Goal: Task Accomplishment & Management: Use online tool/utility

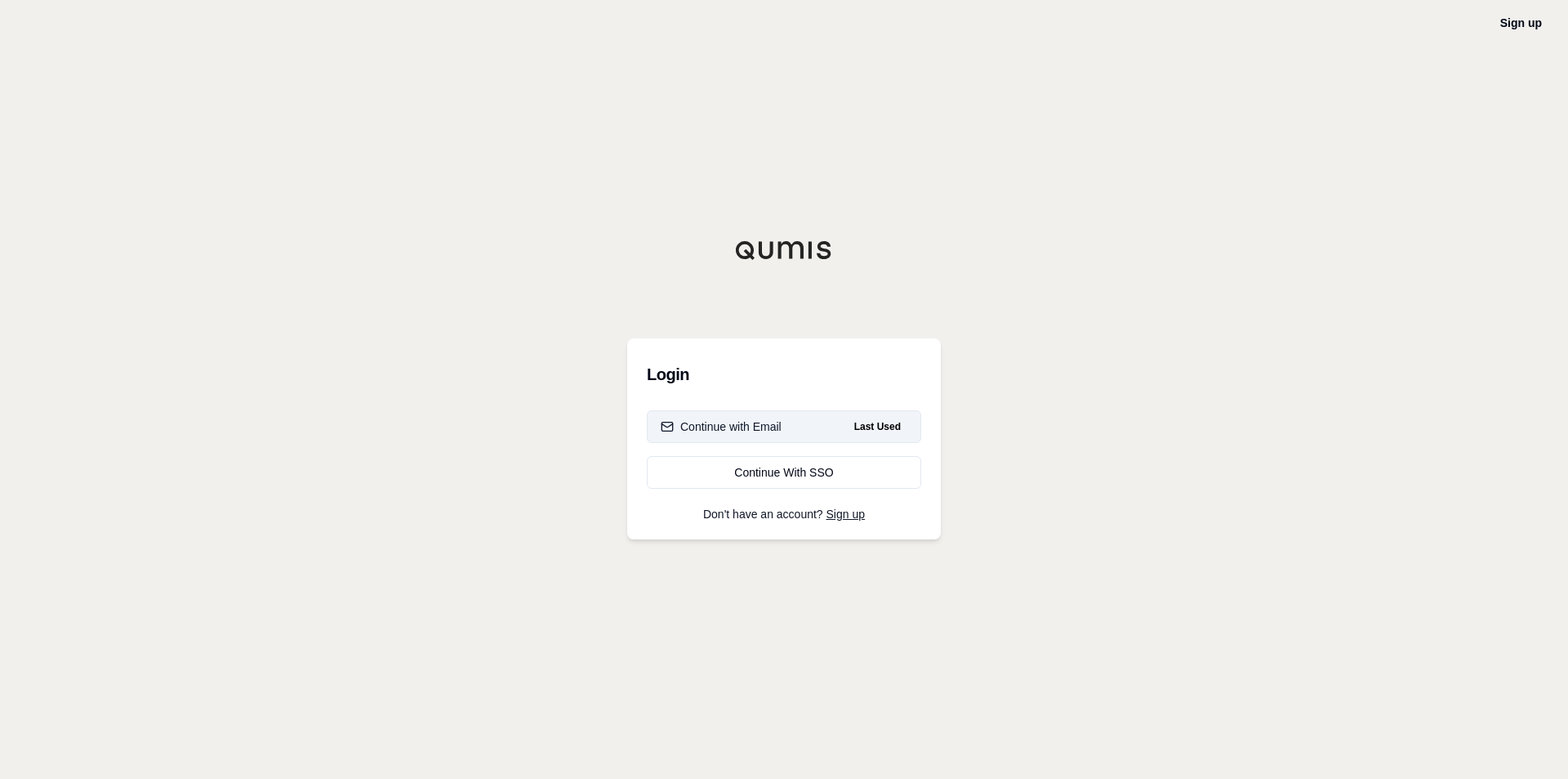
click at [725, 429] on div "Continue with Email" at bounding box center [721, 426] width 120 height 16
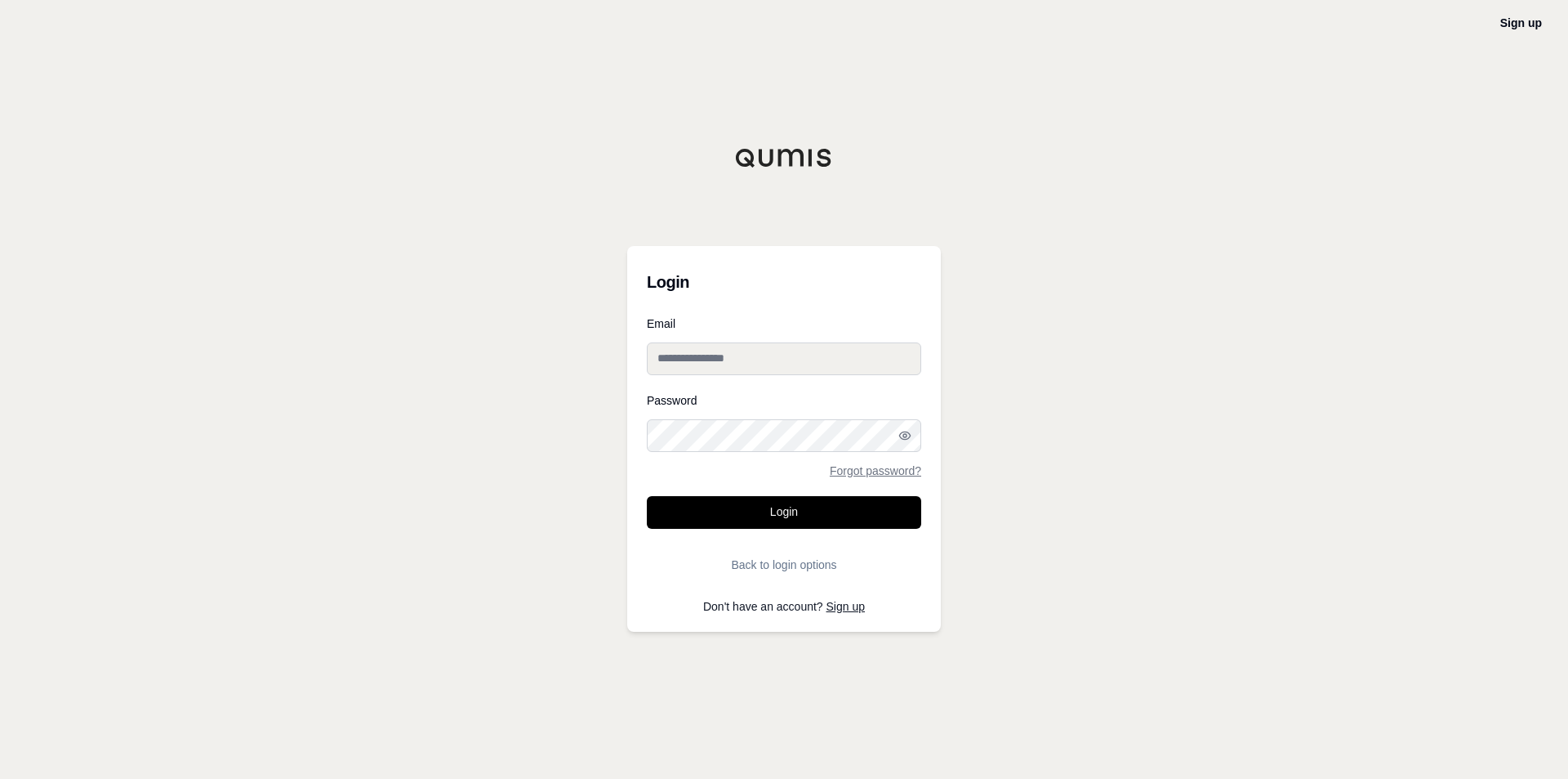
type input "**********"
click at [743, 507] on button "Login" at bounding box center [784, 512] width 274 height 32
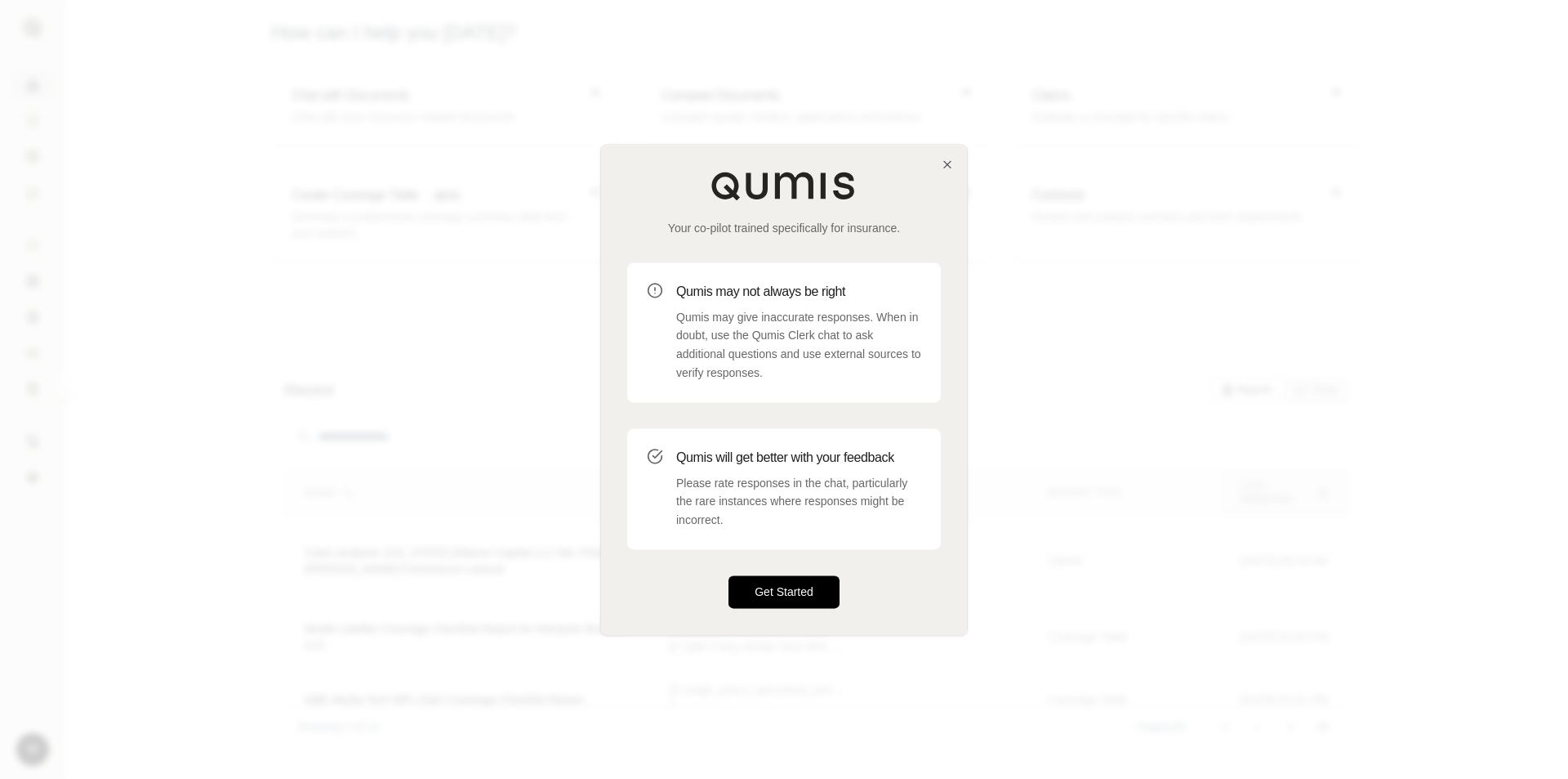
click at [787, 588] on button "Get Started" at bounding box center [784, 591] width 111 height 32
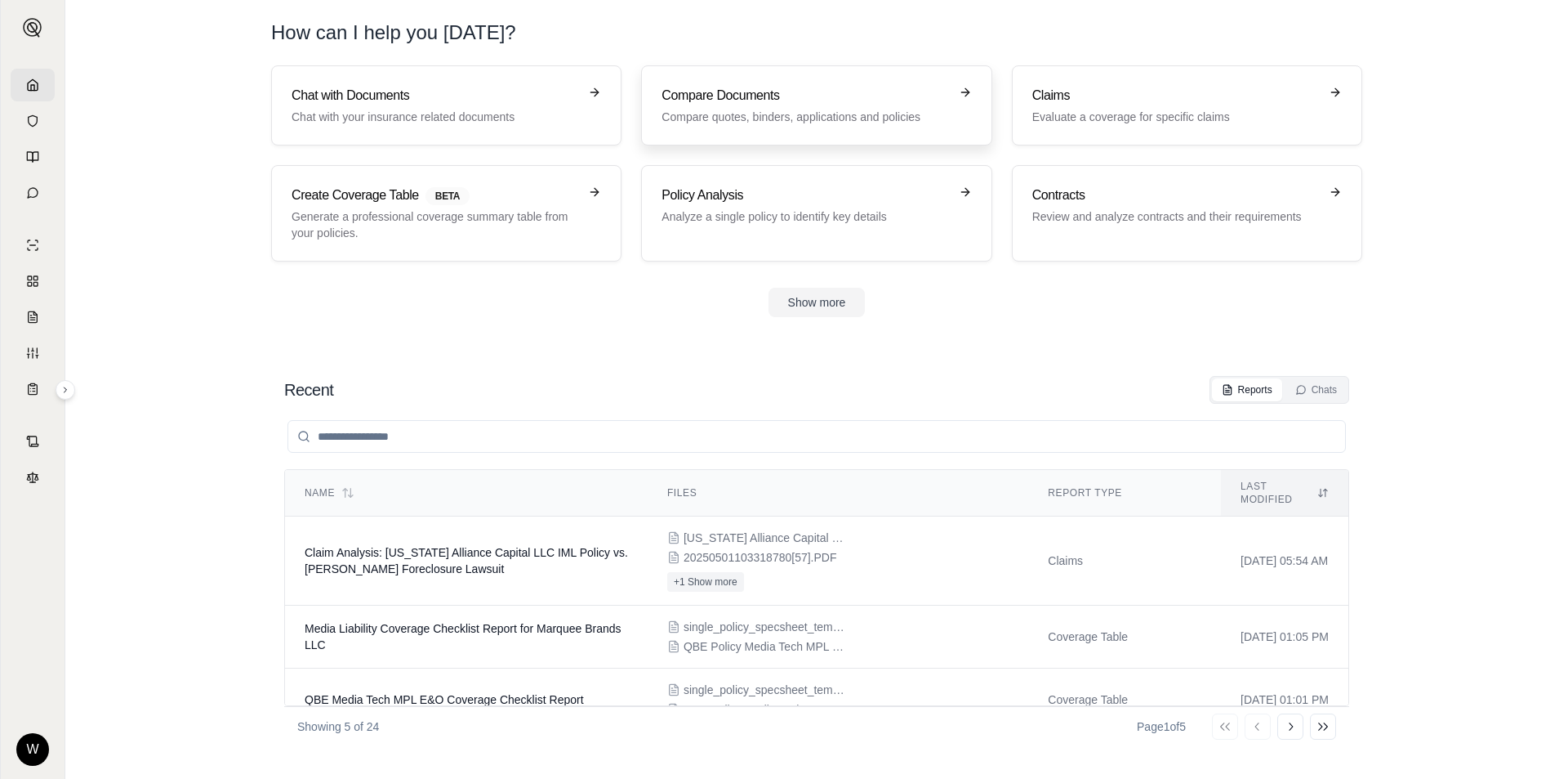
click at [898, 103] on h3 "Compare Documents" at bounding box center [805, 95] width 286 height 20
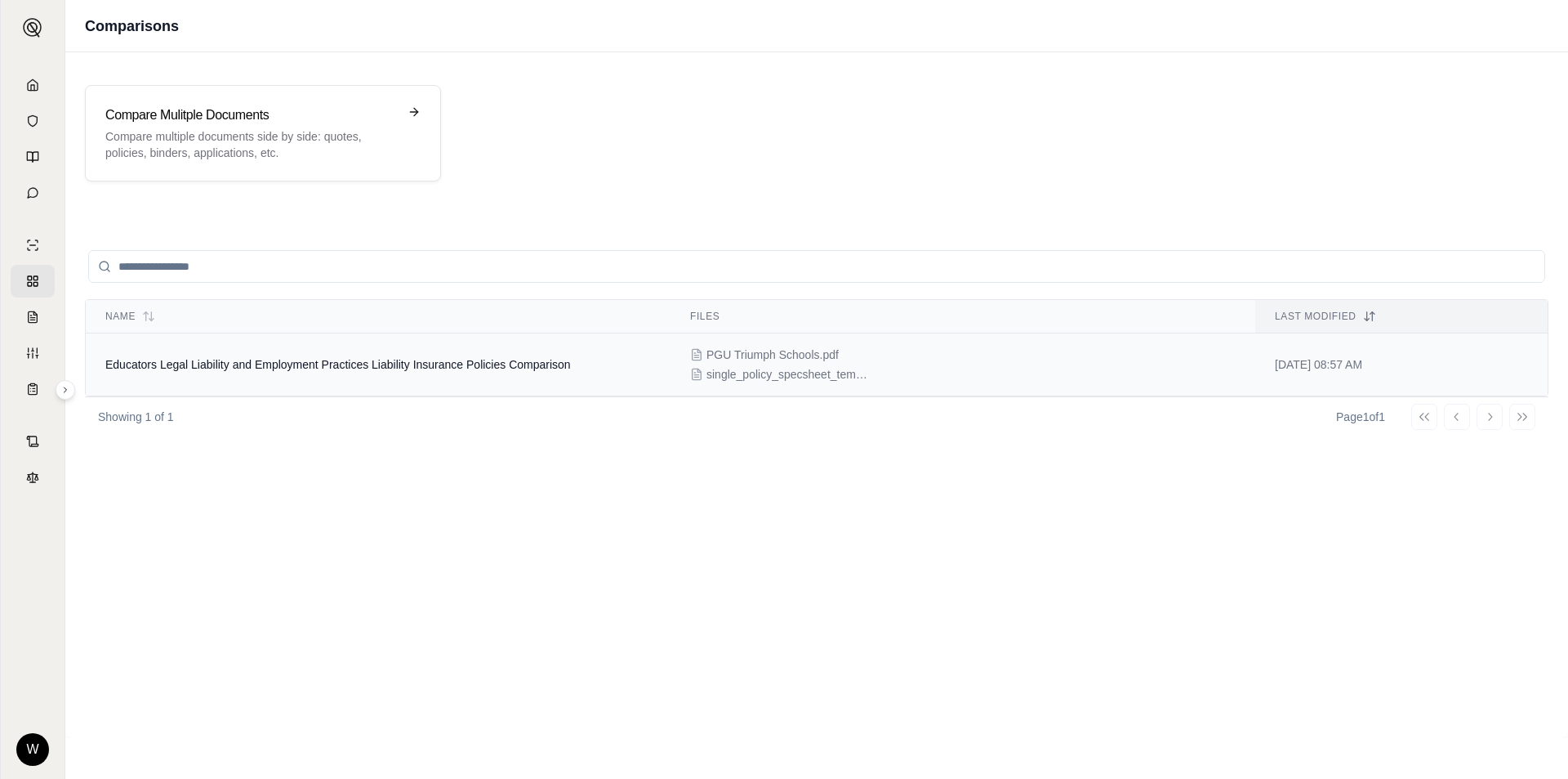
click at [553, 362] on span "Educators Legal Liability and Employment Practices Liability Insurance Policies…" at bounding box center [338, 364] width 466 height 13
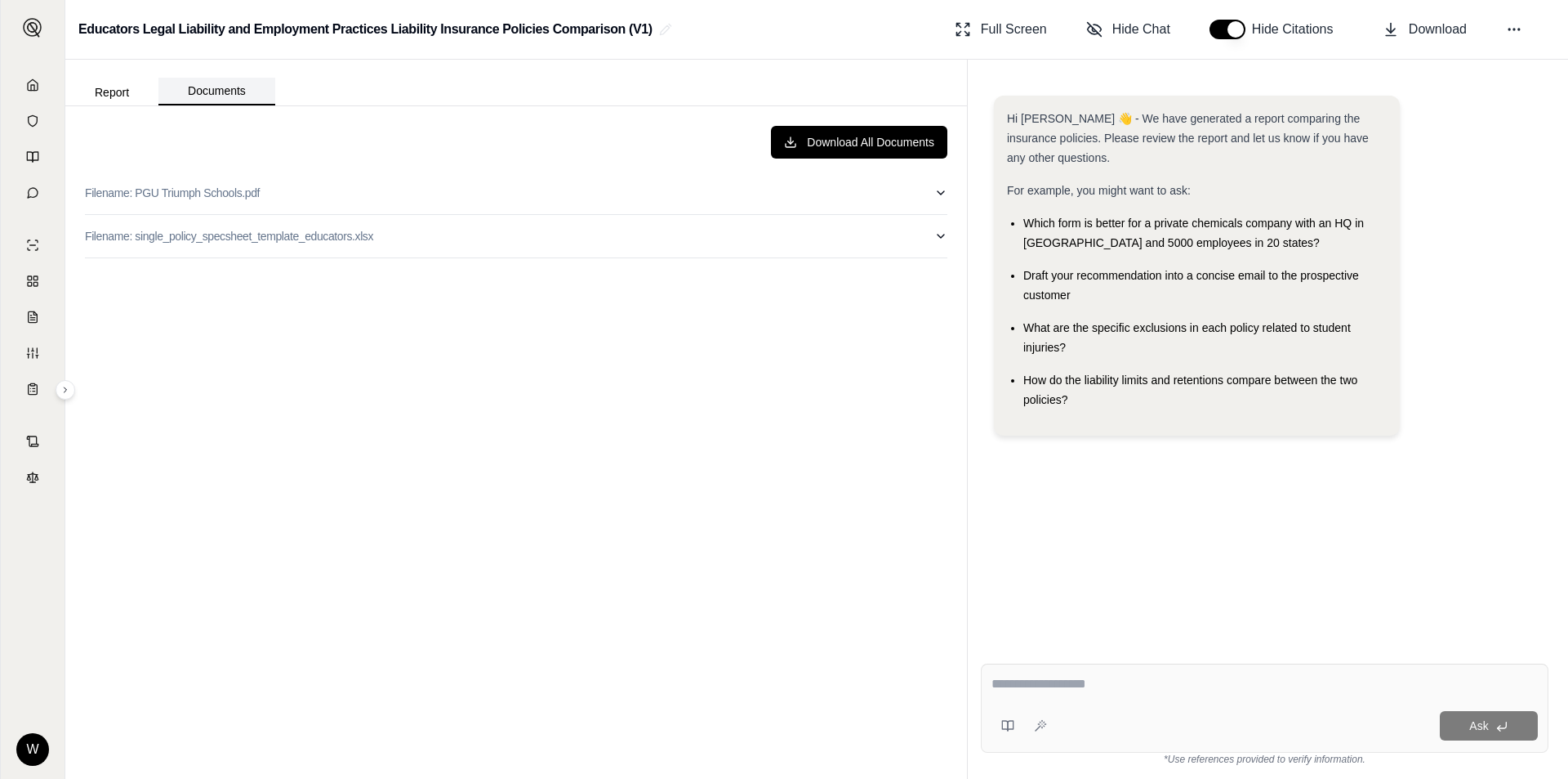
click at [229, 98] on button "Documents" at bounding box center [216, 91] width 117 height 28
click at [36, 86] on icon at bounding box center [33, 85] width 13 height 13
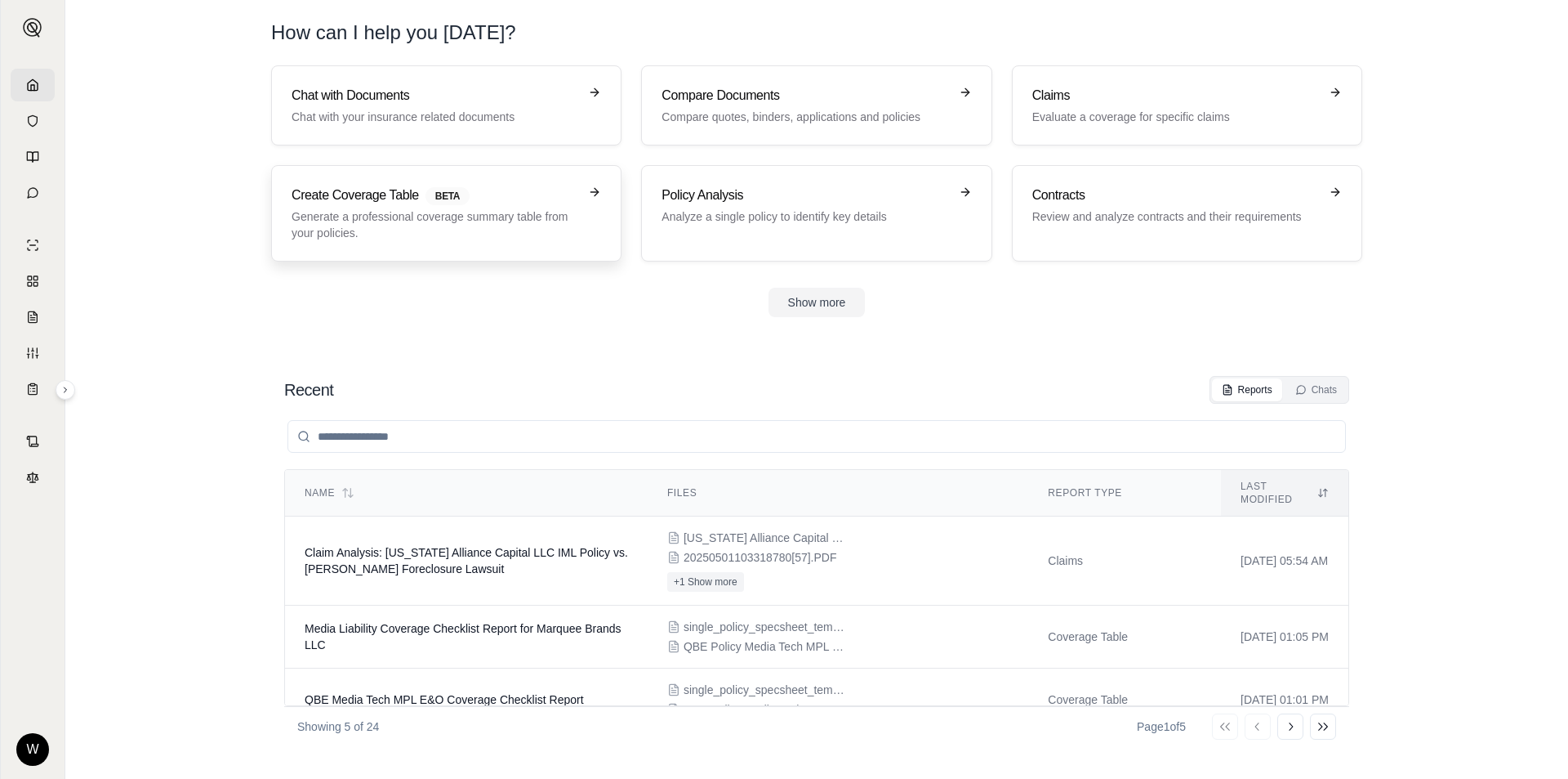
click at [403, 193] on h3 "Create Coverage Table BETA" at bounding box center [434, 195] width 286 height 20
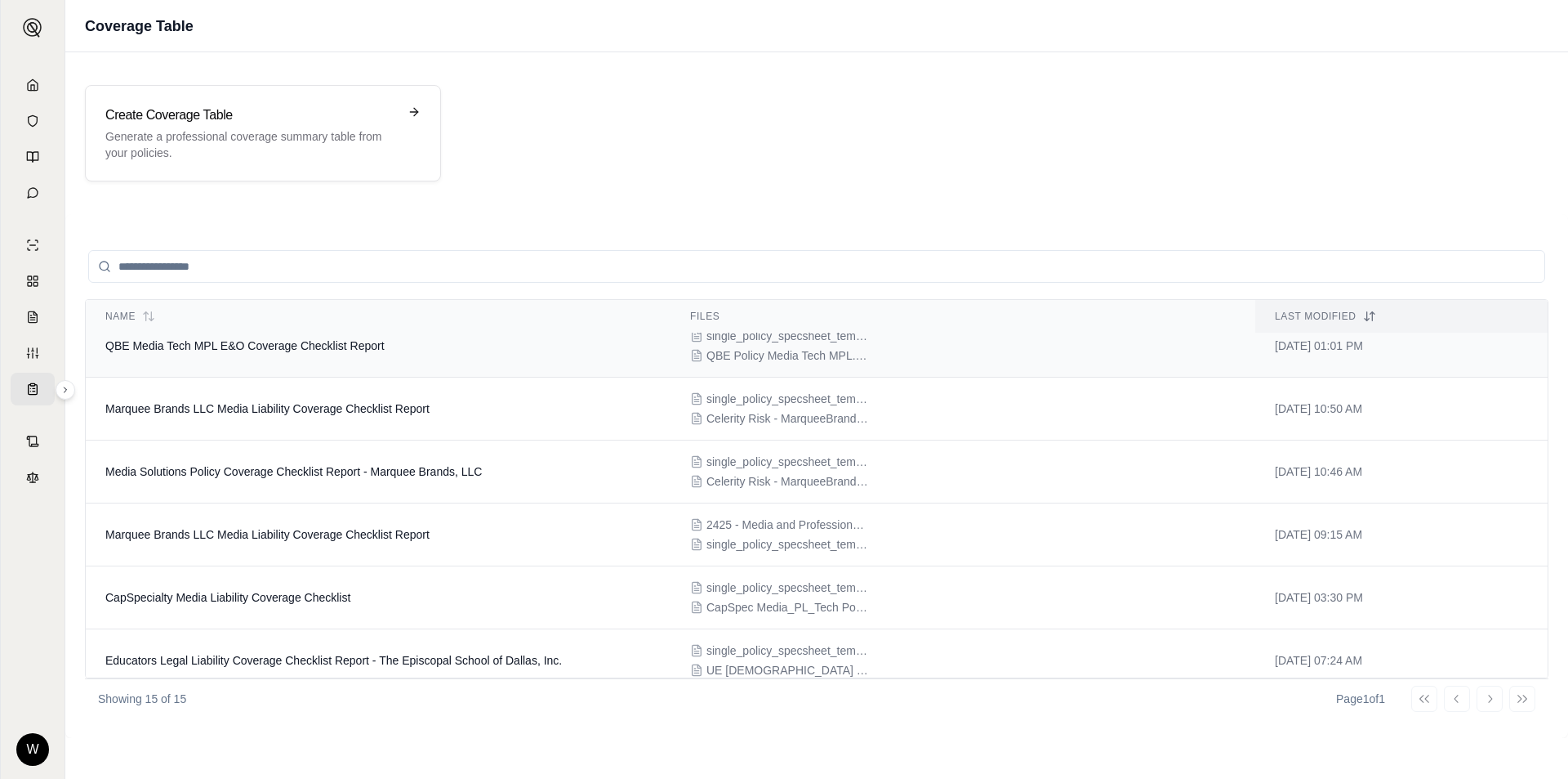
scroll to position [163, 0]
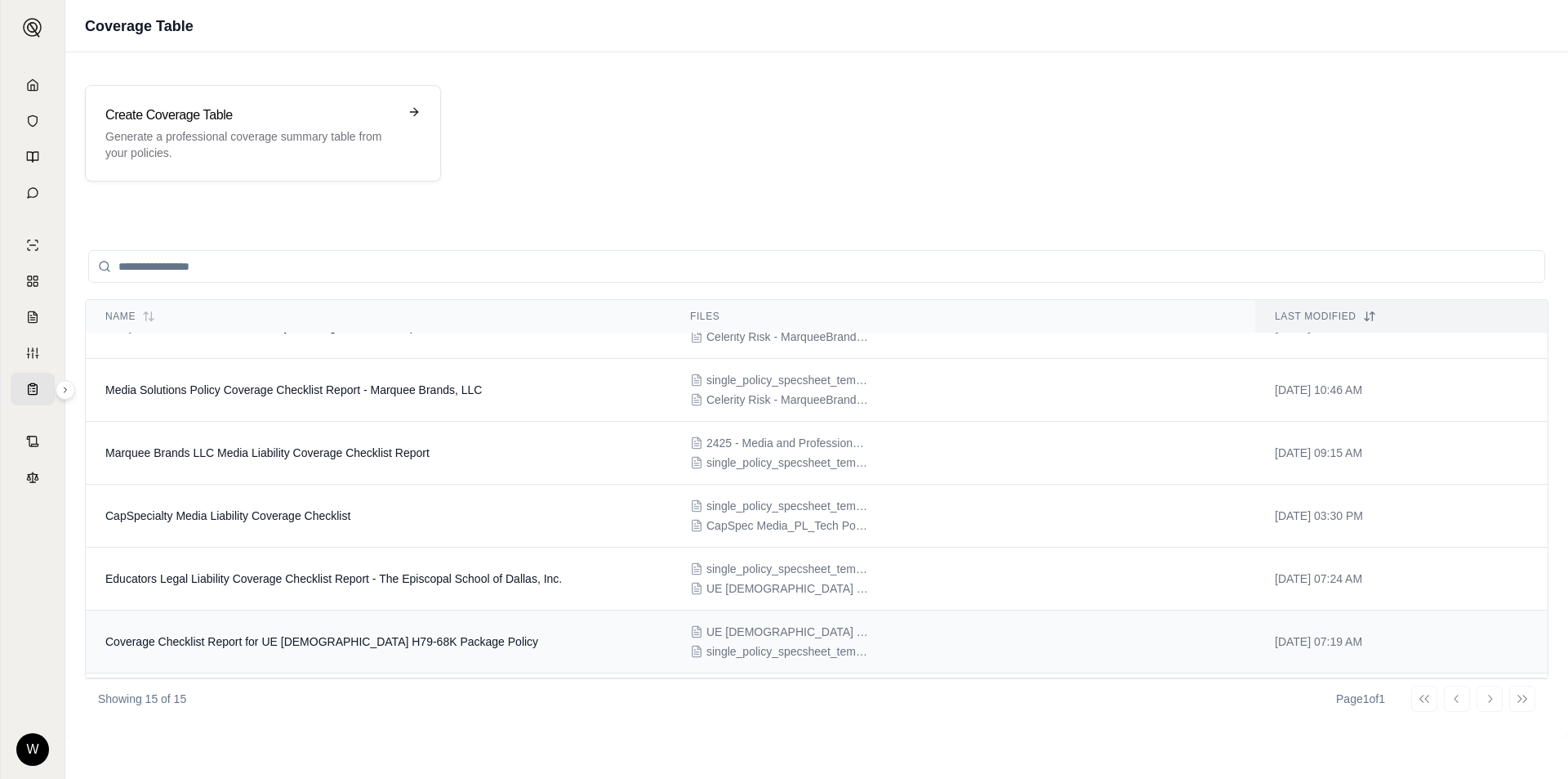
click at [432, 640] on span "Coverage Checklist Report for UE [DEMOGRAPHIC_DATA] H79-68K Package Policy" at bounding box center [322, 641] width 433 height 13
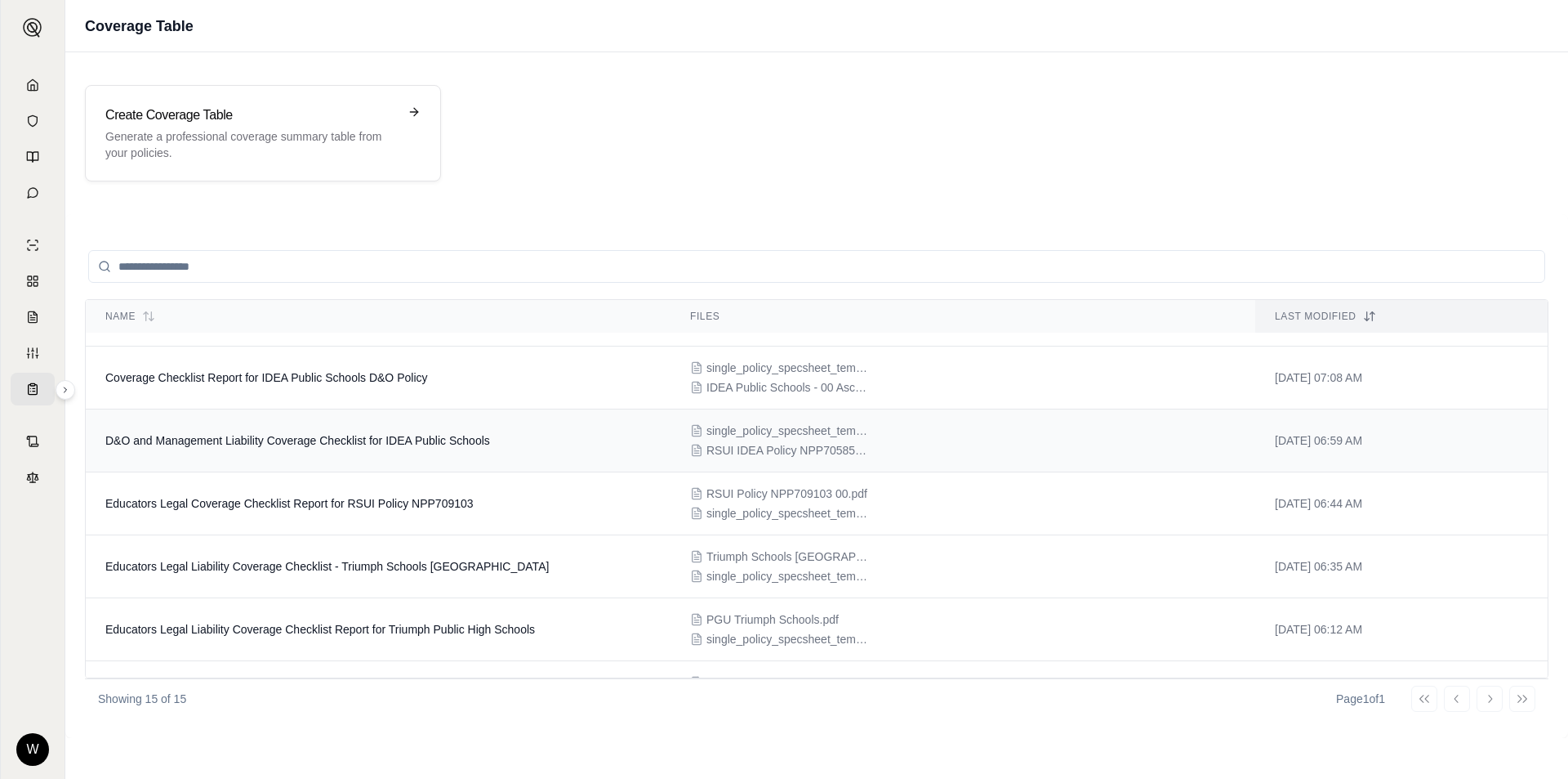
scroll to position [572, 0]
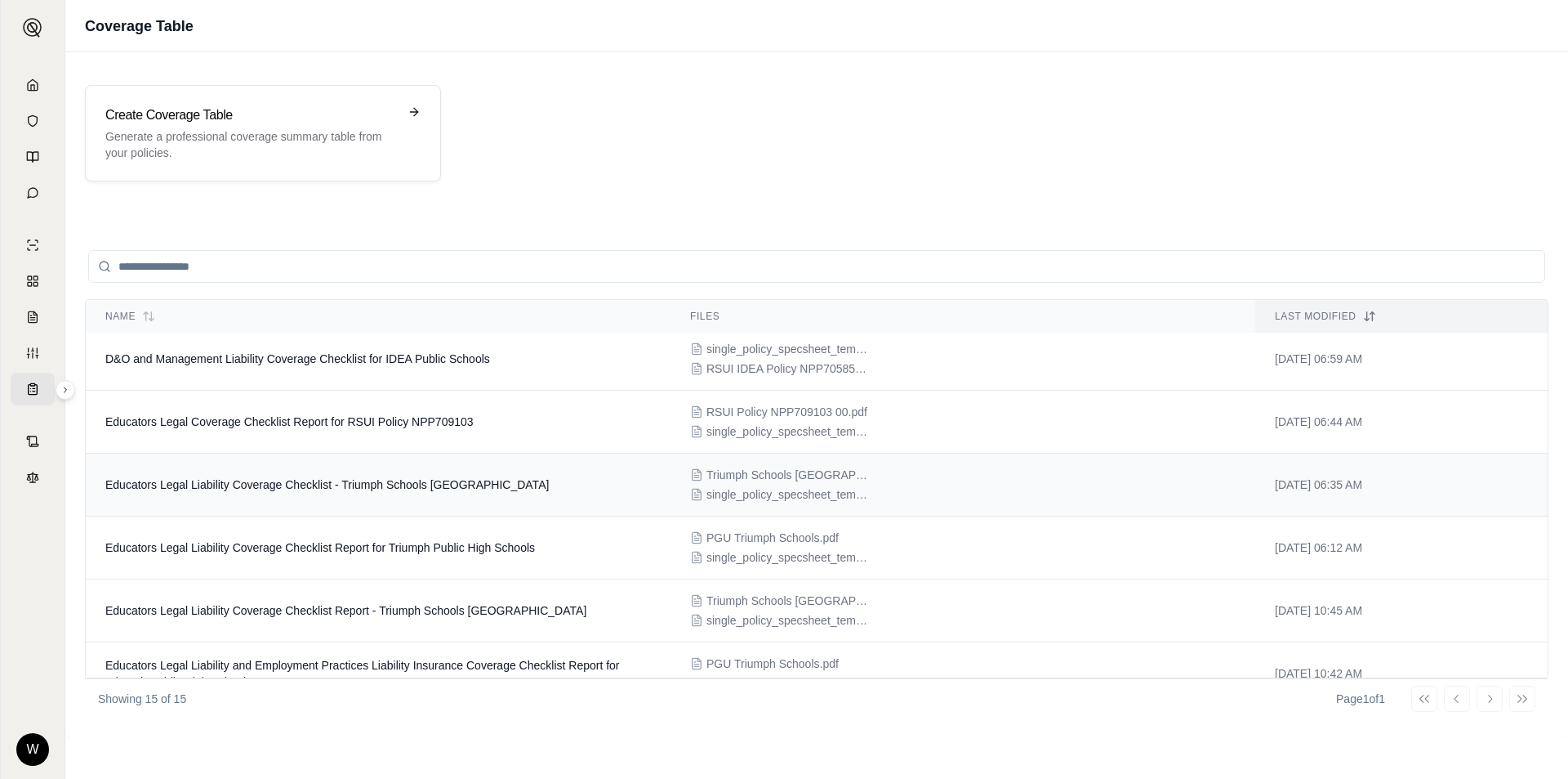
click at [730, 495] on span "single_policy_specsheet_template_educators.xlsx" at bounding box center [788, 493] width 163 height 16
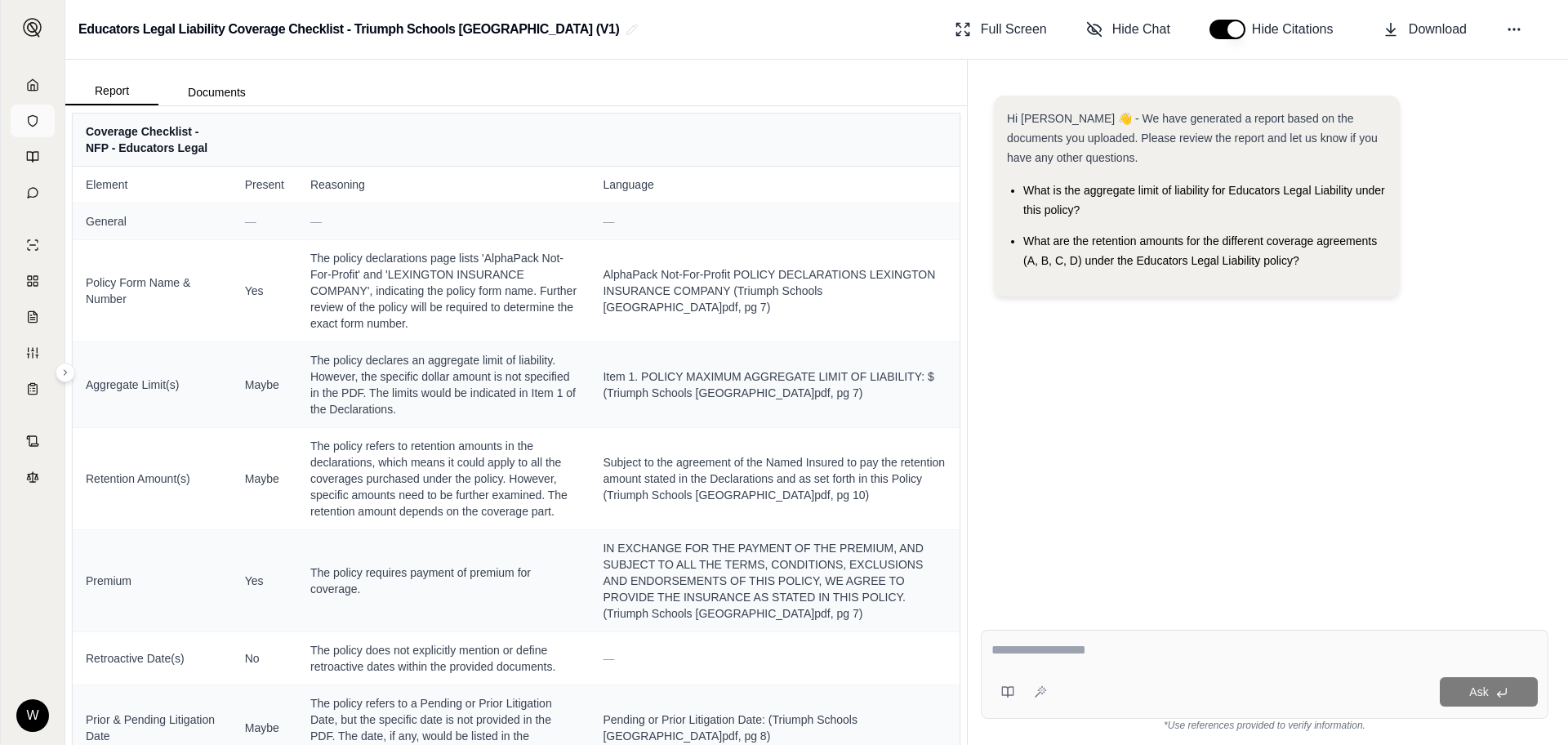
click at [40, 121] on link at bounding box center [32, 121] width 45 height 32
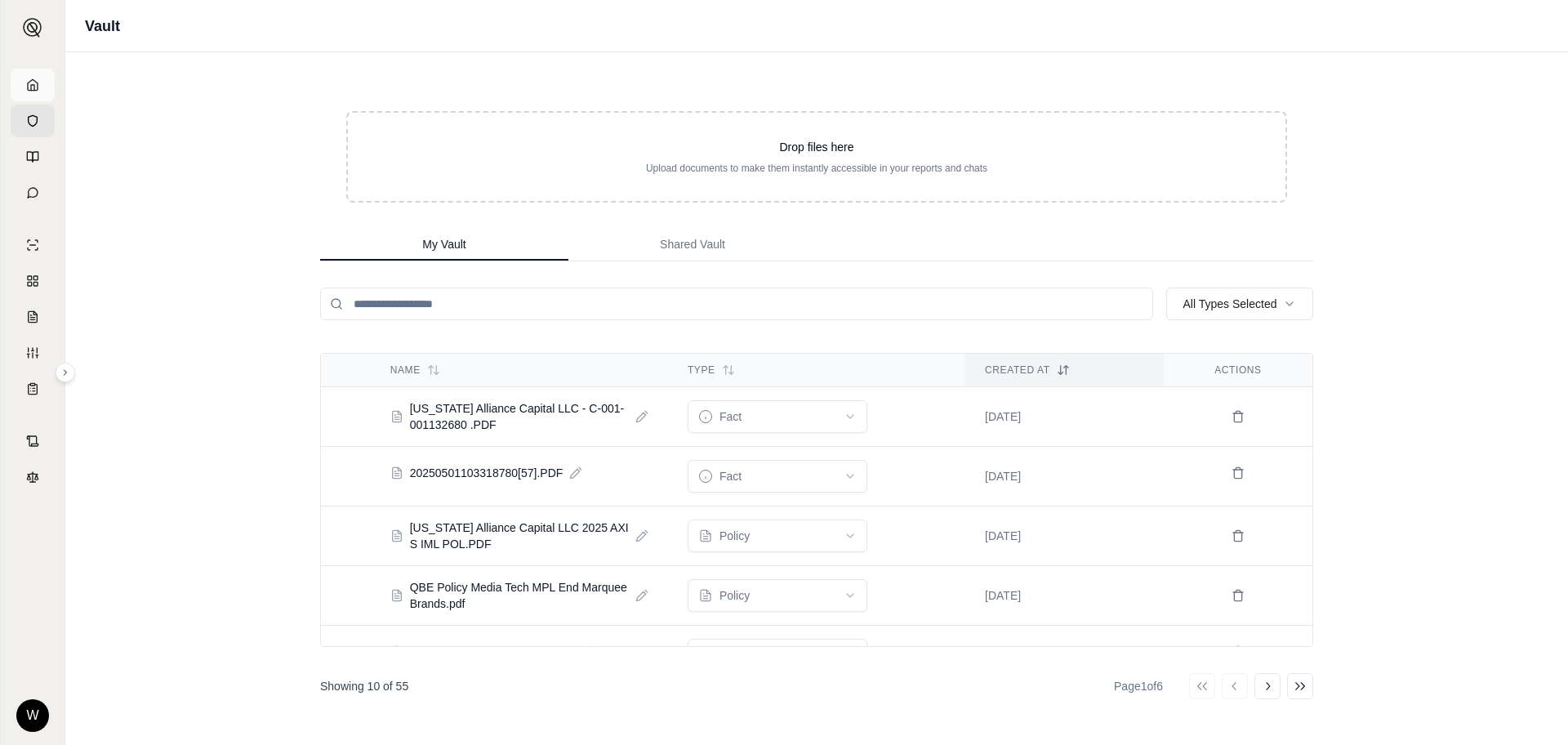
click at [33, 85] on polyline at bounding box center [32, 88] width 3 height 6
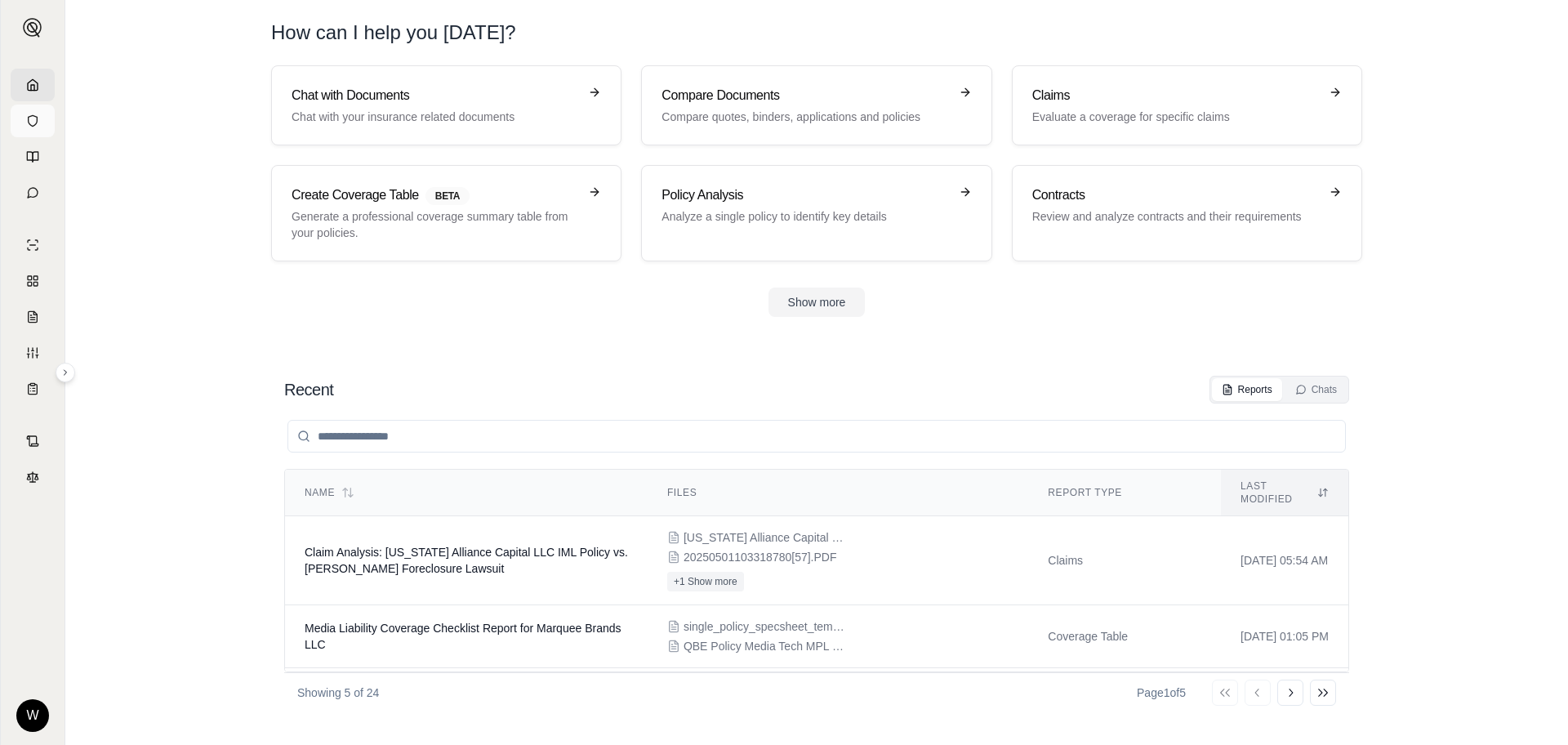
click at [38, 118] on icon at bounding box center [32, 120] width 9 height 10
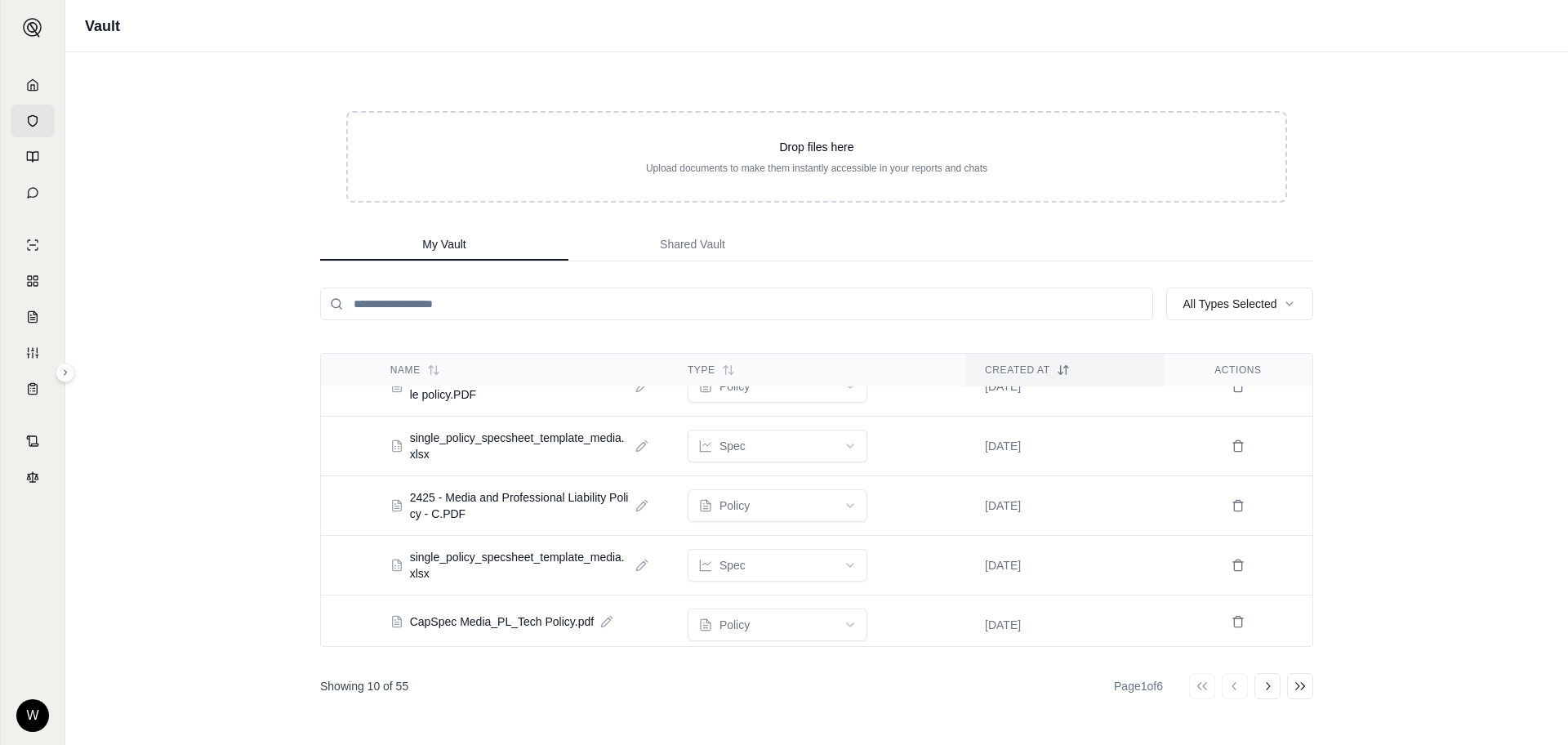
scroll to position [337, 0]
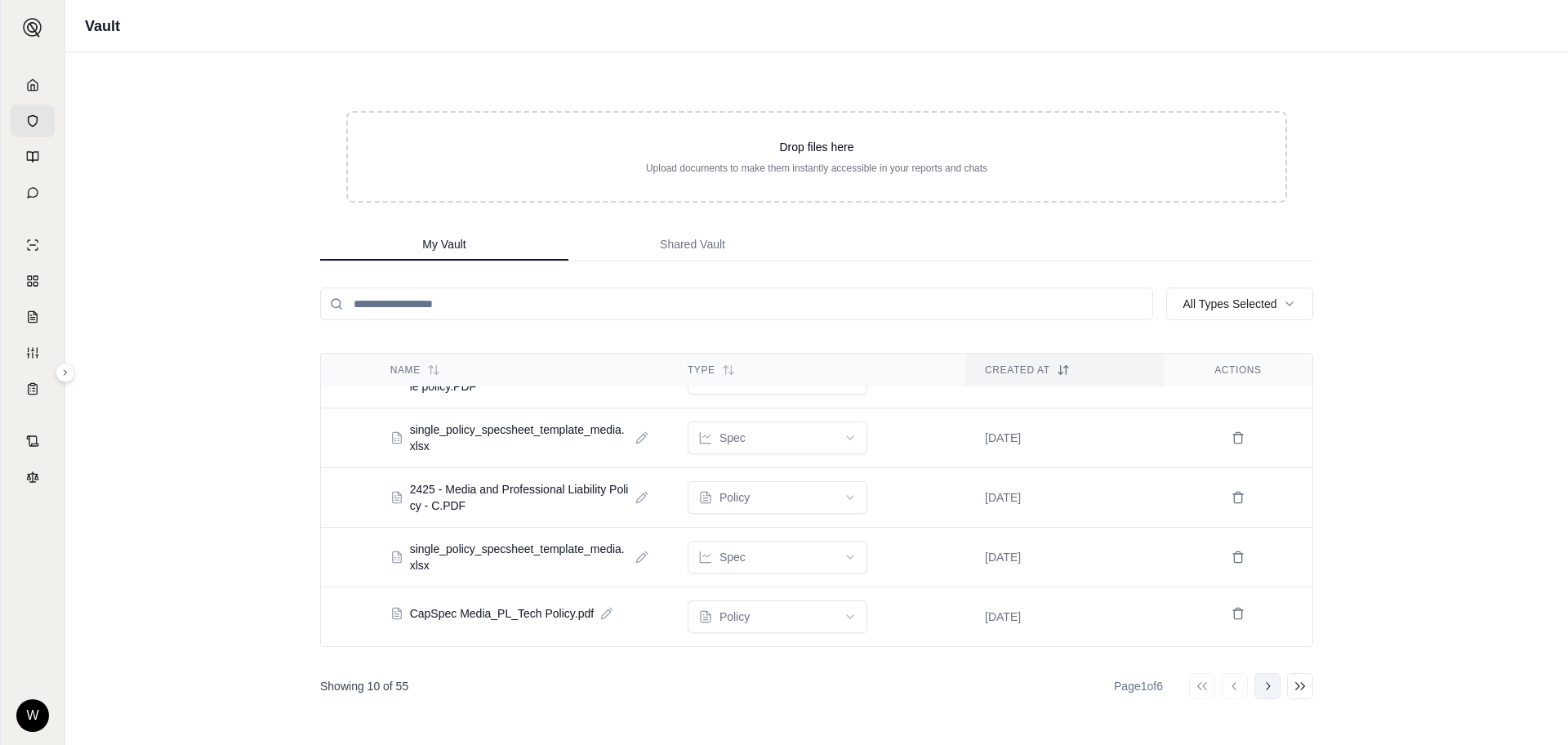
click at [1270, 692] on icon at bounding box center [1268, 687] width 13 height 13
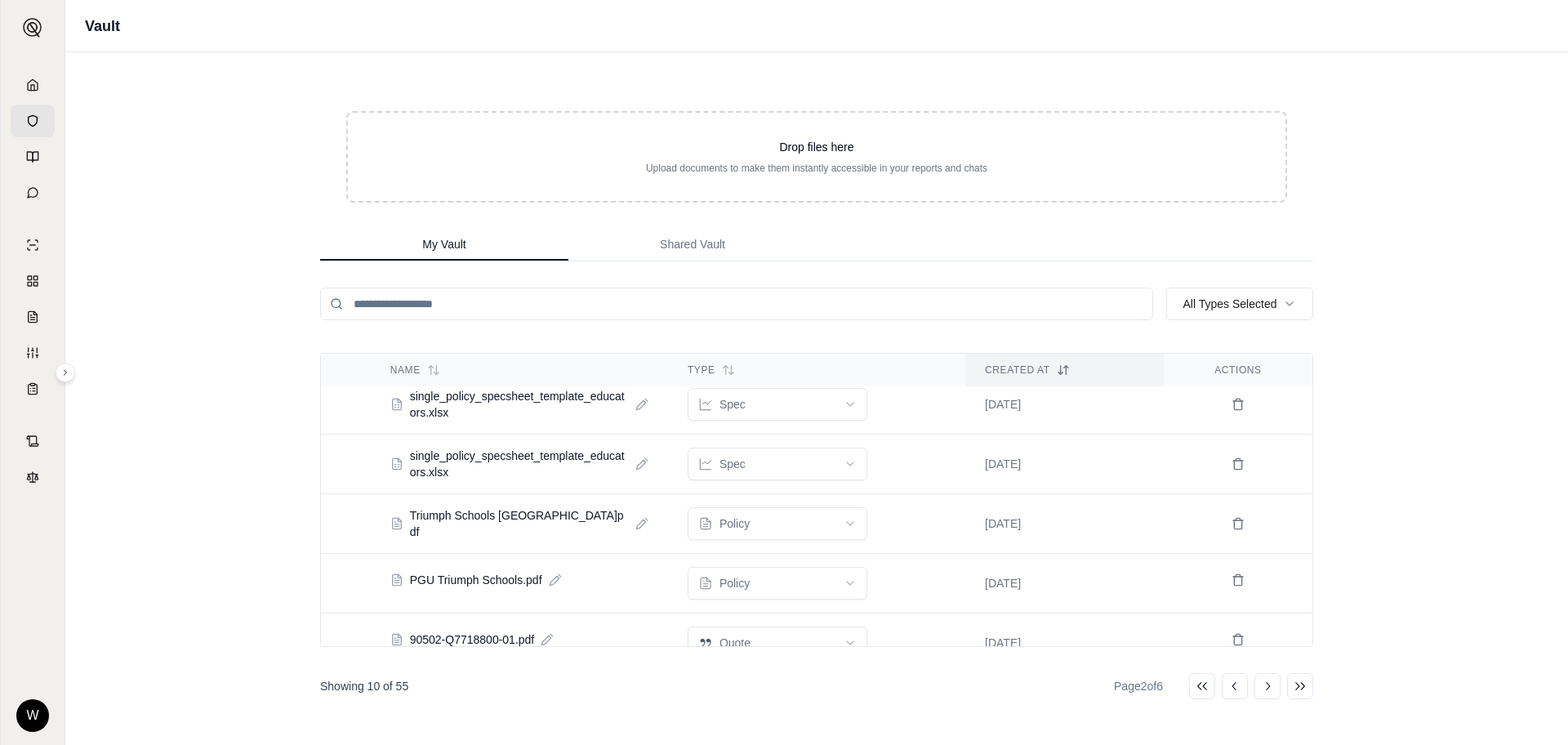
scroll to position [247, 0]
click at [532, 398] on span "single_policy_specsheet_template_educators.xlsx" at bounding box center [519, 408] width 219 height 32
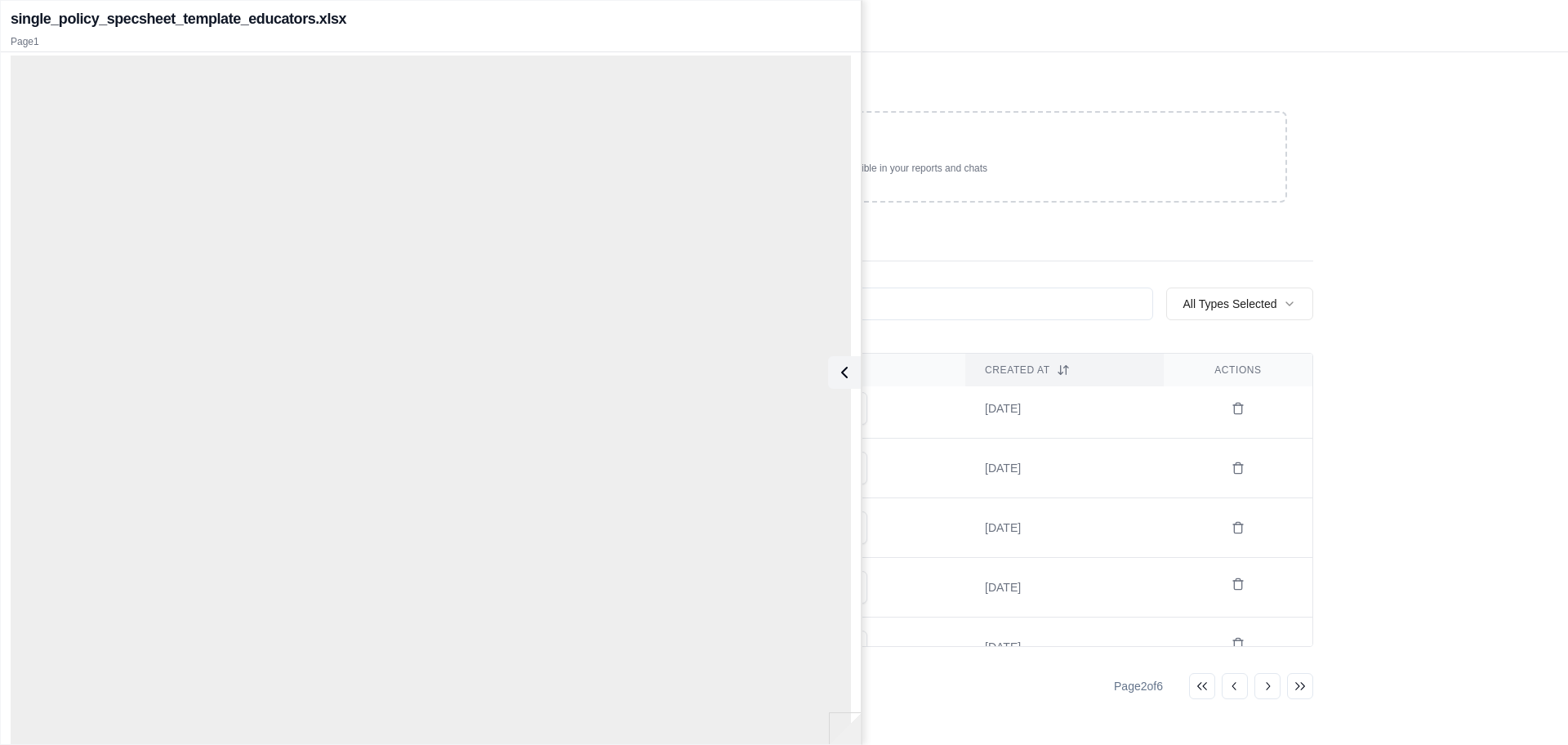
click at [1005, 53] on div "Drop files here Upload documents to make them instantly accessible in your repo…" at bounding box center [817, 399] width 1045 height 693
click at [949, 38] on div "Vault" at bounding box center [817, 26] width 1503 height 52
click at [966, 67] on div "Drop files here Upload documents to make them instantly accessible in your repo…" at bounding box center [817, 399] width 1045 height 693
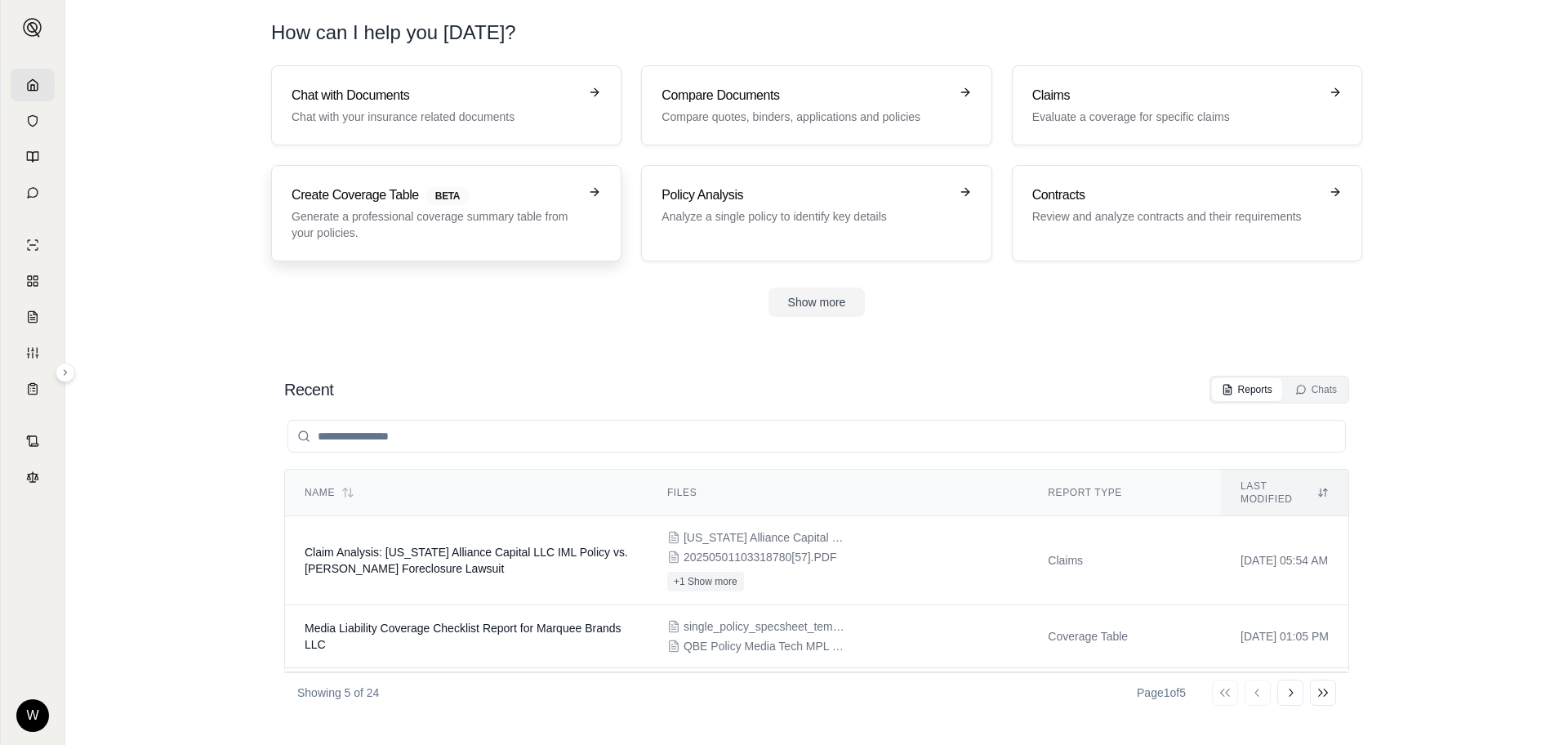
click at [350, 197] on h3 "Create Coverage Table BETA" at bounding box center [434, 195] width 286 height 20
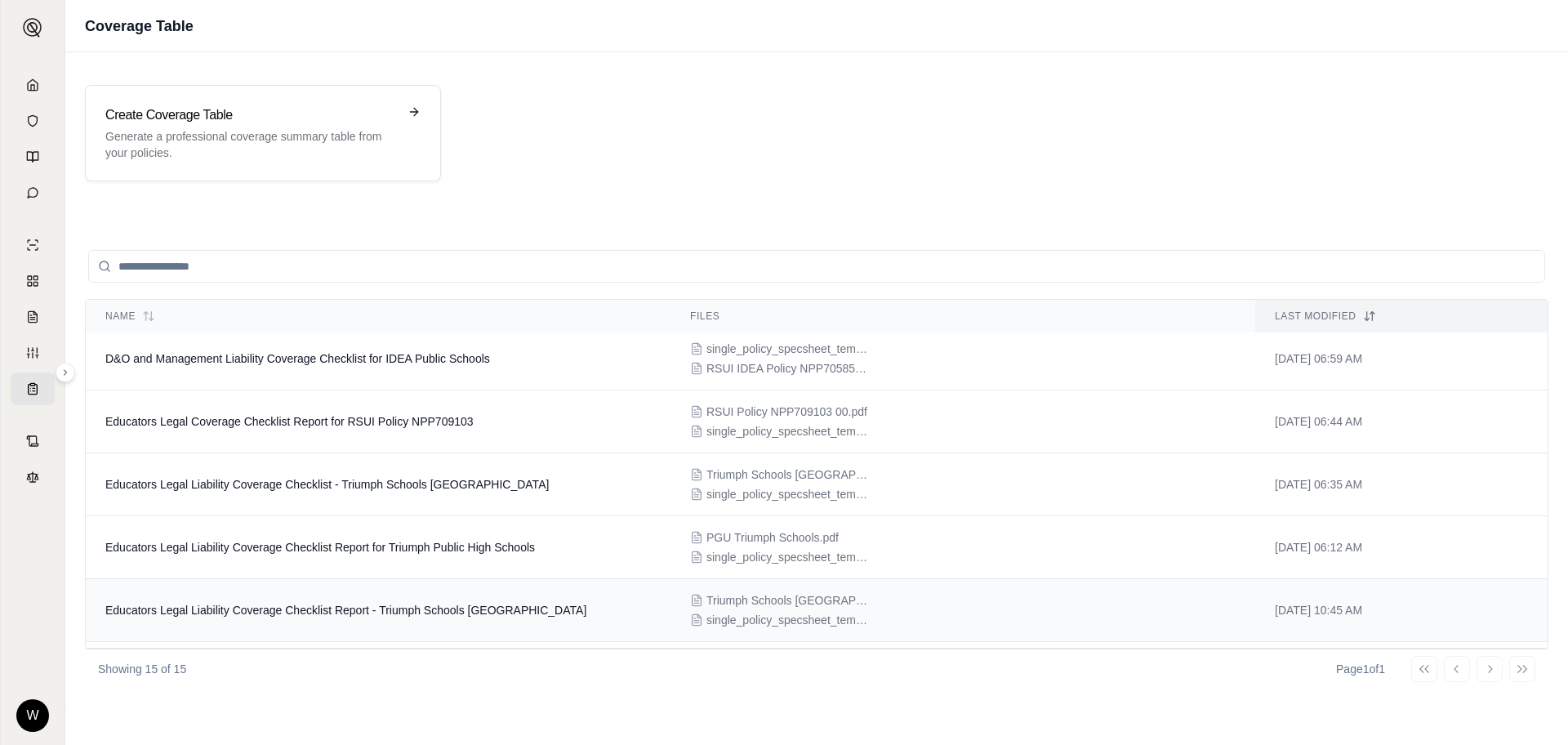
scroll to position [628, 0]
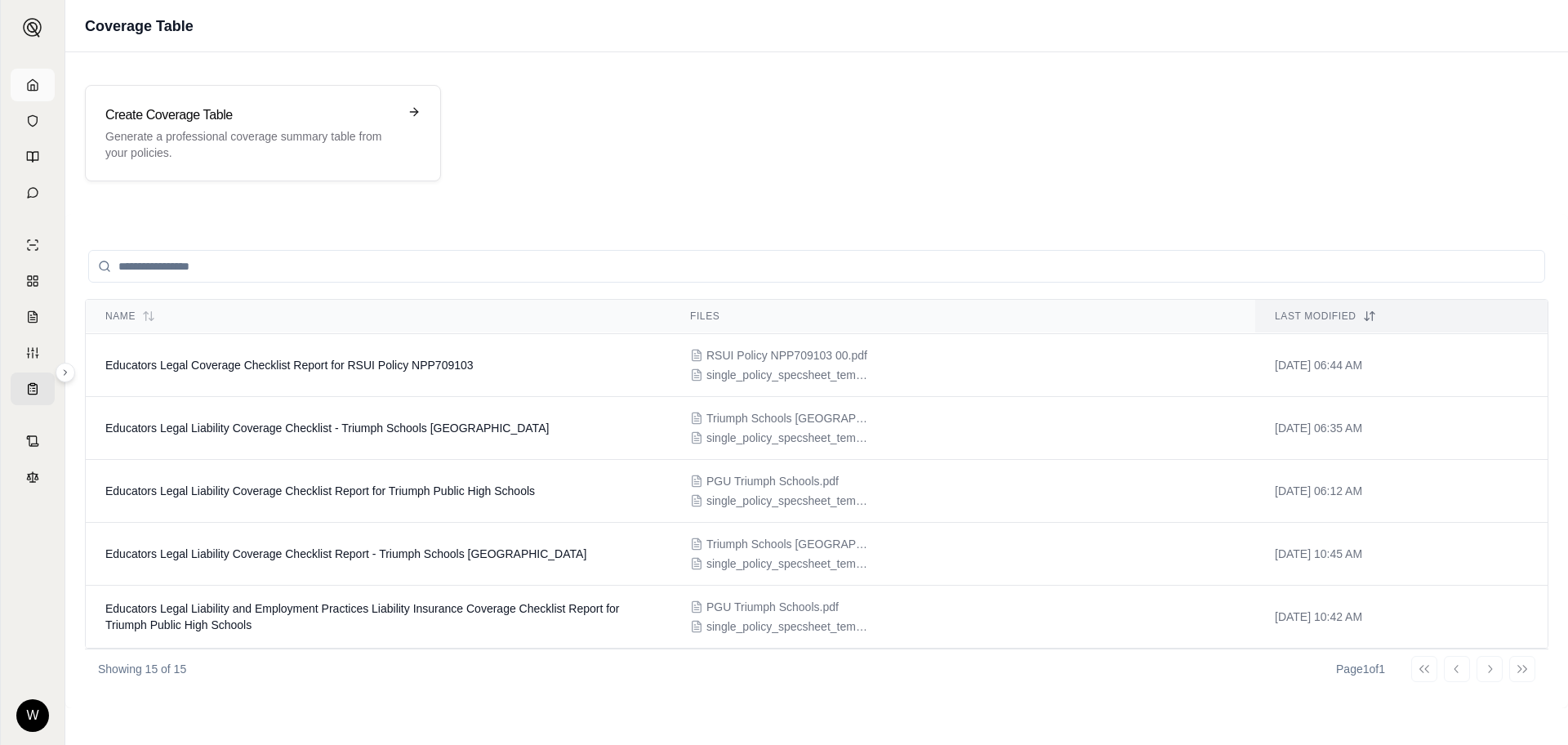
click at [32, 88] on icon at bounding box center [33, 85] width 13 height 13
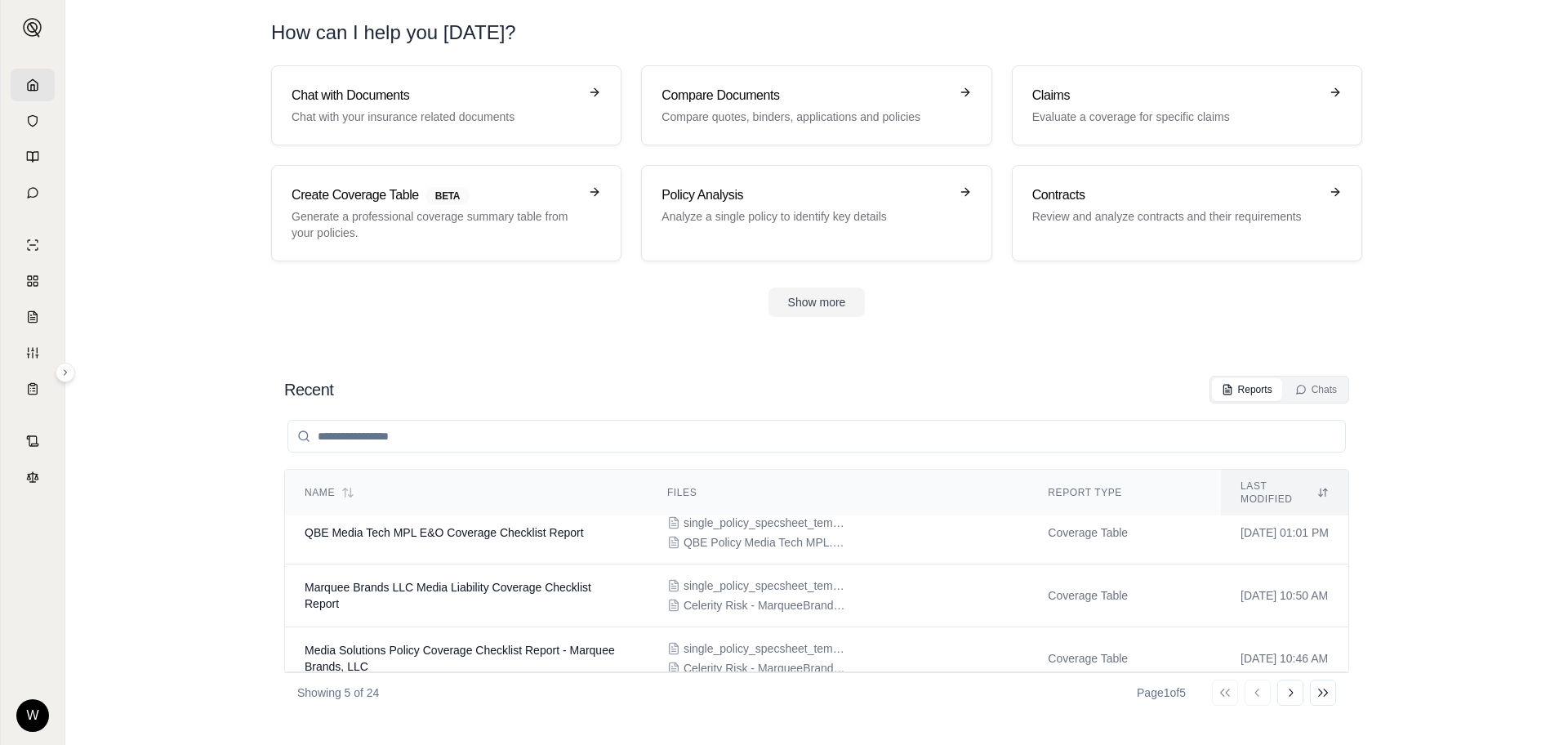
scroll to position [172, 0]
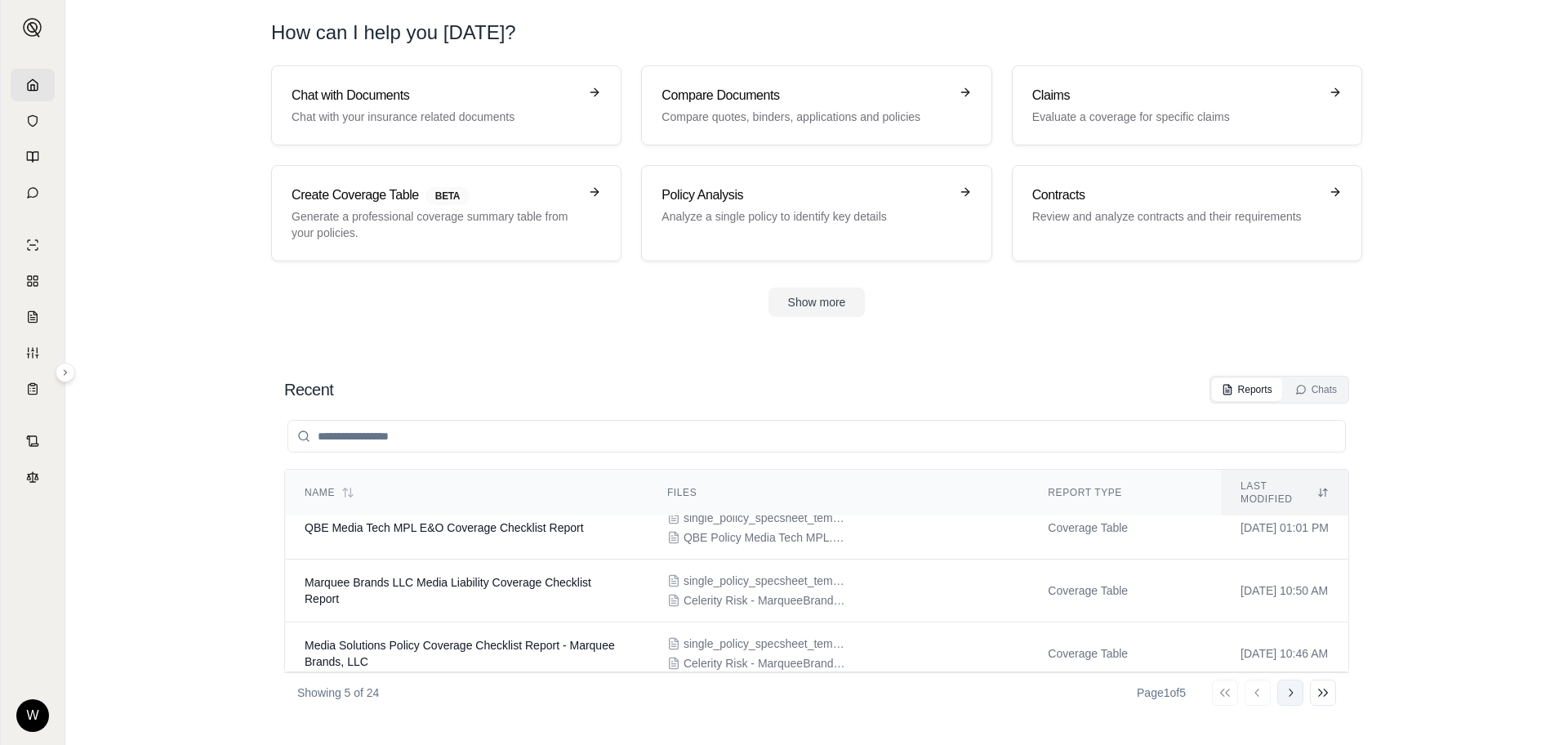
click at [1286, 692] on icon at bounding box center [1291, 693] width 13 height 13
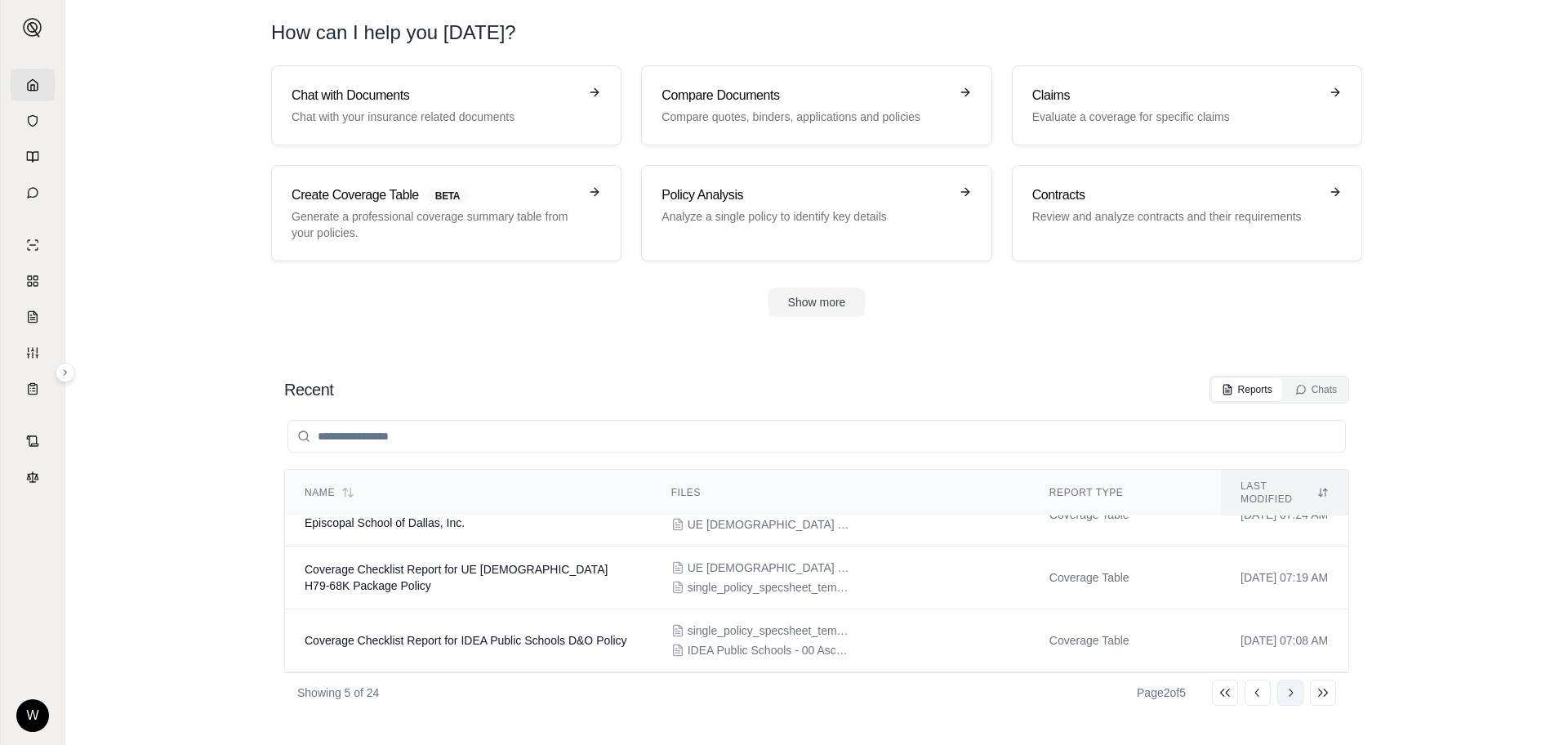
scroll to position [145, 0]
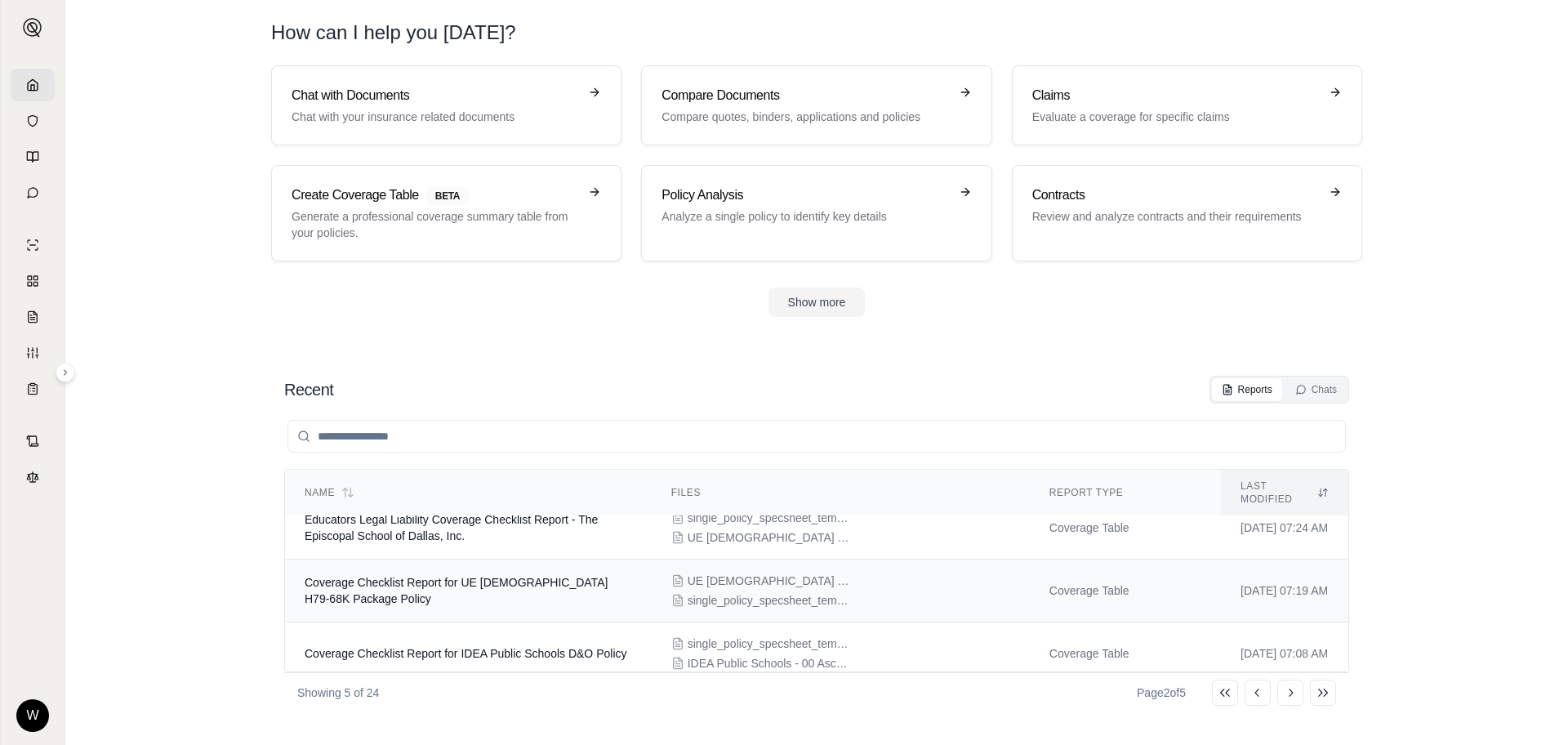
click at [533, 576] on span "Coverage Checklist Report for UE [DEMOGRAPHIC_DATA] H79-68K Package Policy" at bounding box center [456, 590] width 304 height 29
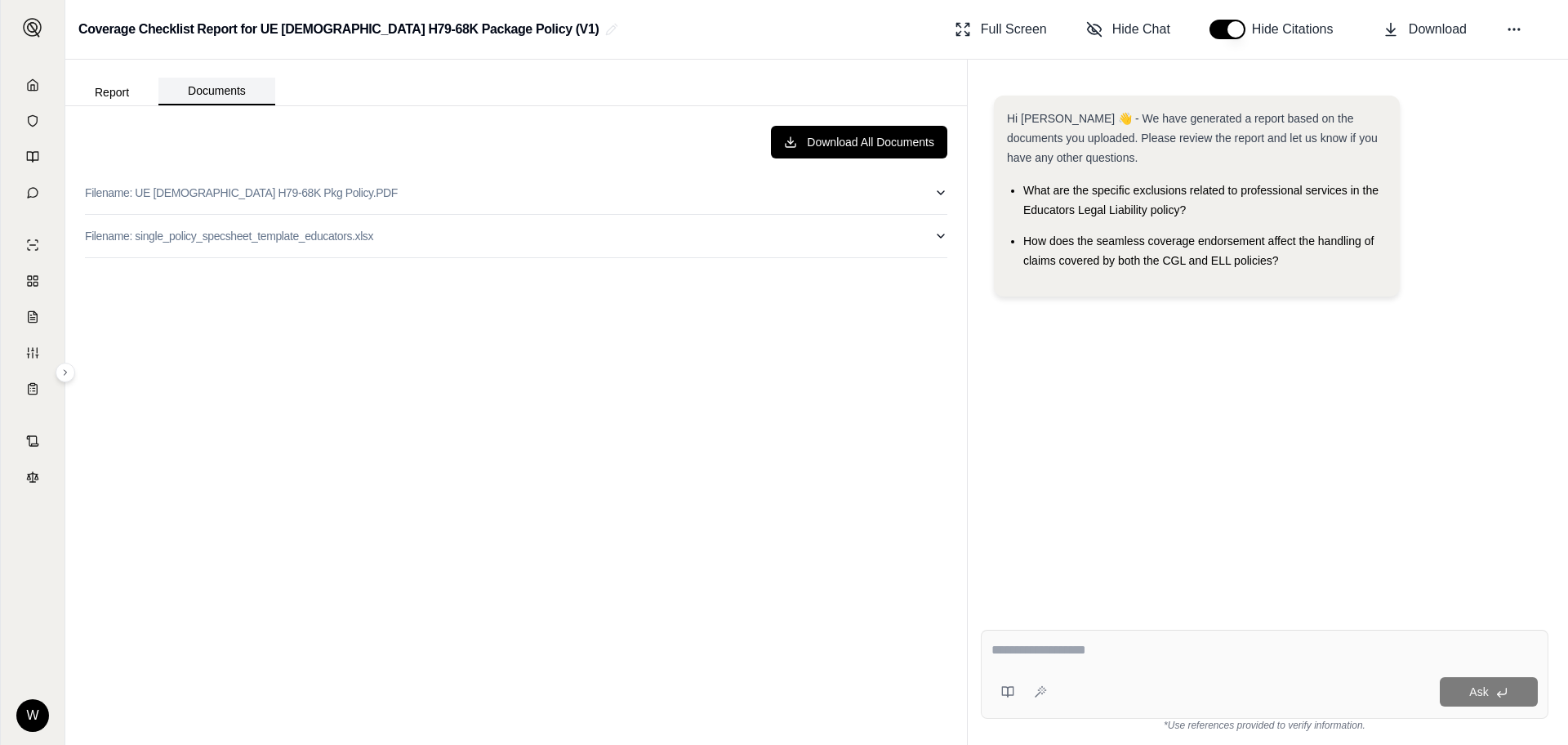
click at [203, 88] on button "Documents" at bounding box center [216, 91] width 117 height 28
click at [279, 235] on p "Filename: single_policy_specsheet_template_educators.xlsx" at bounding box center [230, 235] width 288 height 16
click at [232, 192] on p "Filename: UE [DEMOGRAPHIC_DATA] H79-68K Pkg Policy.PDF" at bounding box center [242, 193] width 313 height 16
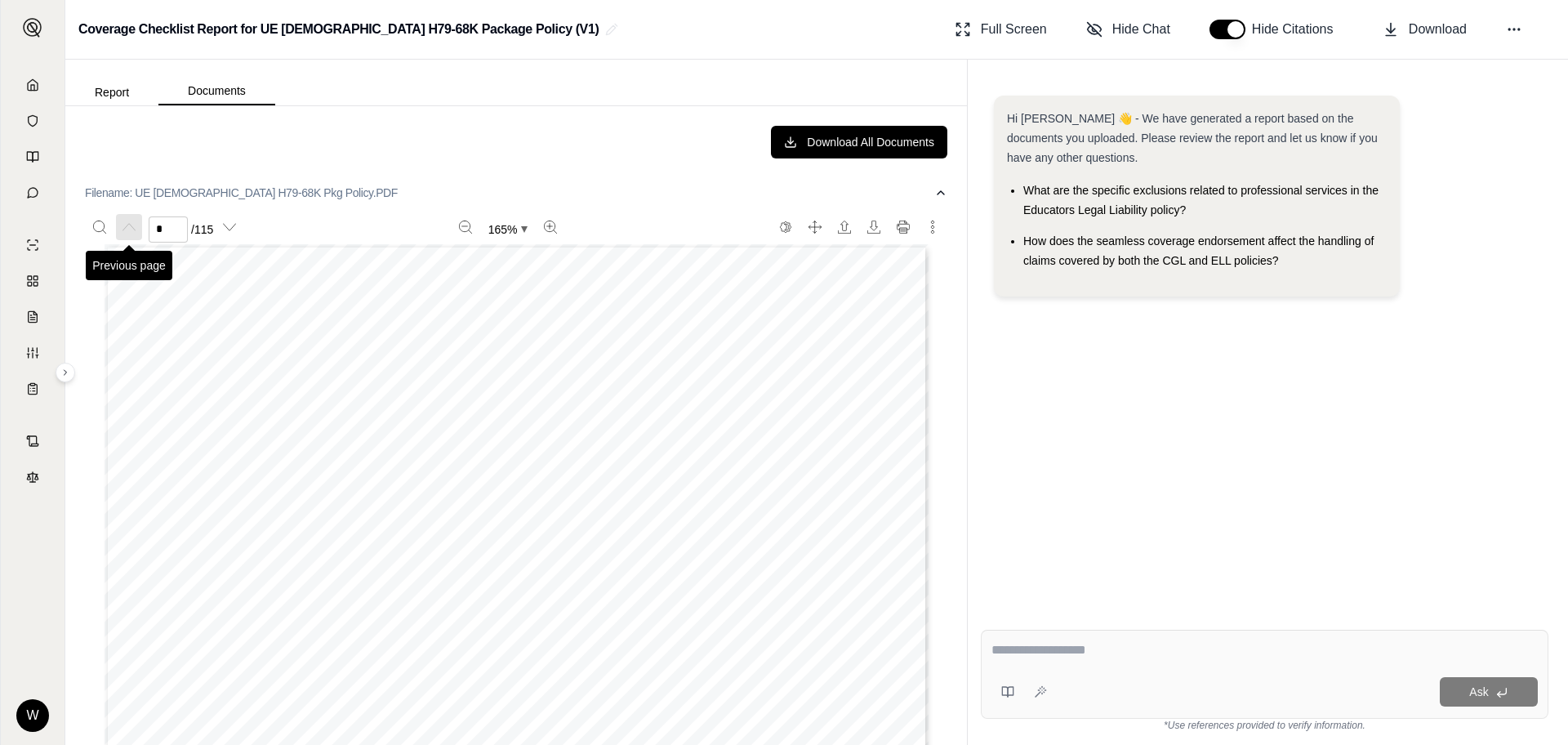
click at [126, 229] on icon "Previous page" at bounding box center [129, 228] width 13 height 13
click at [934, 191] on icon "button" at bounding box center [941, 193] width 13 height 13
click at [927, 191] on button "Filename: UE [DEMOGRAPHIC_DATA] H79-68K Pkg Policy.PDF" at bounding box center [516, 193] width 862 height 43
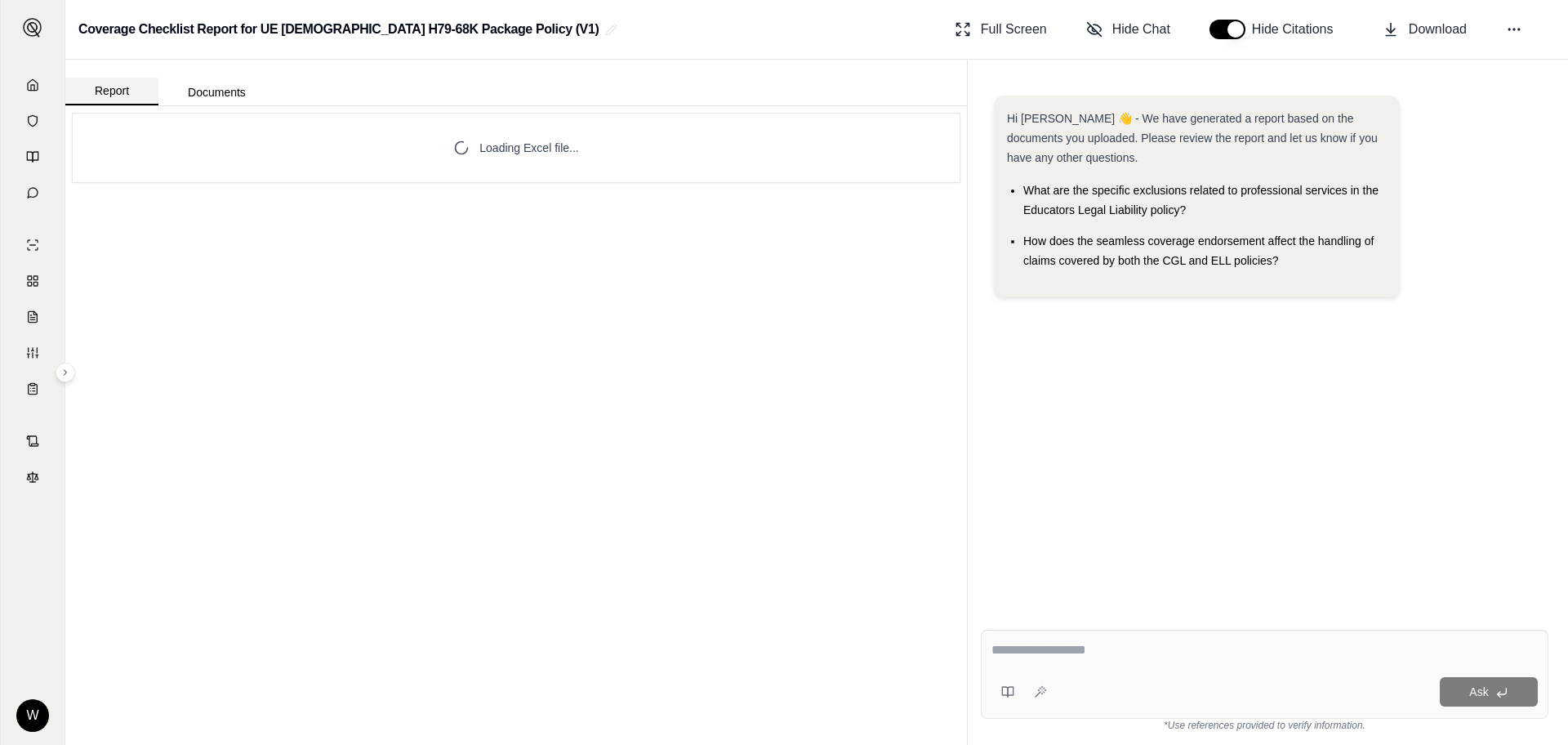
click at [111, 89] on button "Report" at bounding box center [112, 91] width 93 height 28
click at [35, 83] on icon at bounding box center [33, 85] width 13 height 13
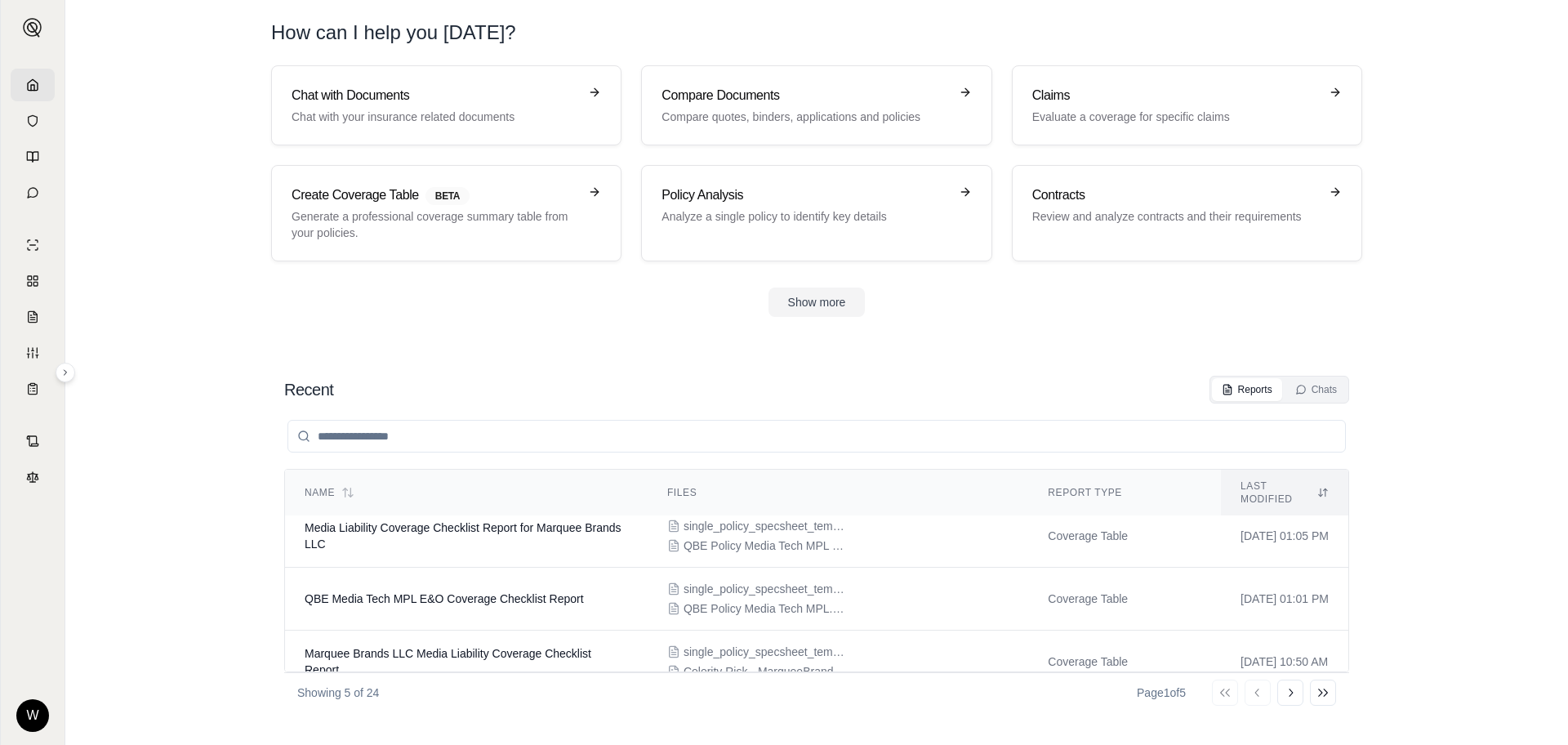
scroll to position [172, 0]
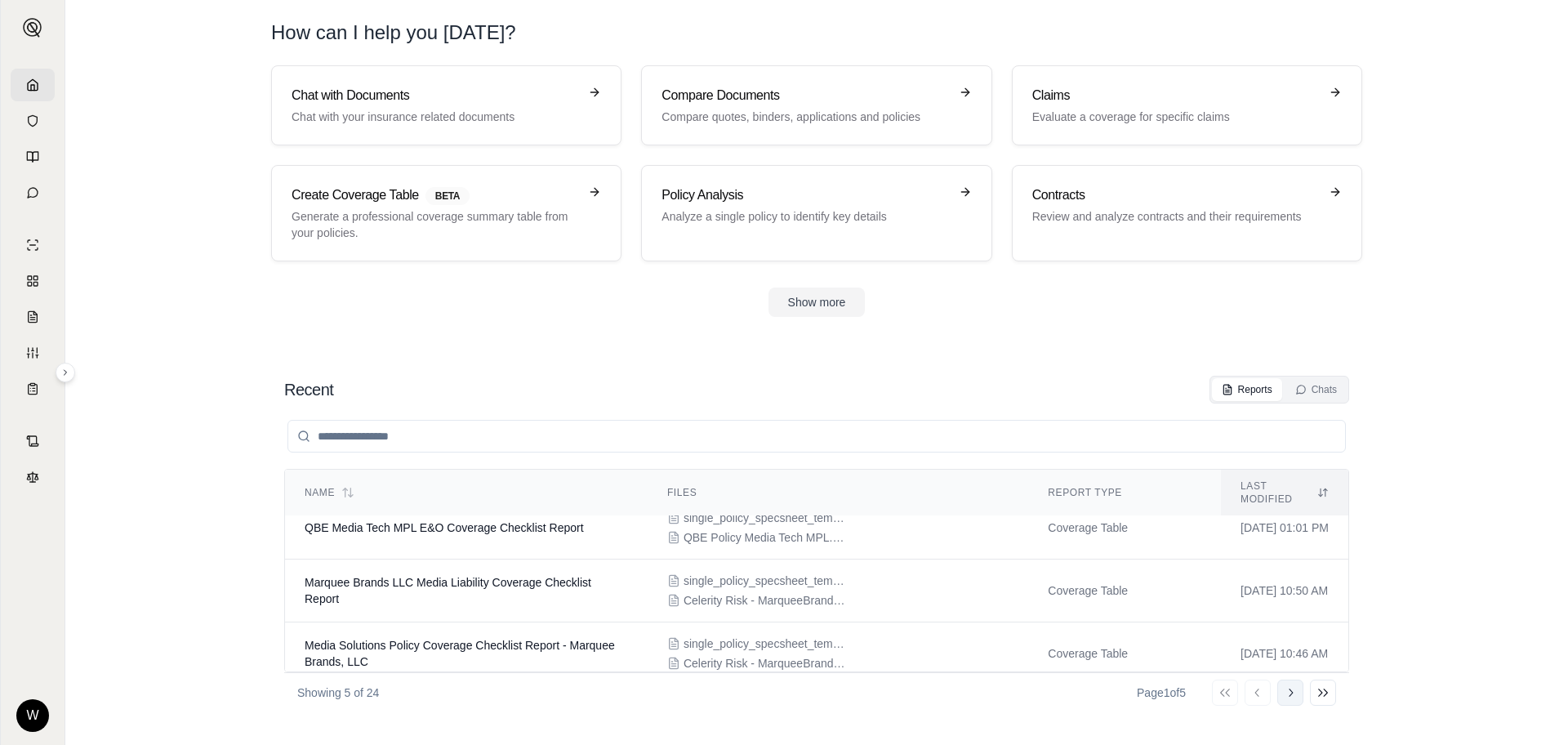
click at [1290, 691] on icon at bounding box center [1291, 693] width 13 height 13
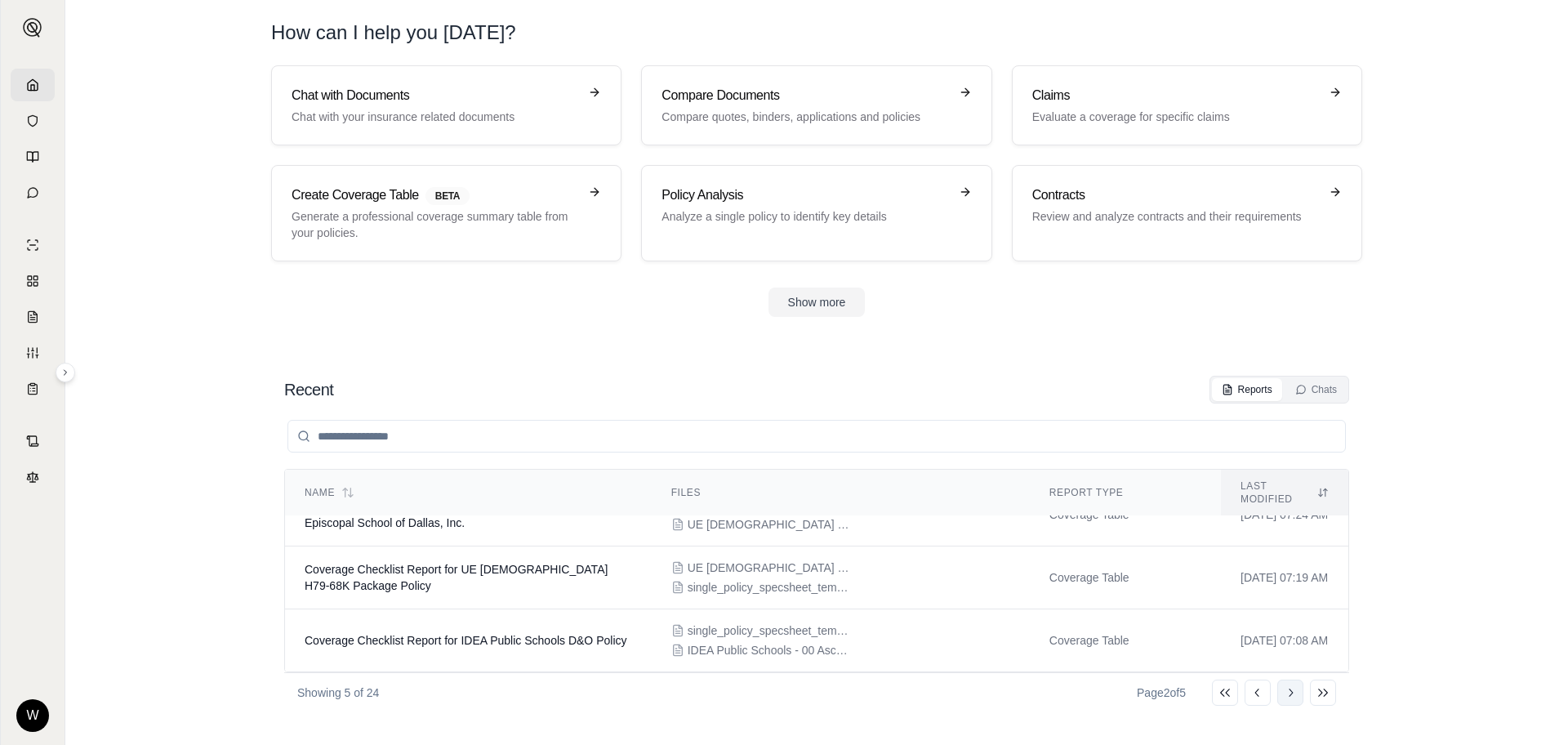
scroll to position [145, 0]
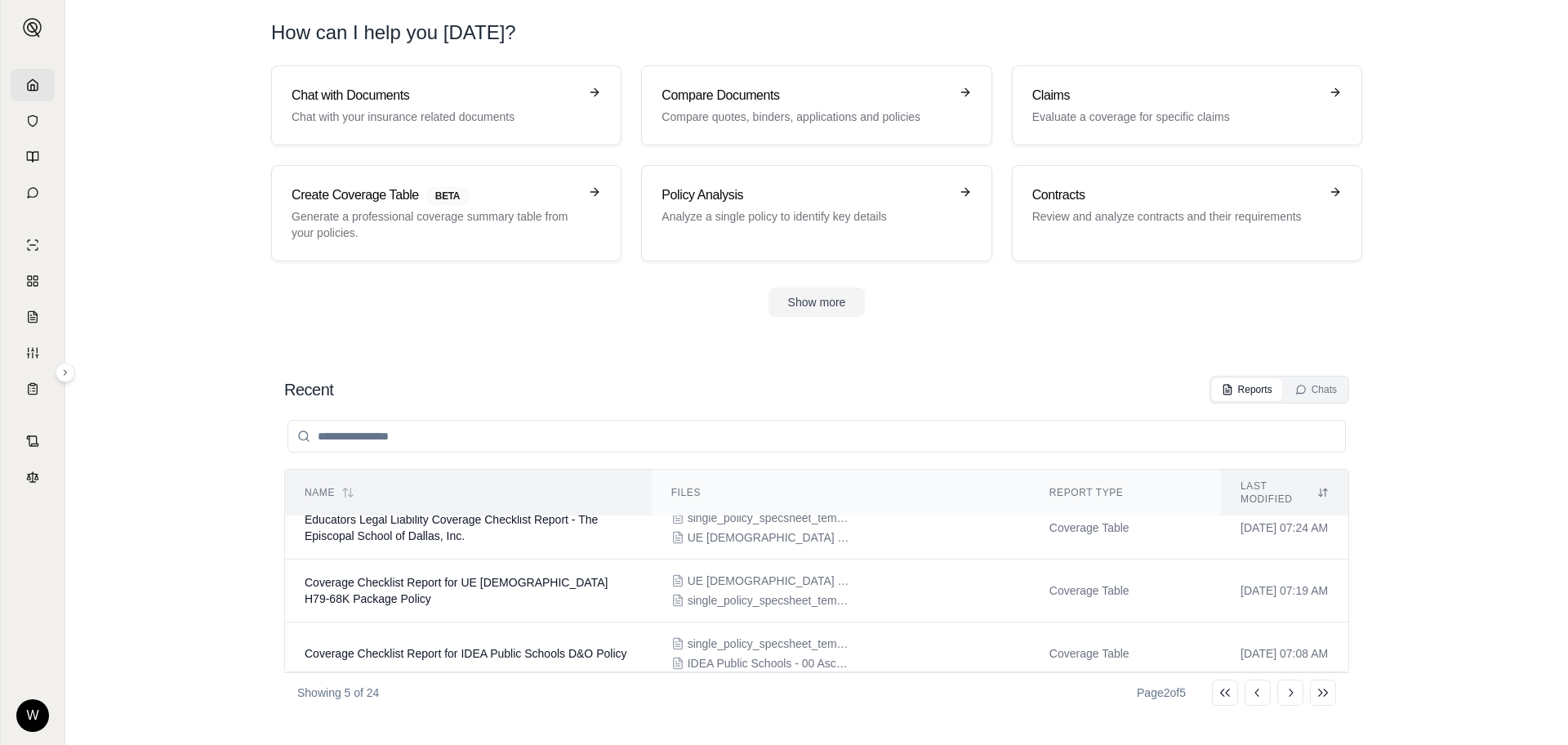
click at [473, 503] on th "Name" at bounding box center [469, 493] width 367 height 47
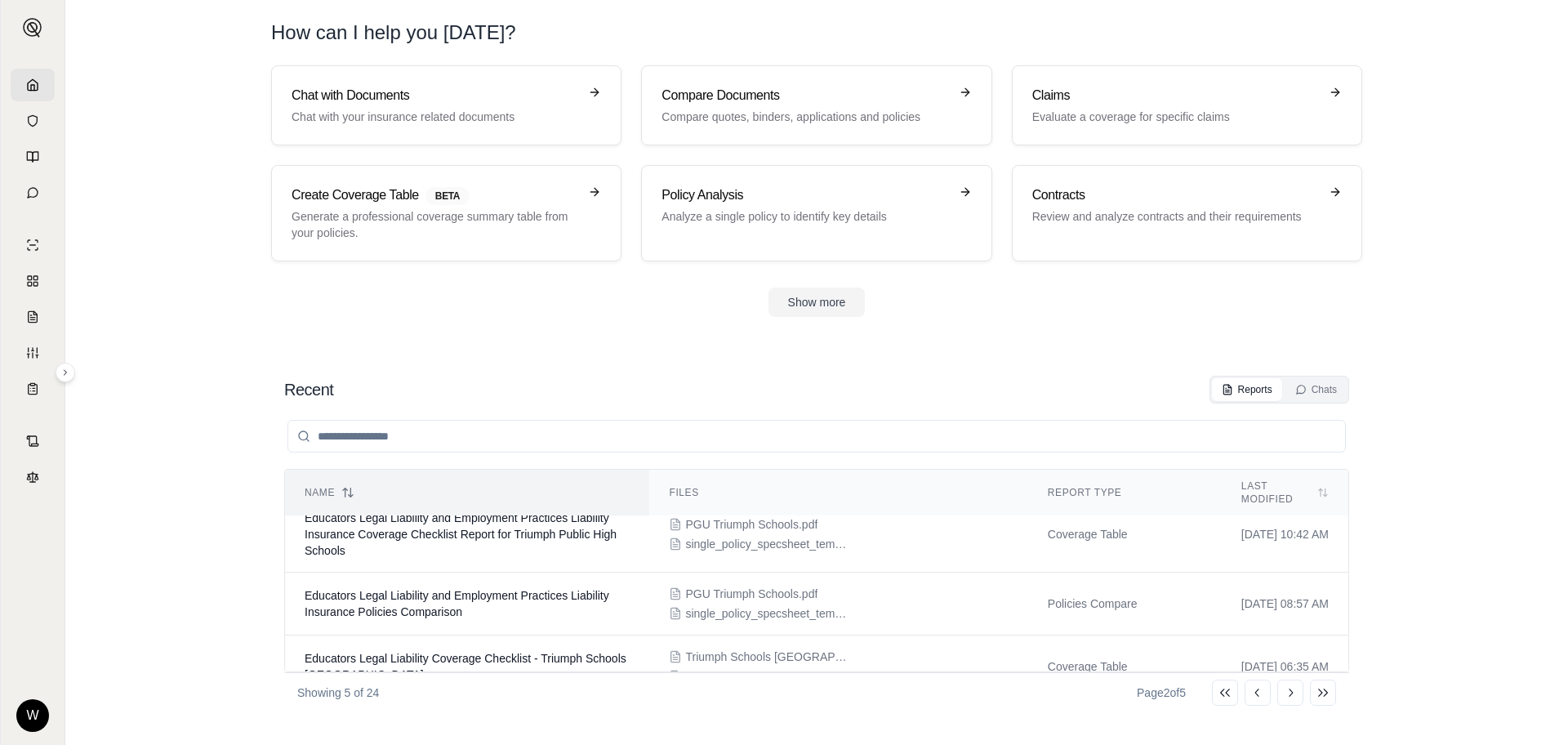
scroll to position [158, 0]
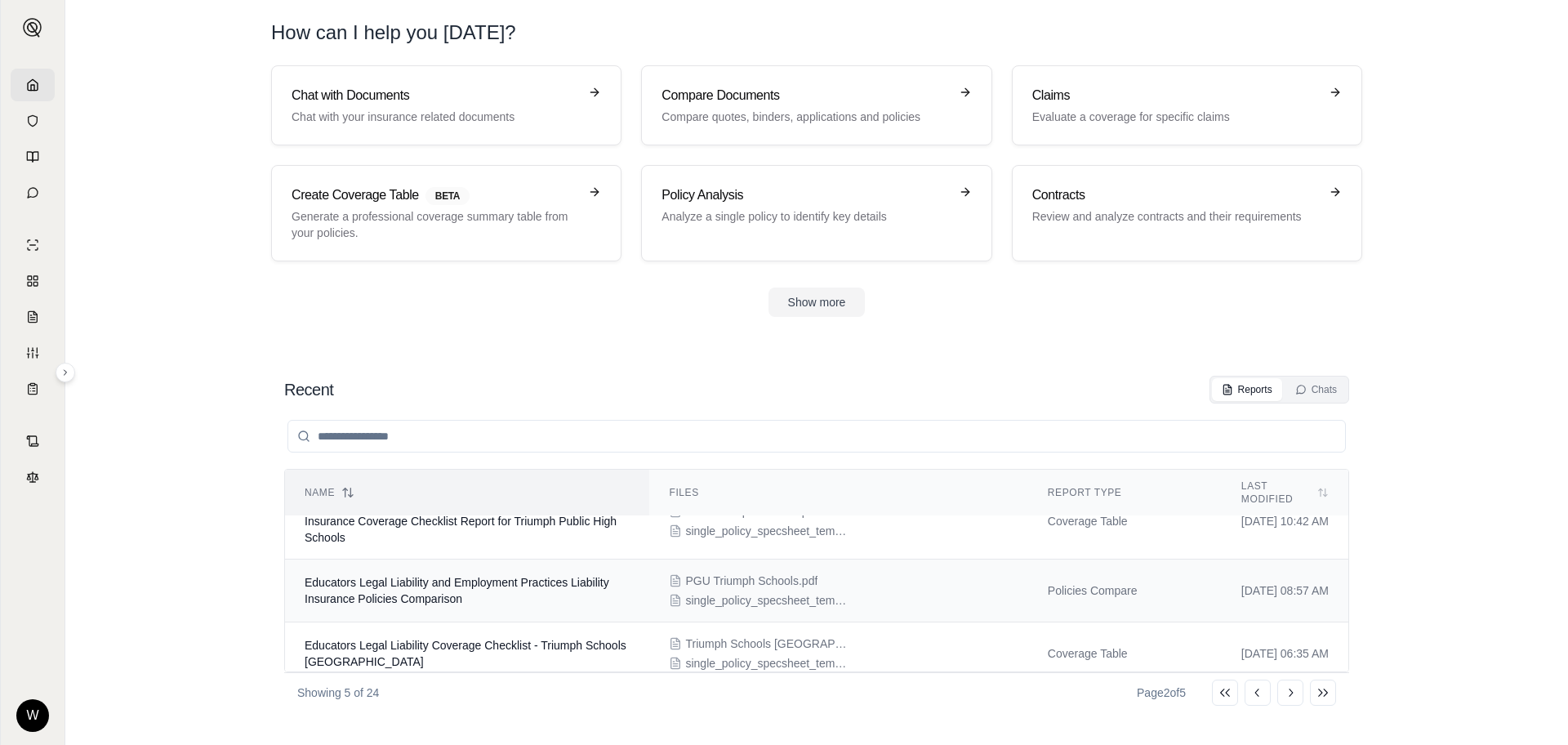
click at [483, 576] on span "Educators Legal Liability and Employment Practices Liability Insurance Policies…" at bounding box center [456, 590] width 304 height 29
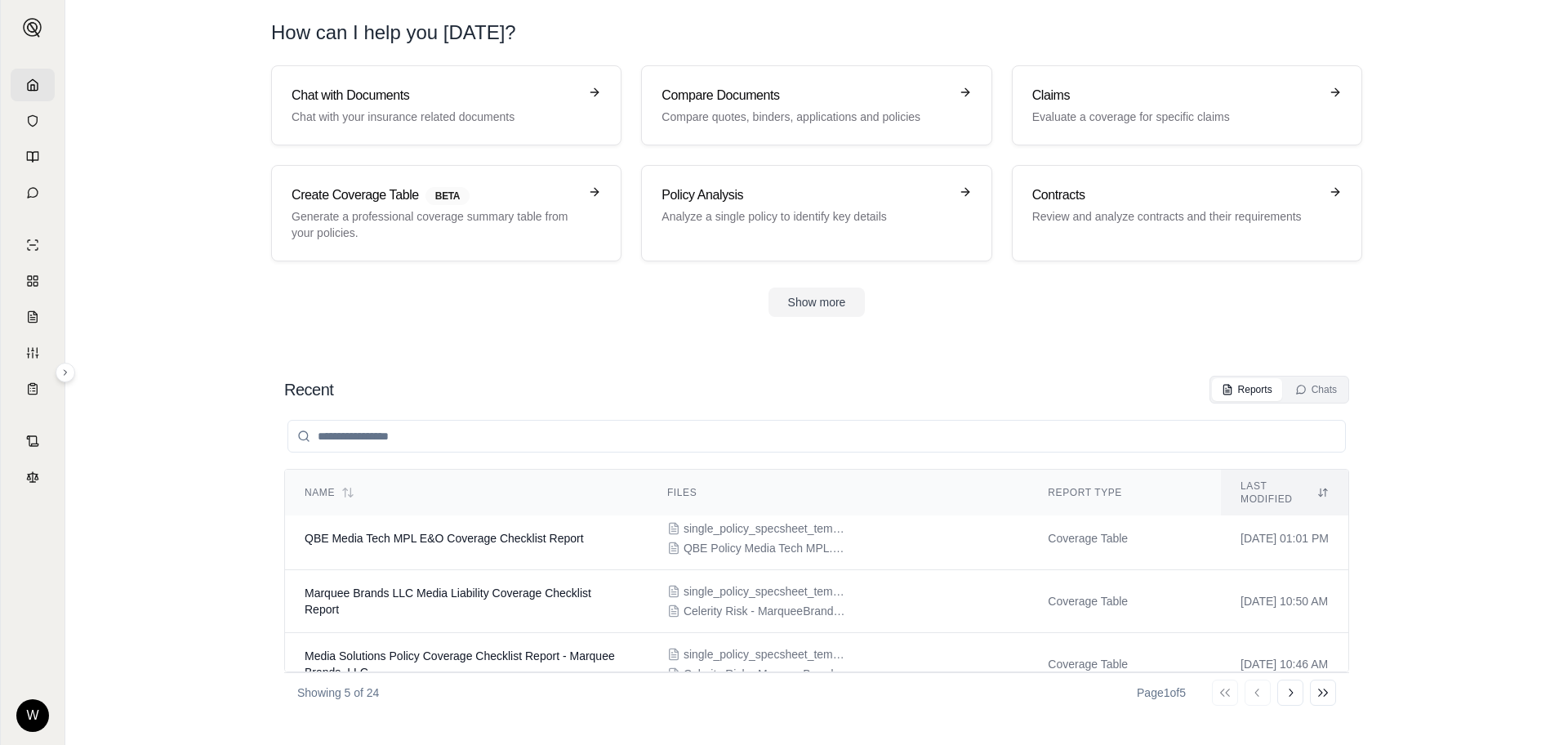
scroll to position [172, 0]
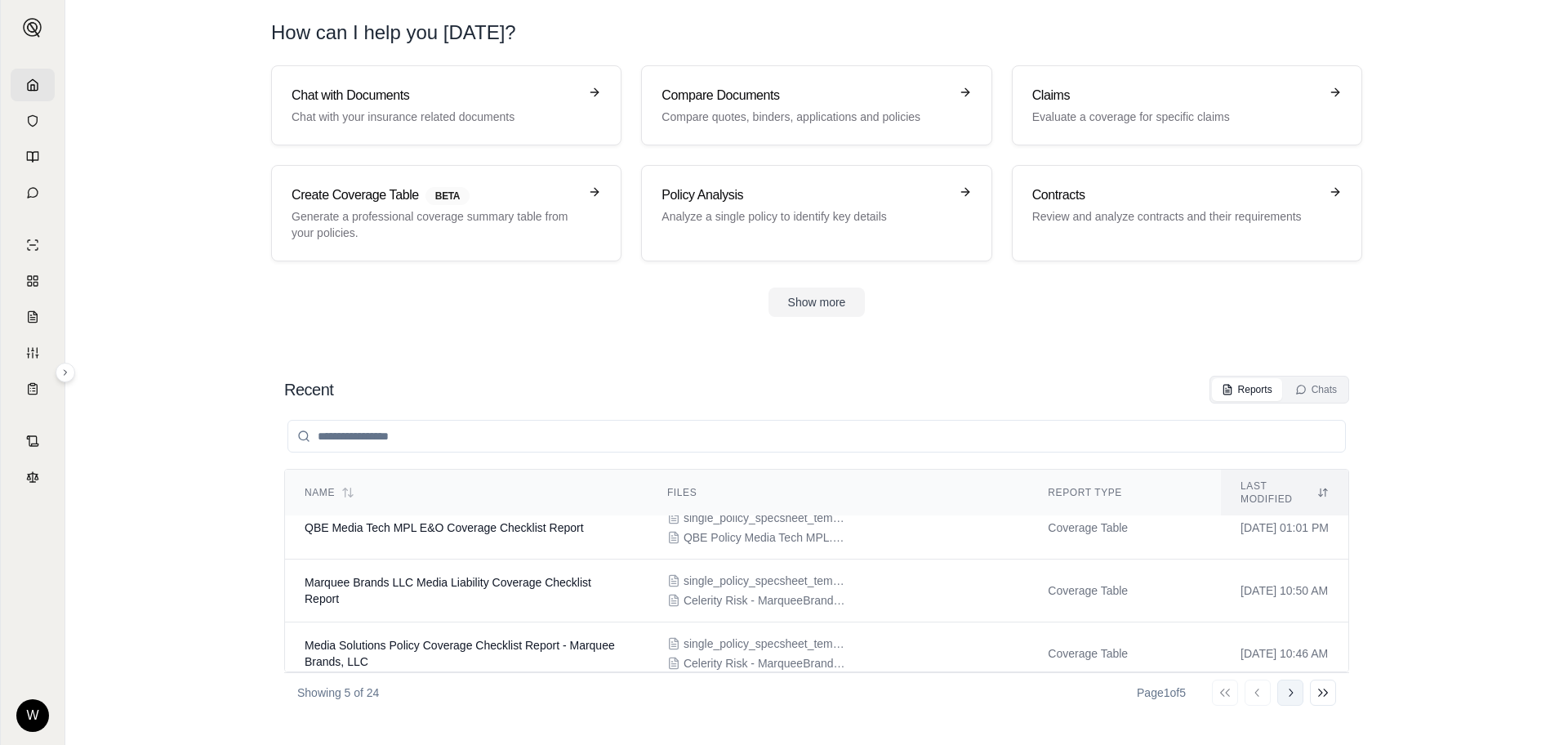
click at [1290, 699] on button "Go to next page" at bounding box center [1291, 694] width 27 height 27
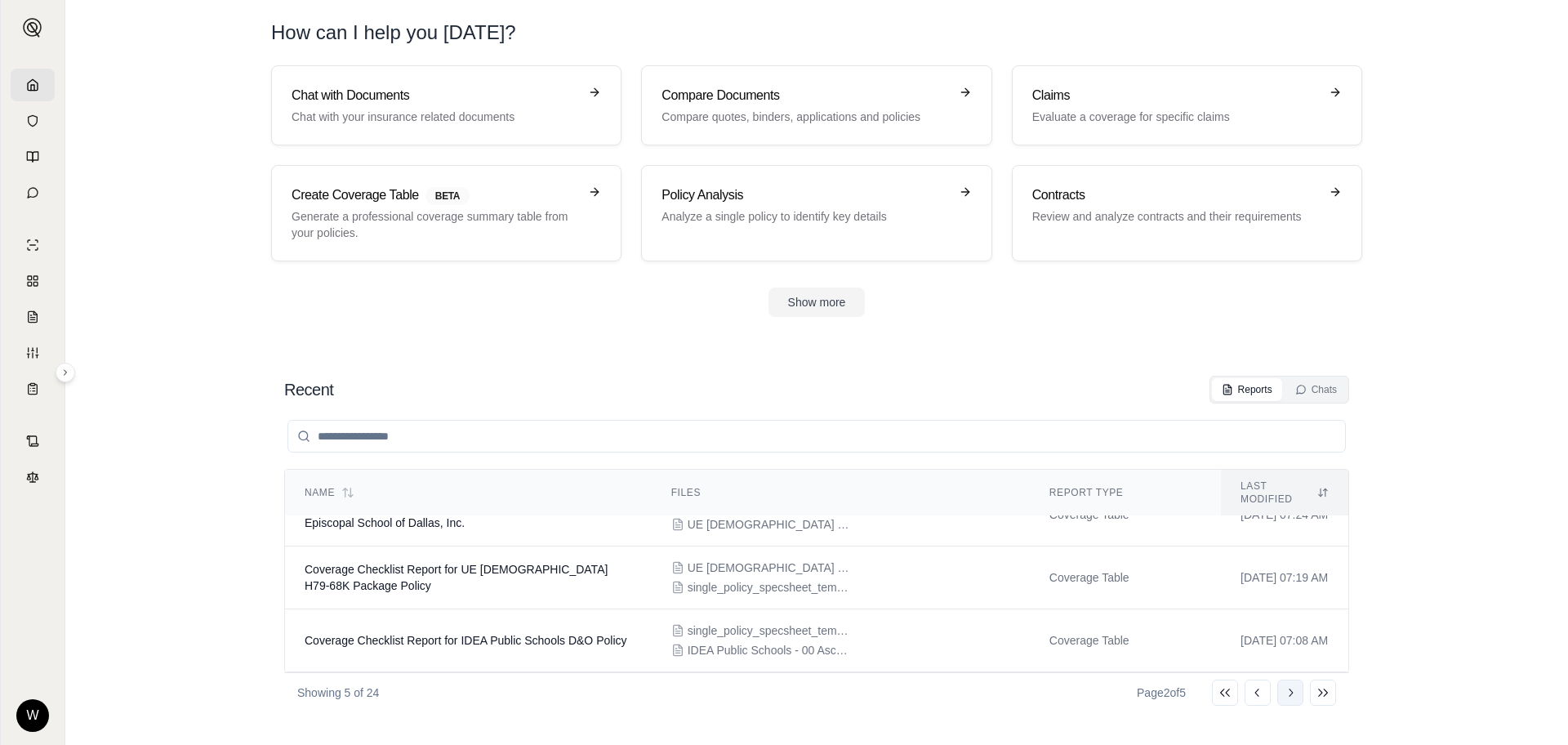
scroll to position [145, 0]
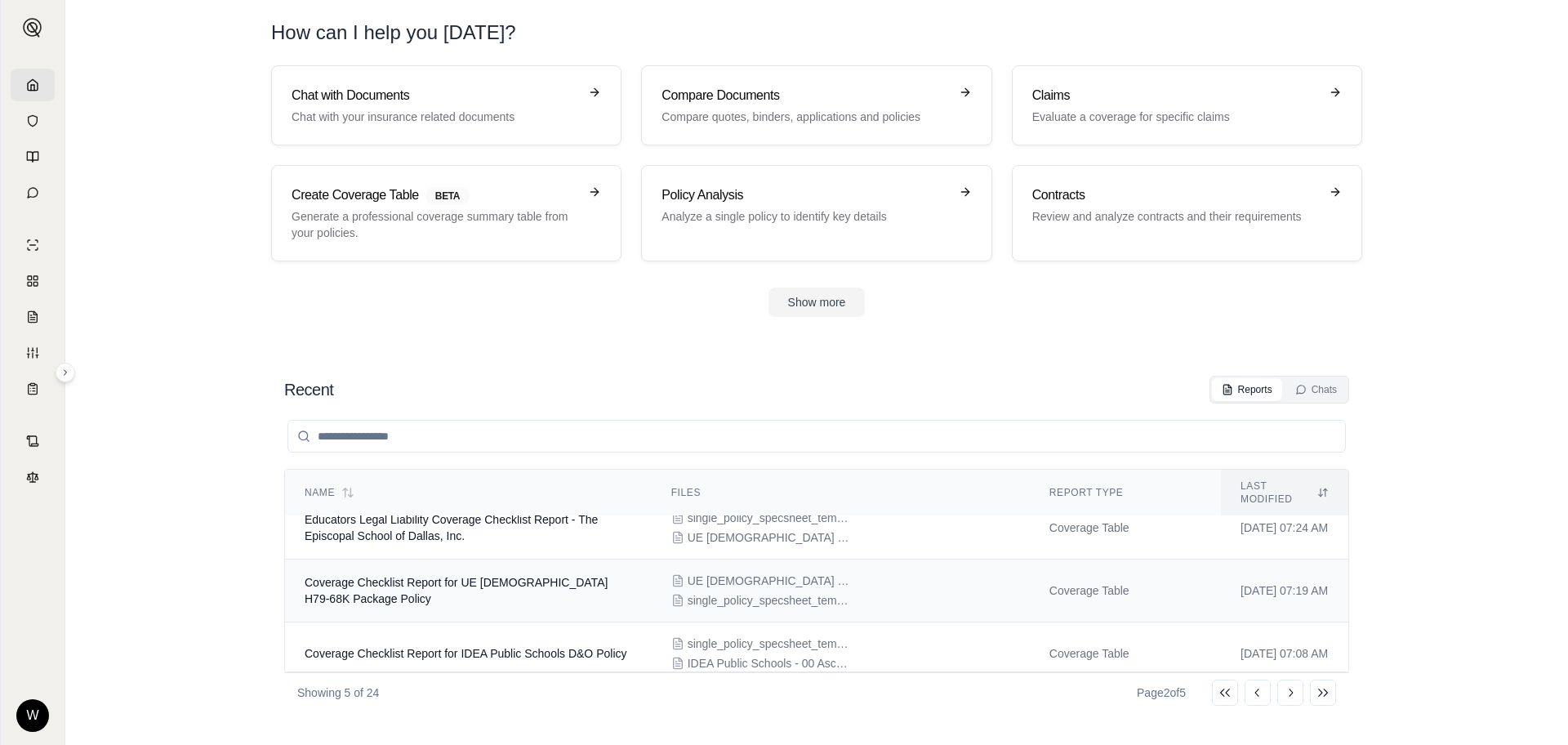
click at [353, 583] on span "Coverage Checklist Report for UE [DEMOGRAPHIC_DATA] H79-68K Package Policy" at bounding box center [456, 590] width 304 height 29
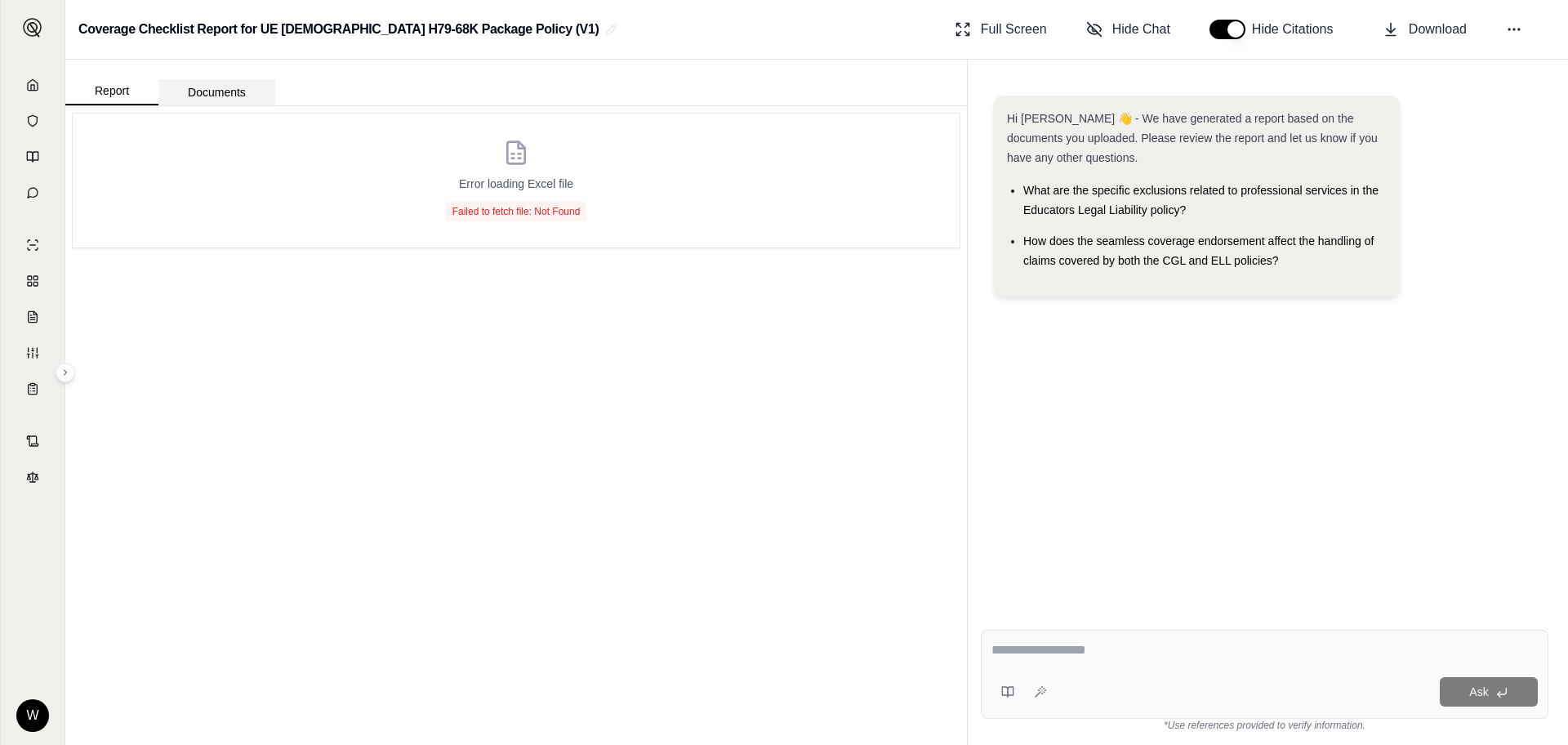
click at [224, 91] on button "Documents" at bounding box center [216, 93] width 117 height 27
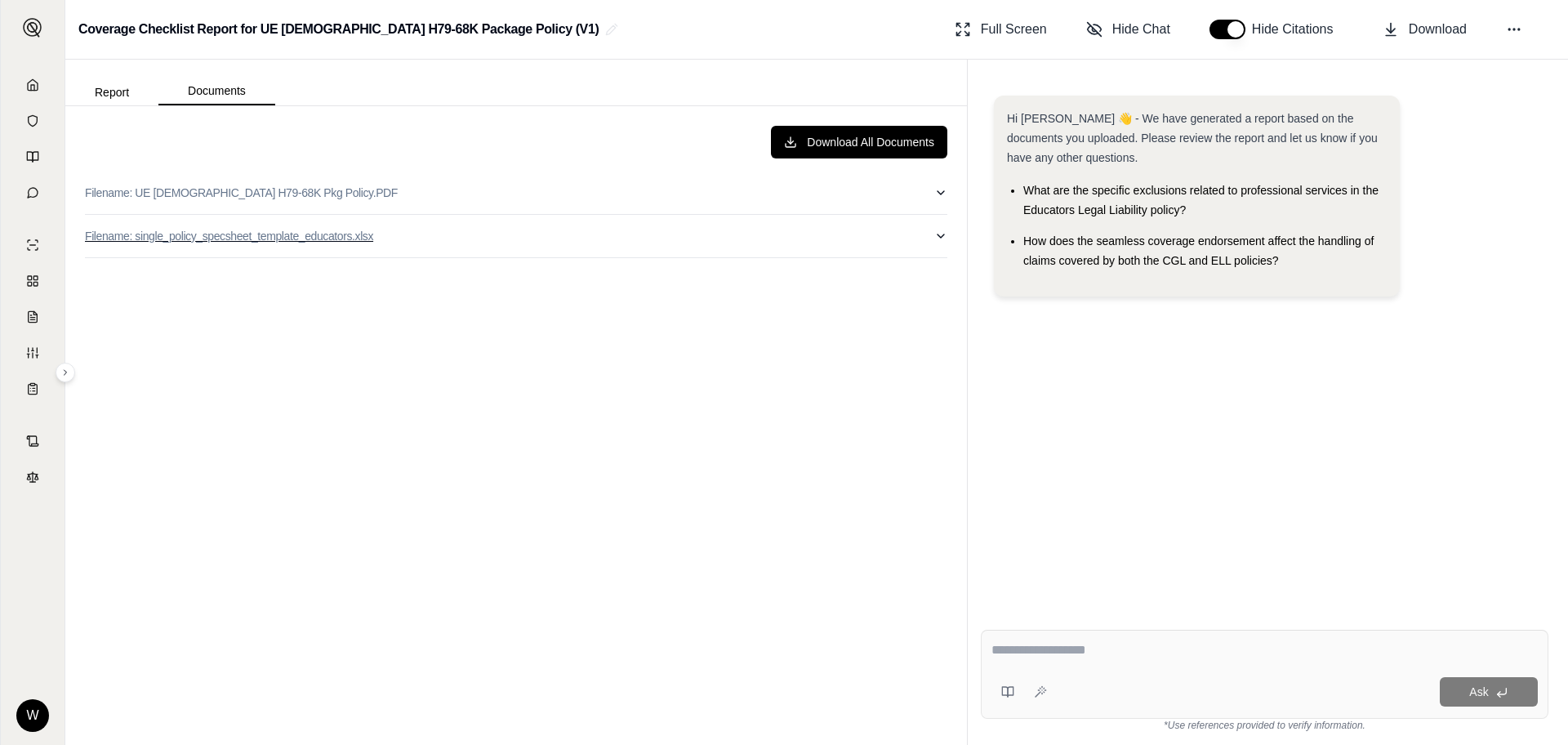
click at [945, 238] on icon "button" at bounding box center [941, 236] width 13 height 13
click at [938, 236] on icon "button" at bounding box center [941, 235] width 7 height 3
click at [35, 85] on icon at bounding box center [33, 85] width 13 height 13
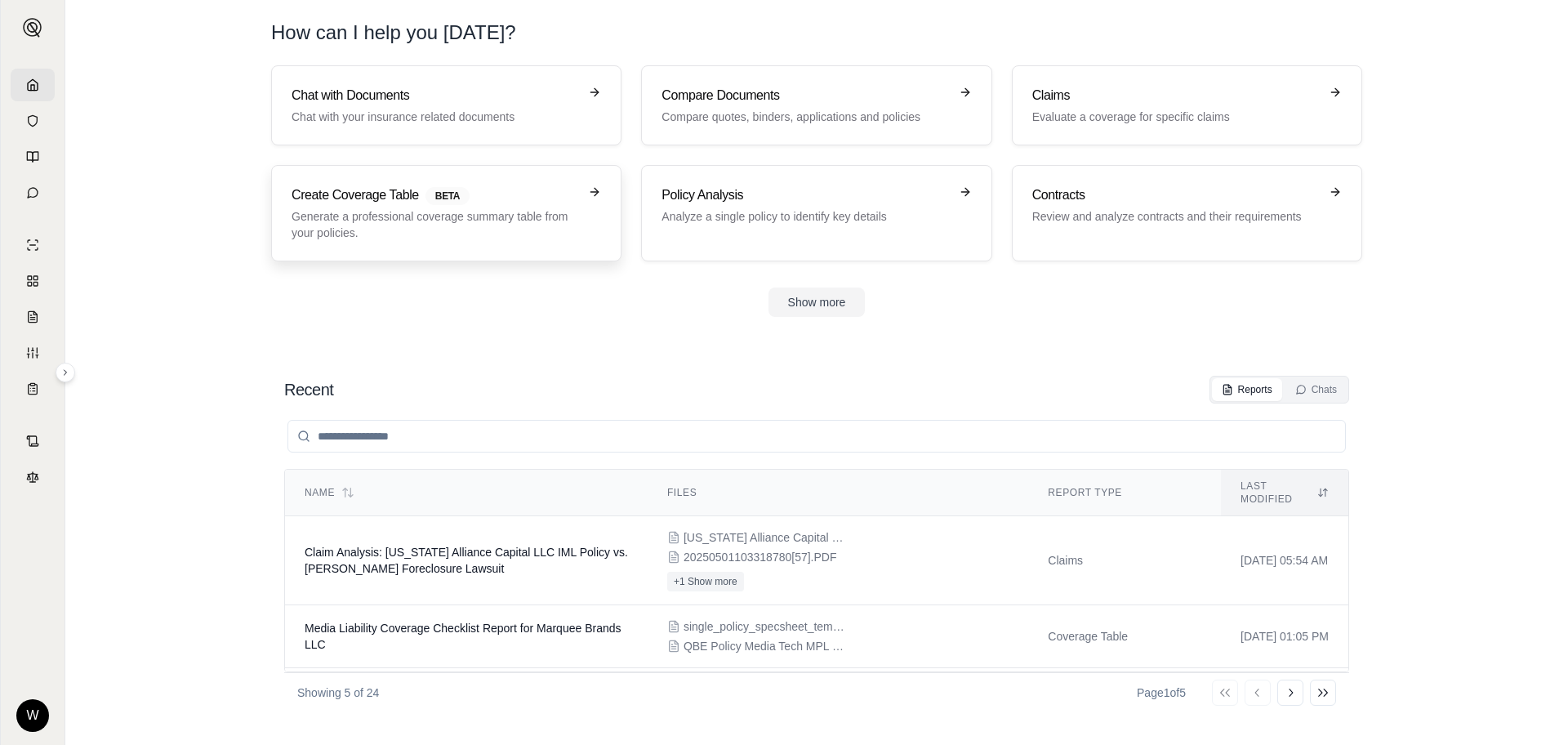
click at [348, 217] on p "Generate a professional coverage summary table from your policies." at bounding box center [434, 225] width 286 height 32
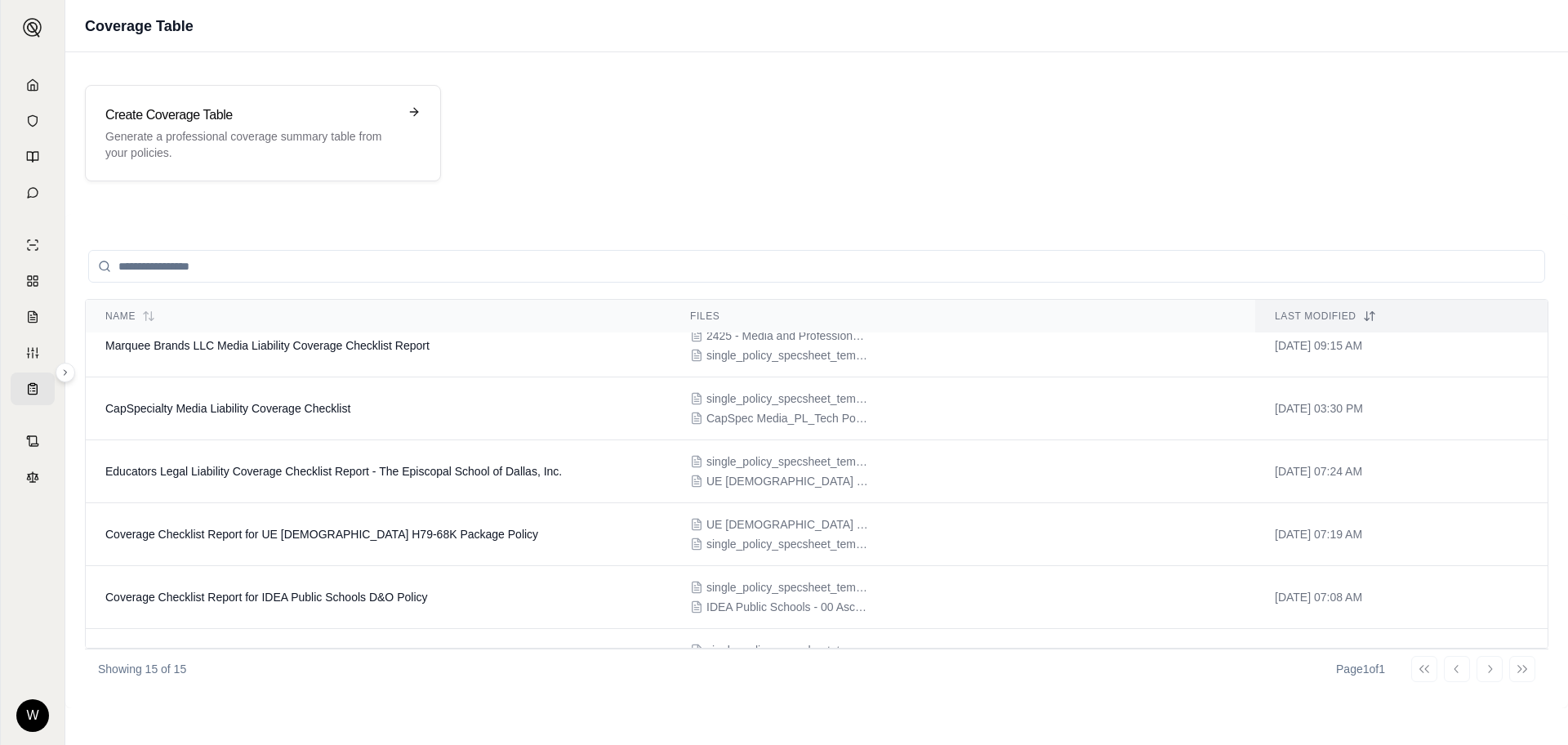
scroll to position [273, 0]
click at [397, 474] on span "Educators Legal Liability Coverage Checklist Report - The Episcopal School of D…" at bounding box center [333, 469] width 456 height 13
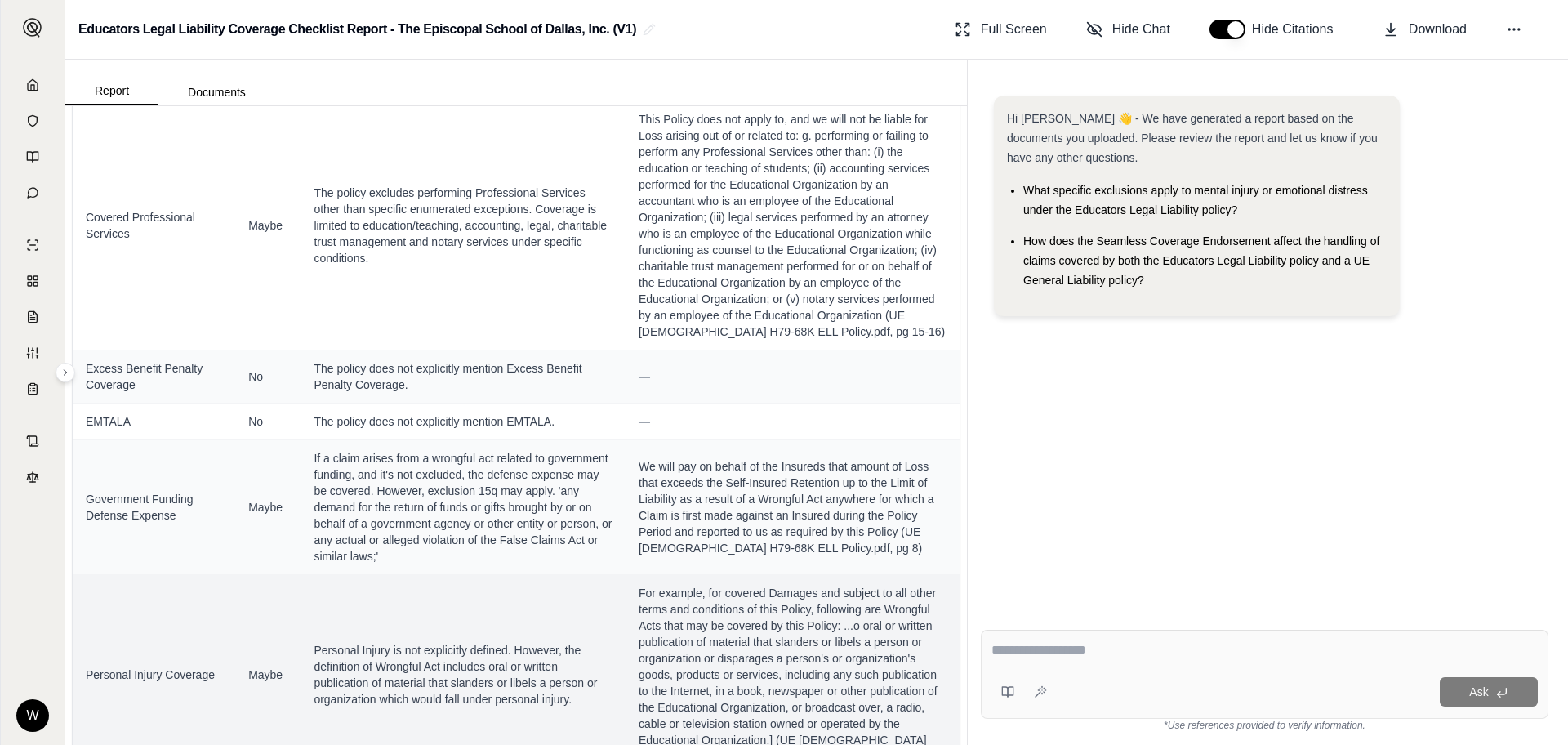
scroll to position [1553, 0]
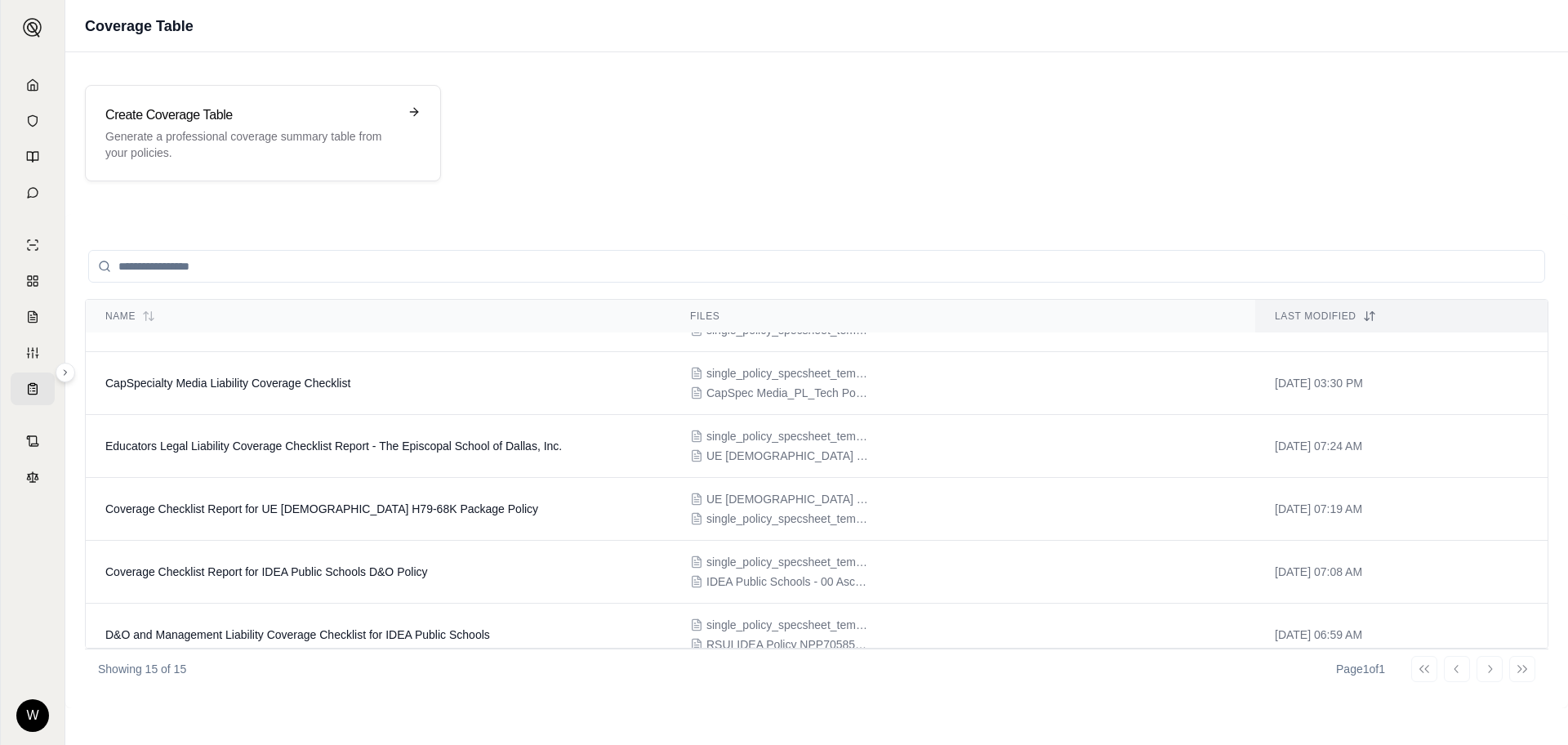
scroll to position [313, 0]
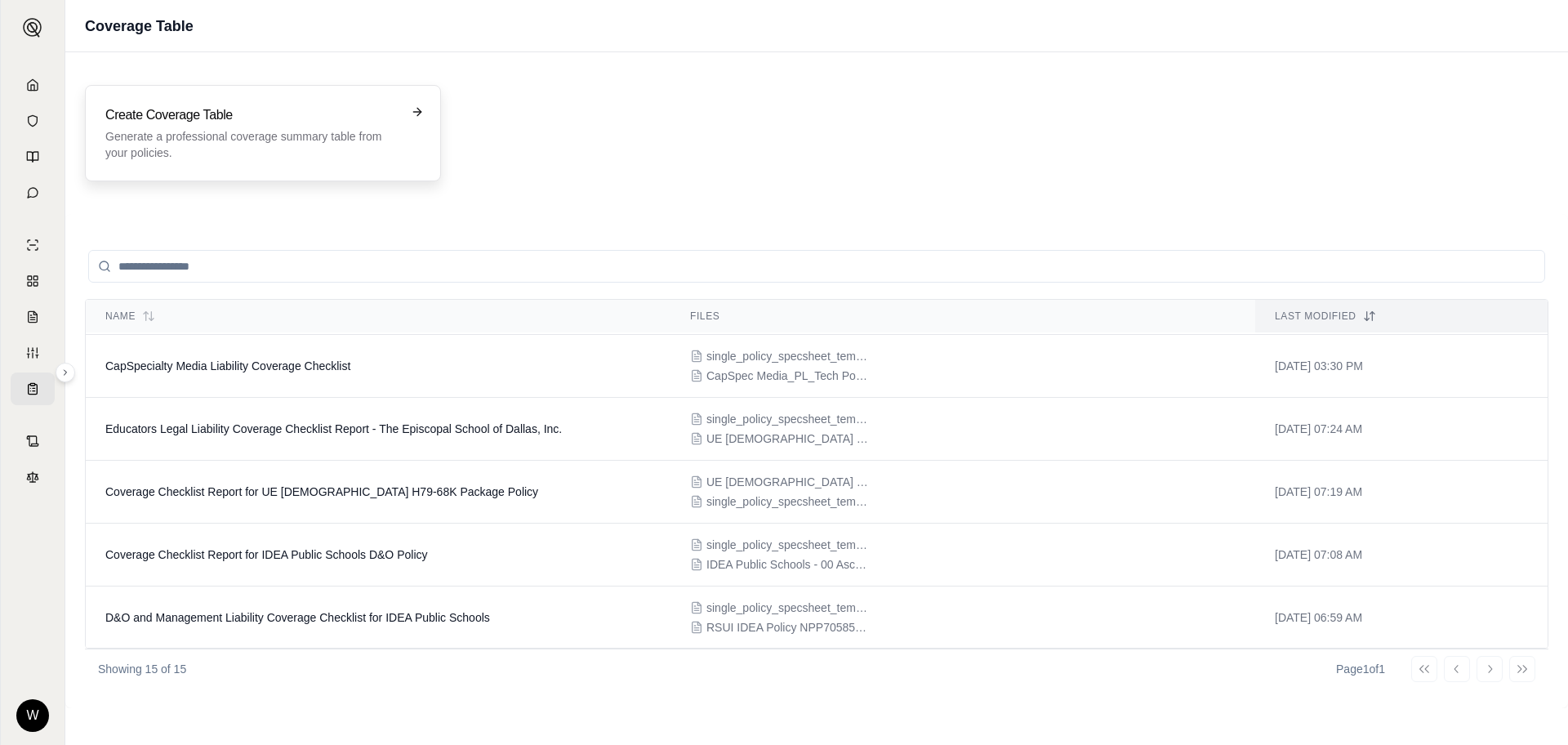
click at [286, 132] on p "Generate a professional coverage summary table from your policies." at bounding box center [251, 144] width 292 height 32
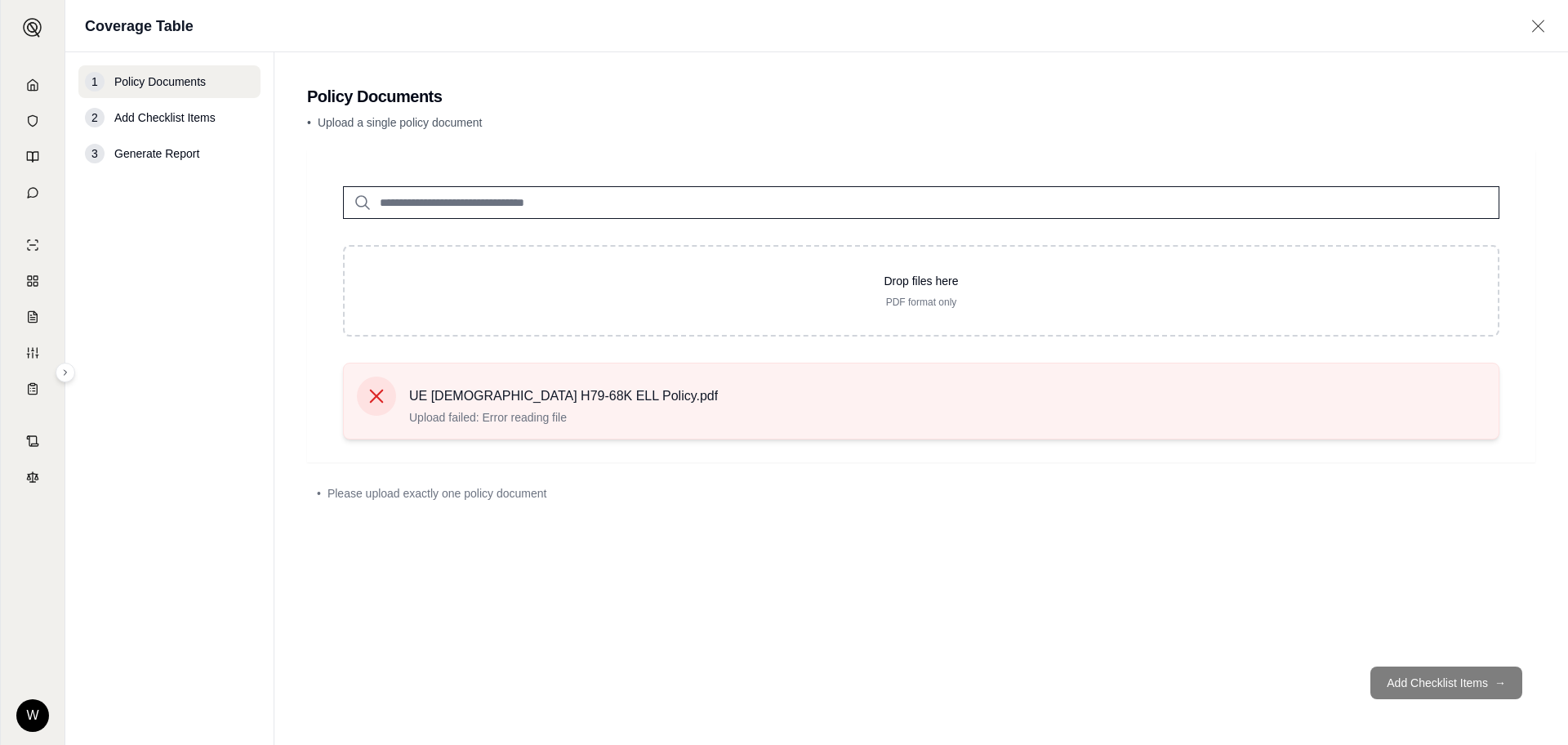
click at [385, 398] on icon at bounding box center [377, 397] width 23 height 23
click at [378, 397] on icon at bounding box center [377, 397] width 14 height 14
click at [382, 402] on icon at bounding box center [377, 397] width 14 height 14
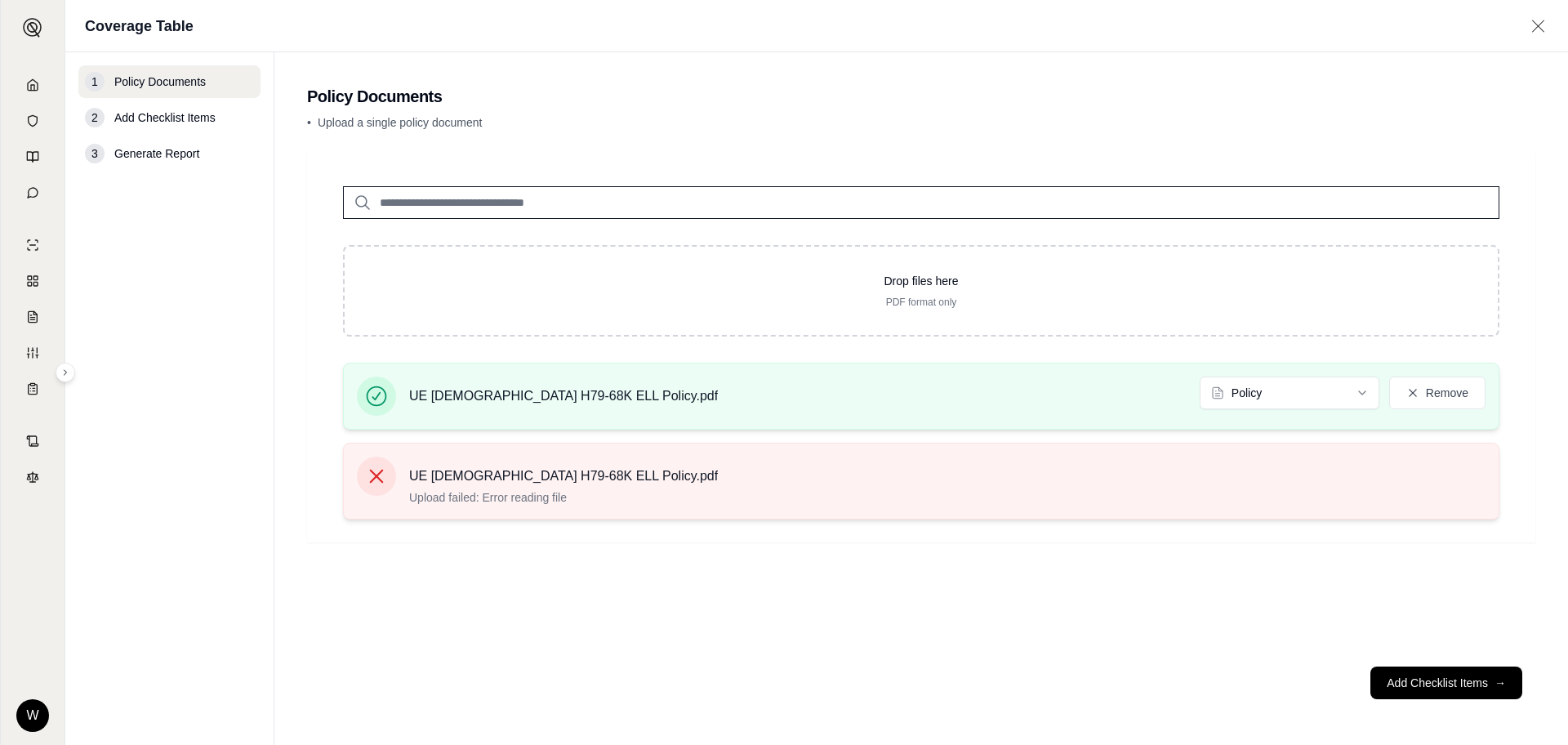
click at [372, 476] on icon at bounding box center [377, 476] width 23 height 23
click at [1430, 681] on button "Add Checklist Items →" at bounding box center [1447, 683] width 152 height 32
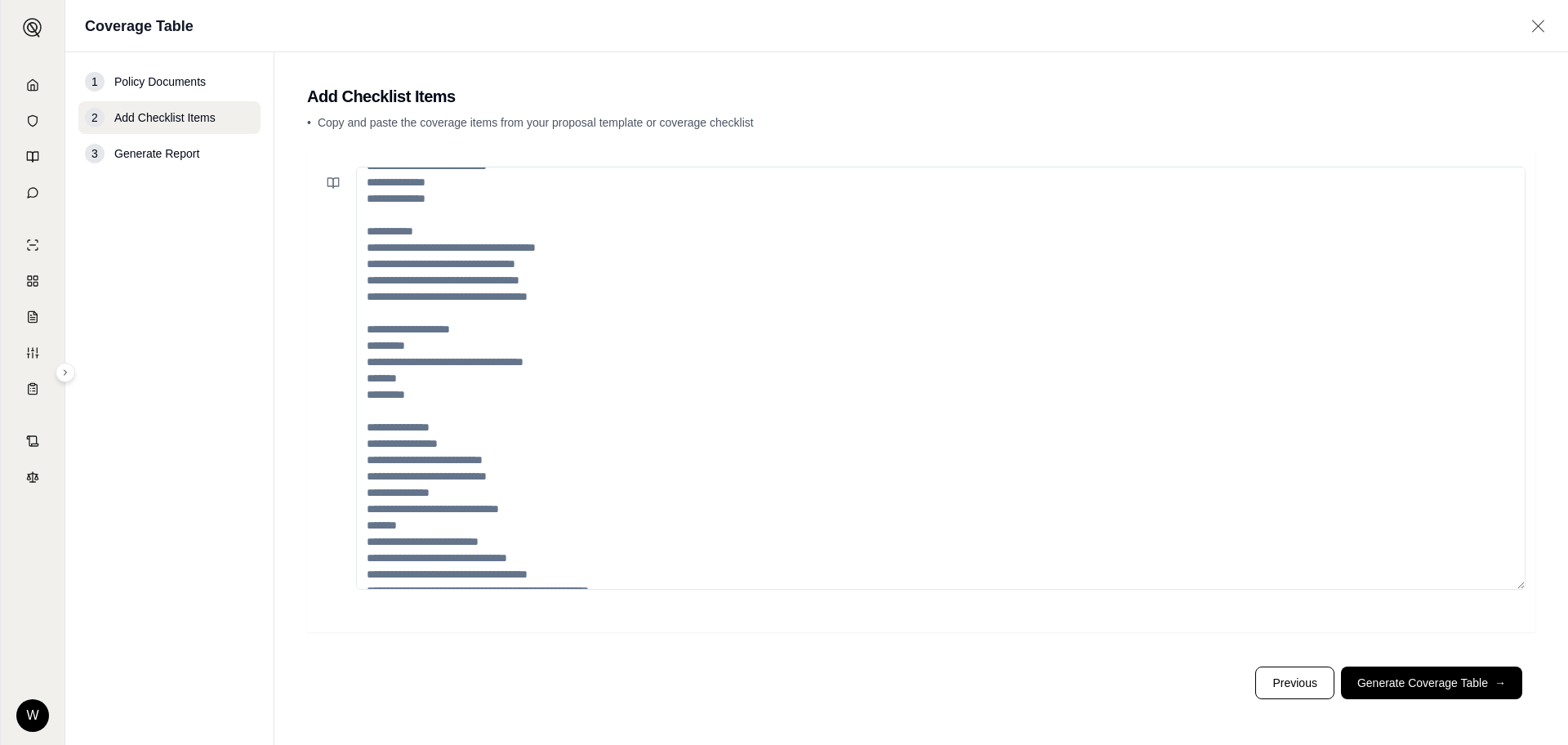
scroll to position [278, 0]
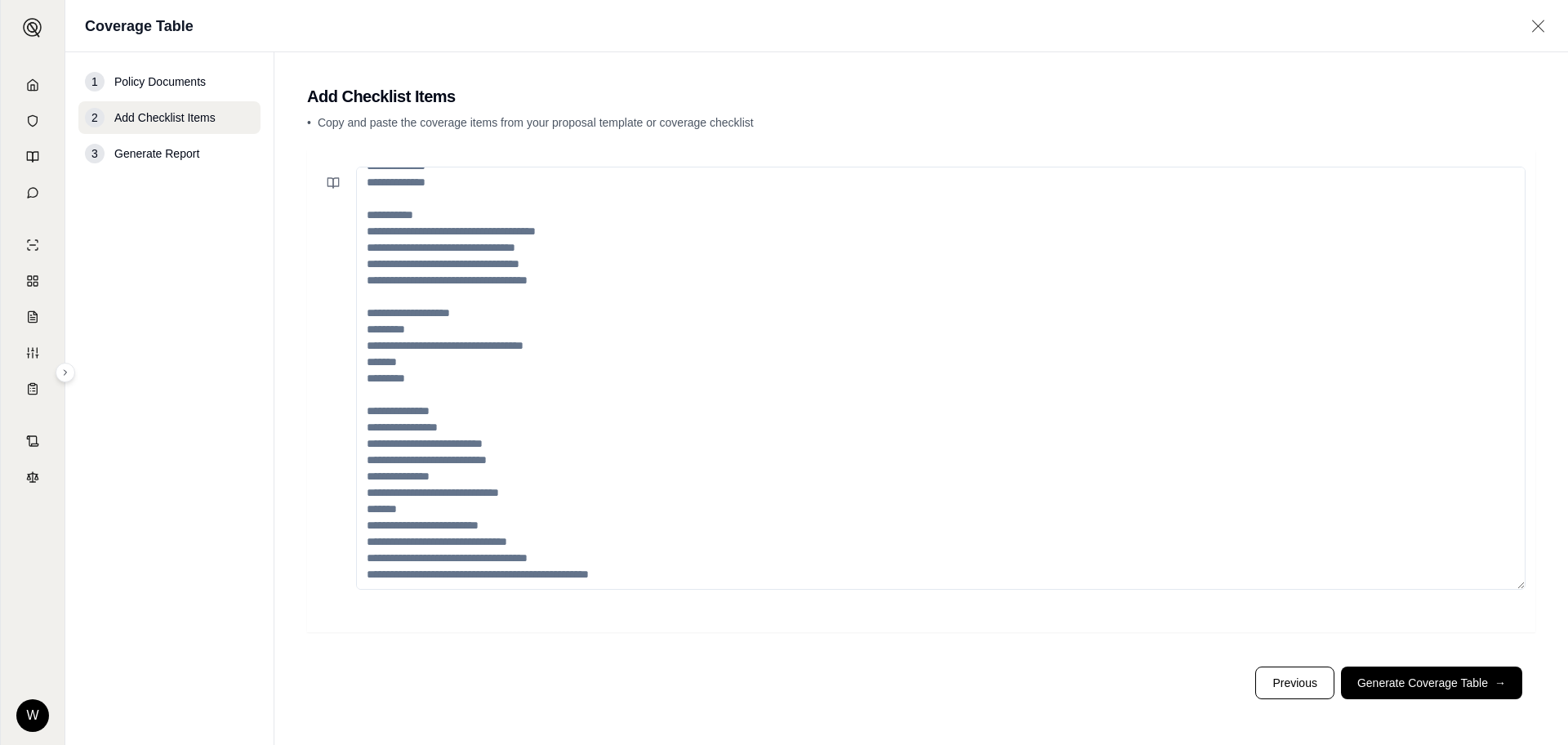
drag, startPoint x: 609, startPoint y: 559, endPoint x: 406, endPoint y: 325, distance: 309.8
click at [406, 326] on textarea at bounding box center [940, 379] width 1170 height 423
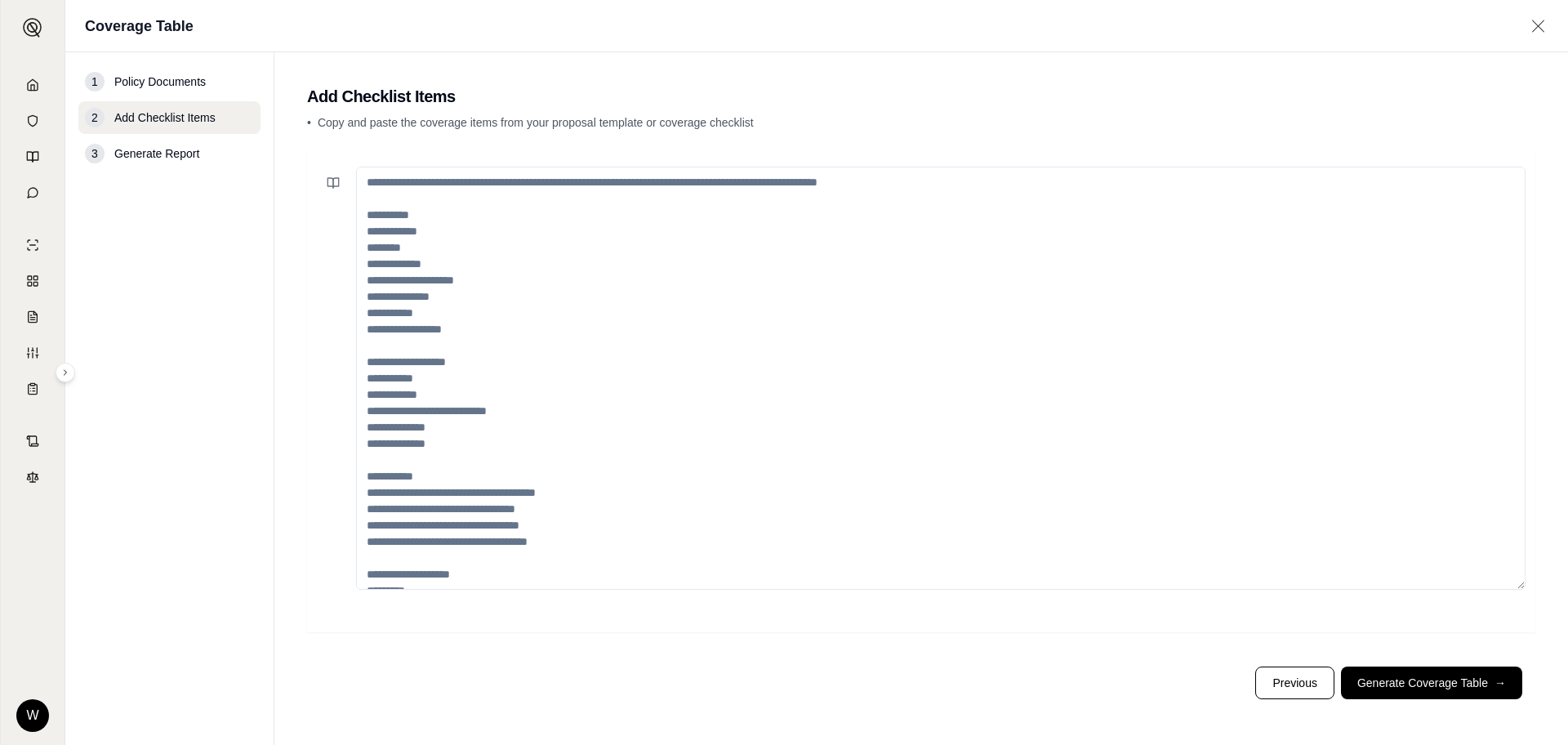
drag, startPoint x: 366, startPoint y: 230, endPoint x: 438, endPoint y: 427, distance: 209.7
click at [438, 427] on textarea at bounding box center [940, 379] width 1170 height 423
paste textarea "**********"
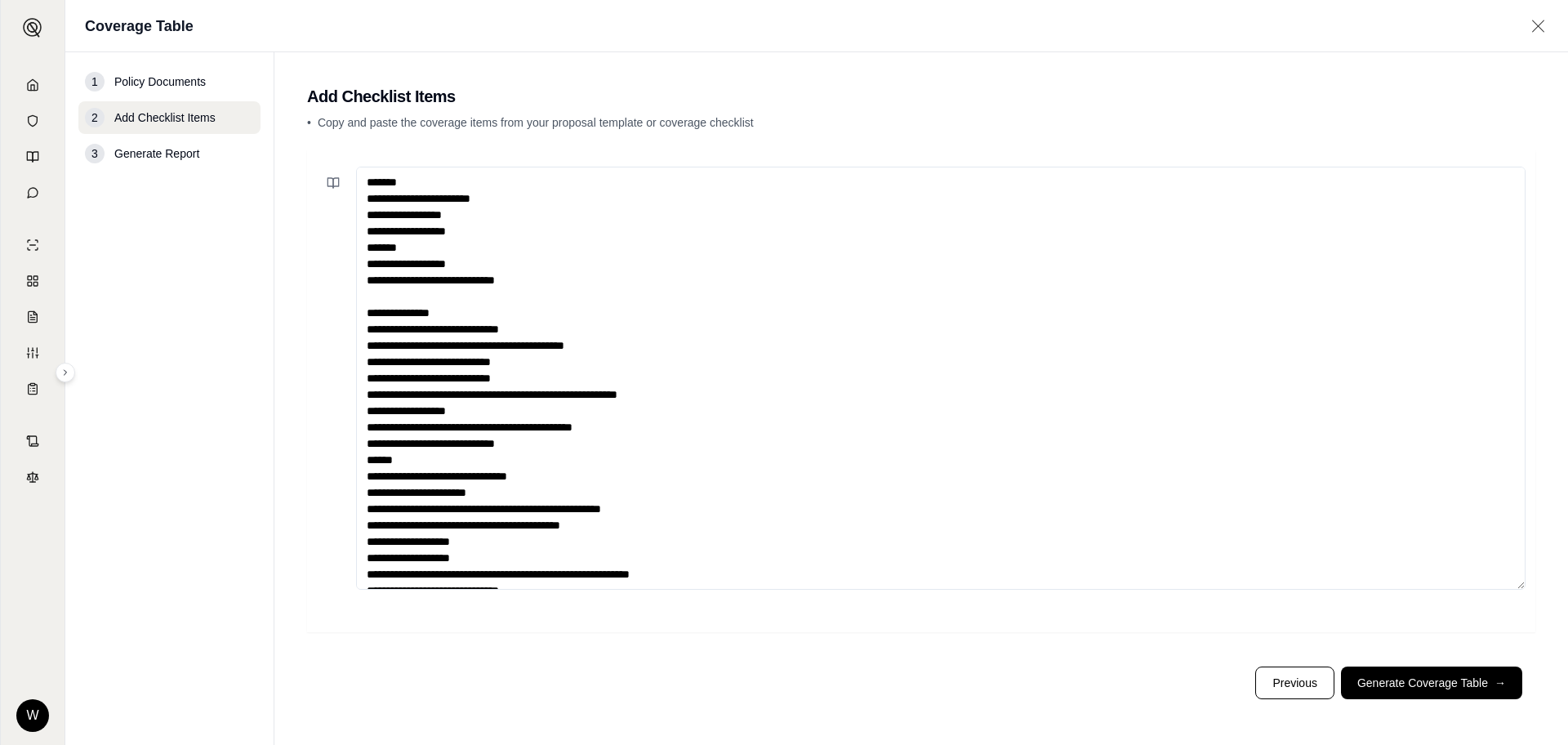
click at [537, 394] on textarea at bounding box center [940, 379] width 1170 height 423
type textarea "**********"
click at [1421, 681] on button "Generate Coverage Table →" at bounding box center [1431, 683] width 181 height 32
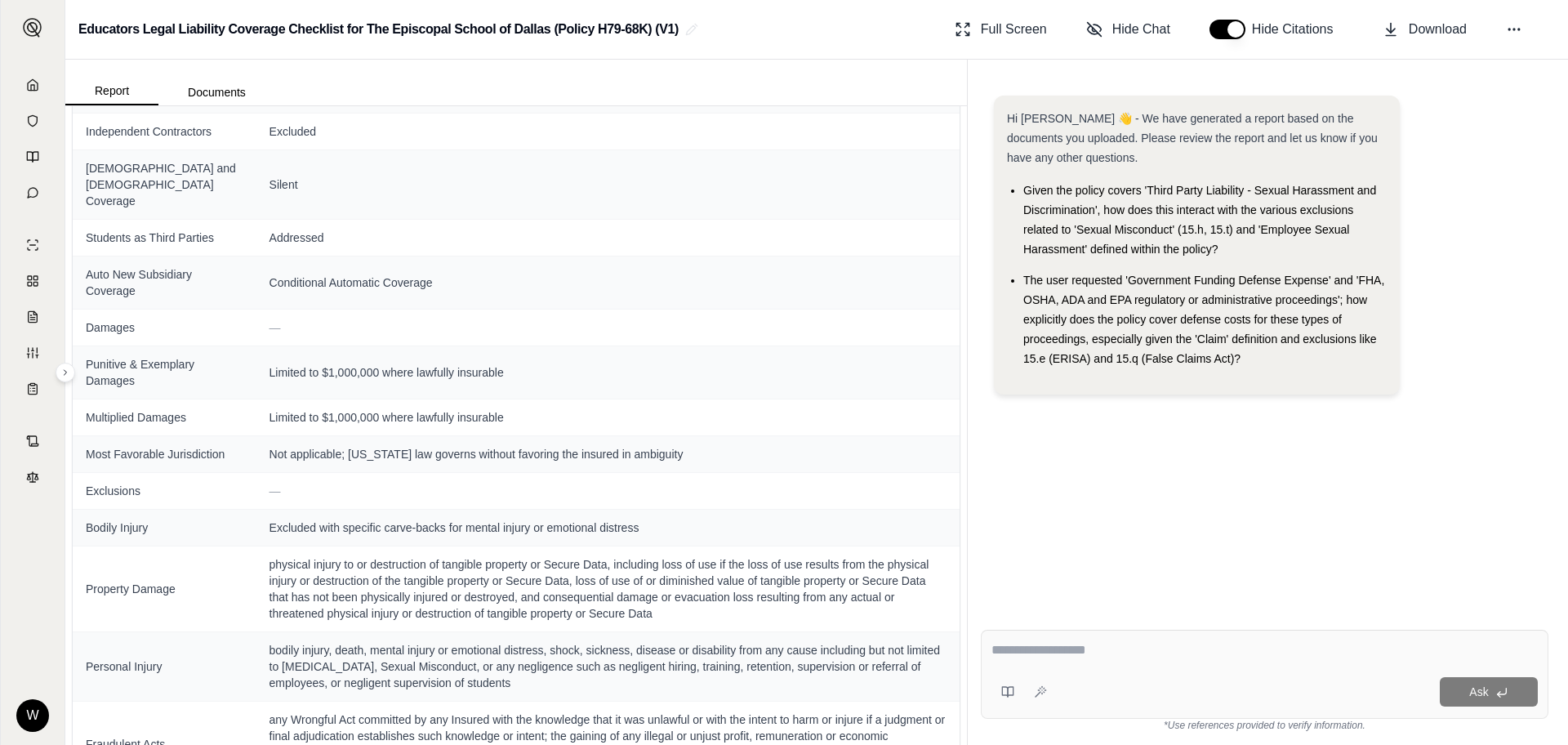
scroll to position [1291, 0]
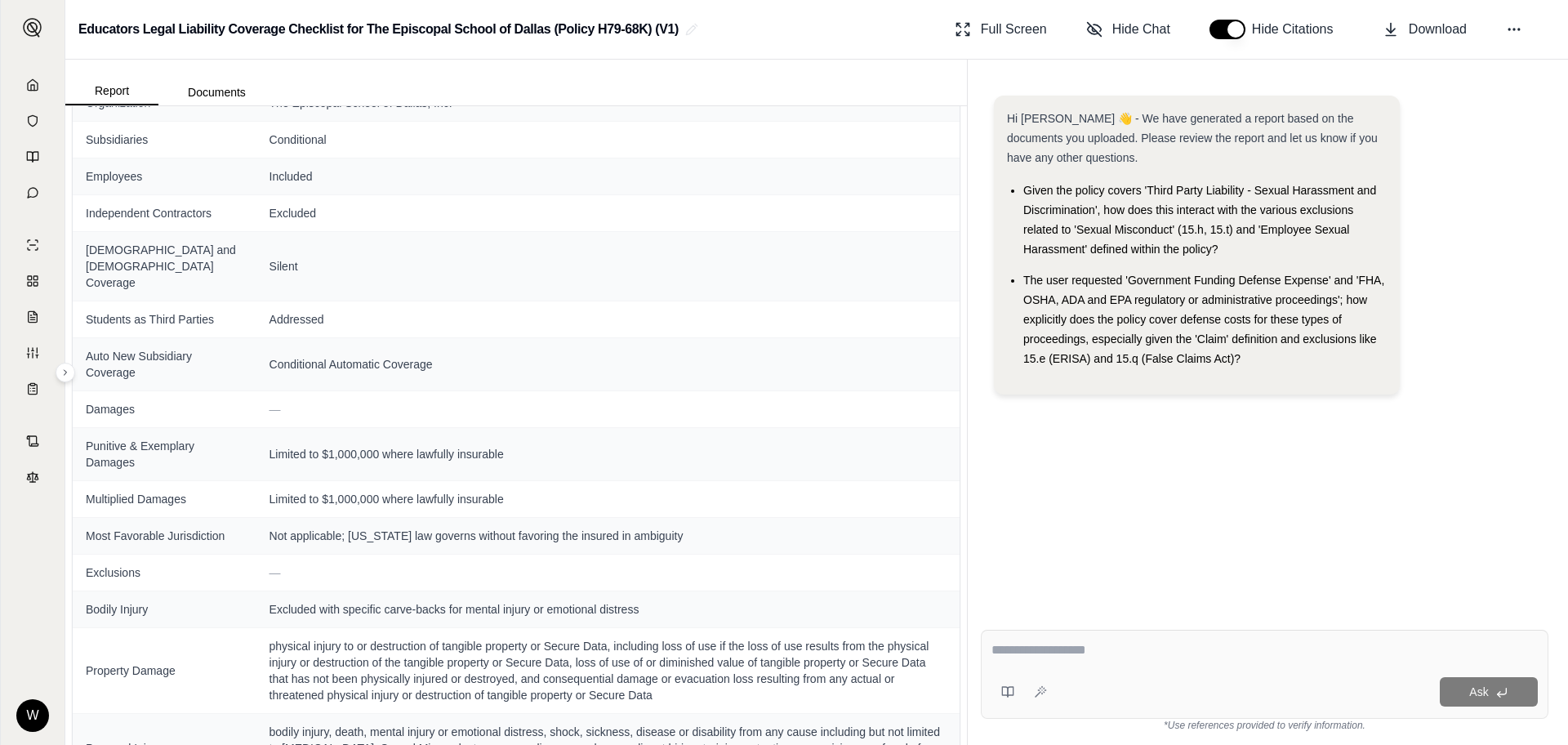
click at [1211, 27] on button "button" at bounding box center [1227, 29] width 36 height 20
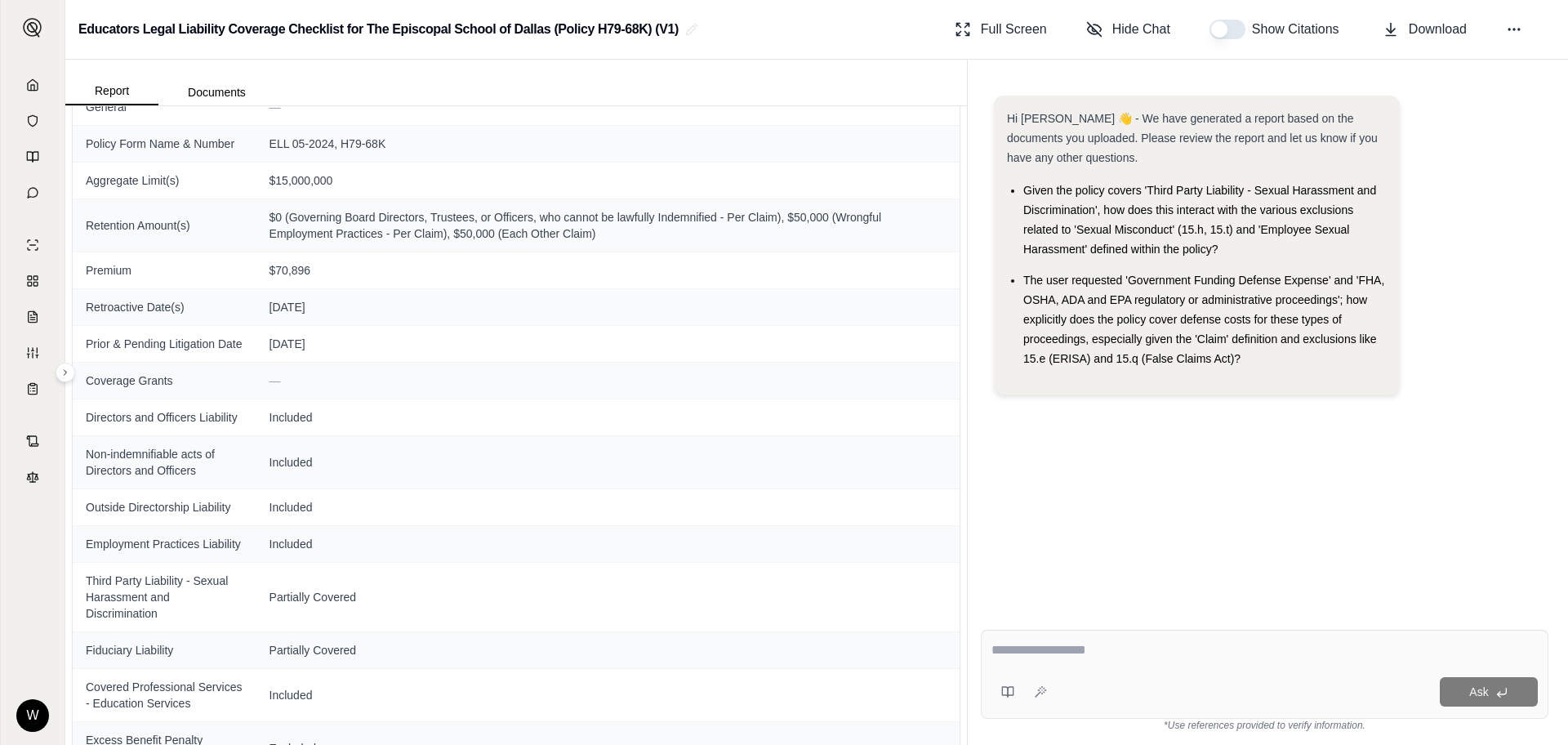
scroll to position [0, 0]
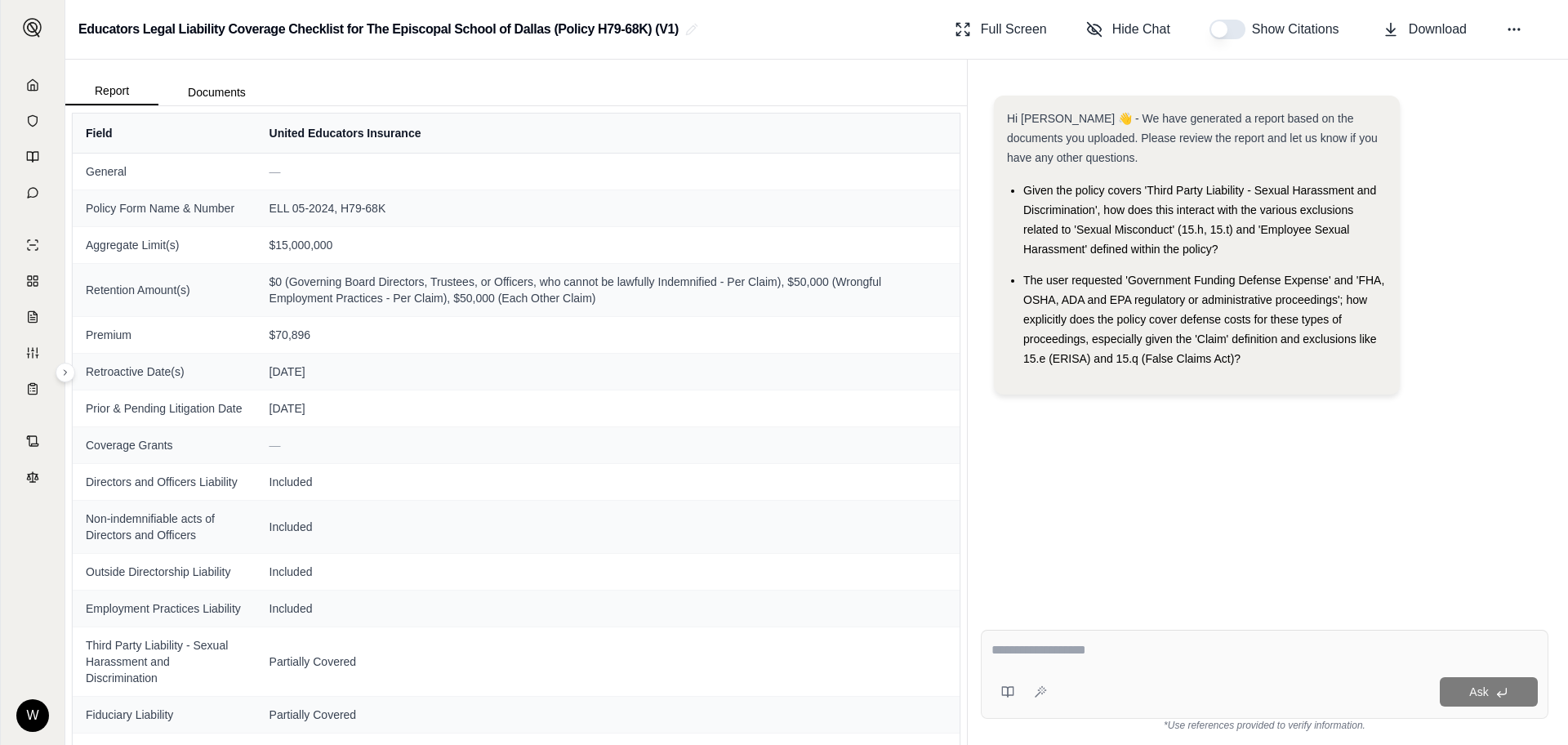
click at [1242, 27] on button "button" at bounding box center [1227, 29] width 36 height 20
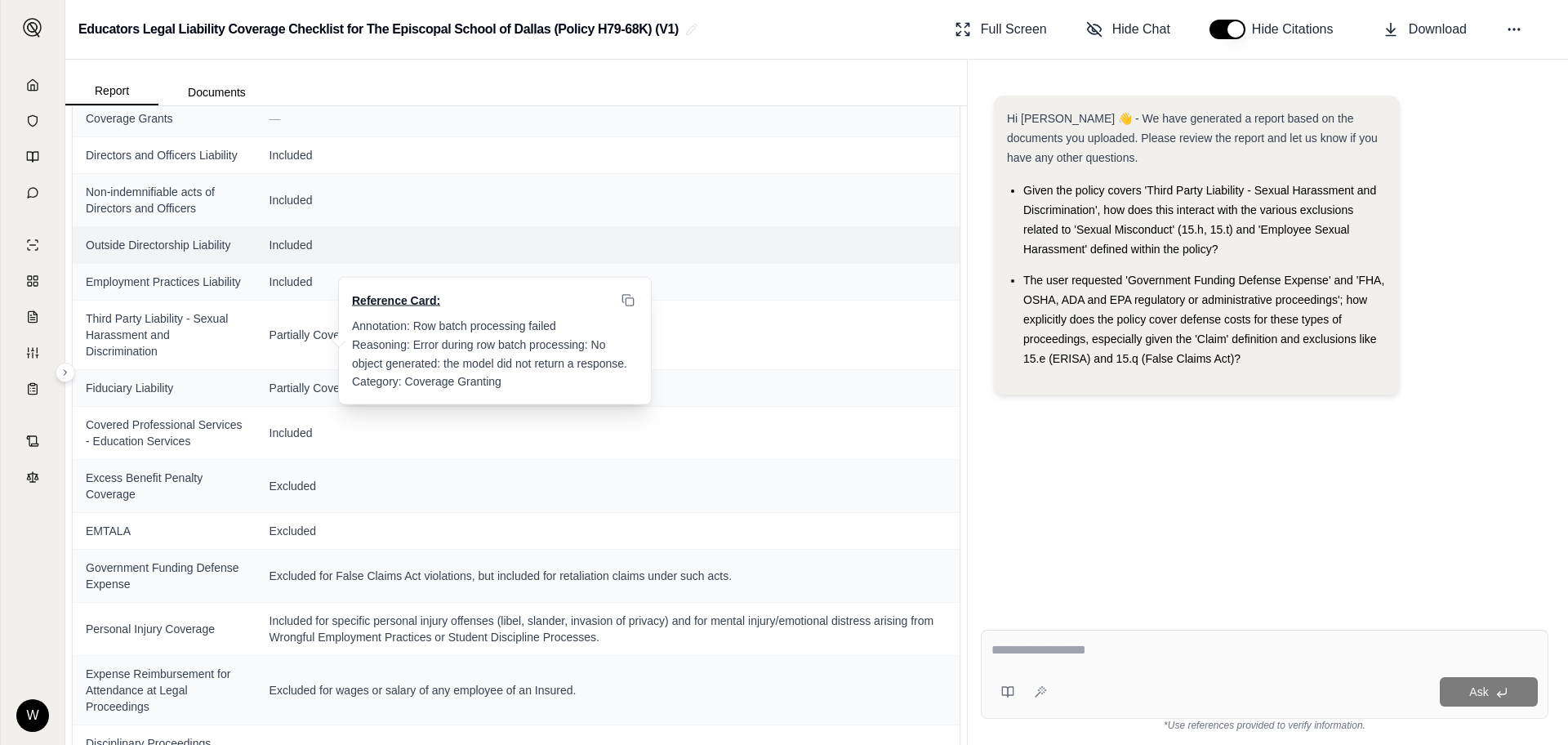
scroll to position [326, 0]
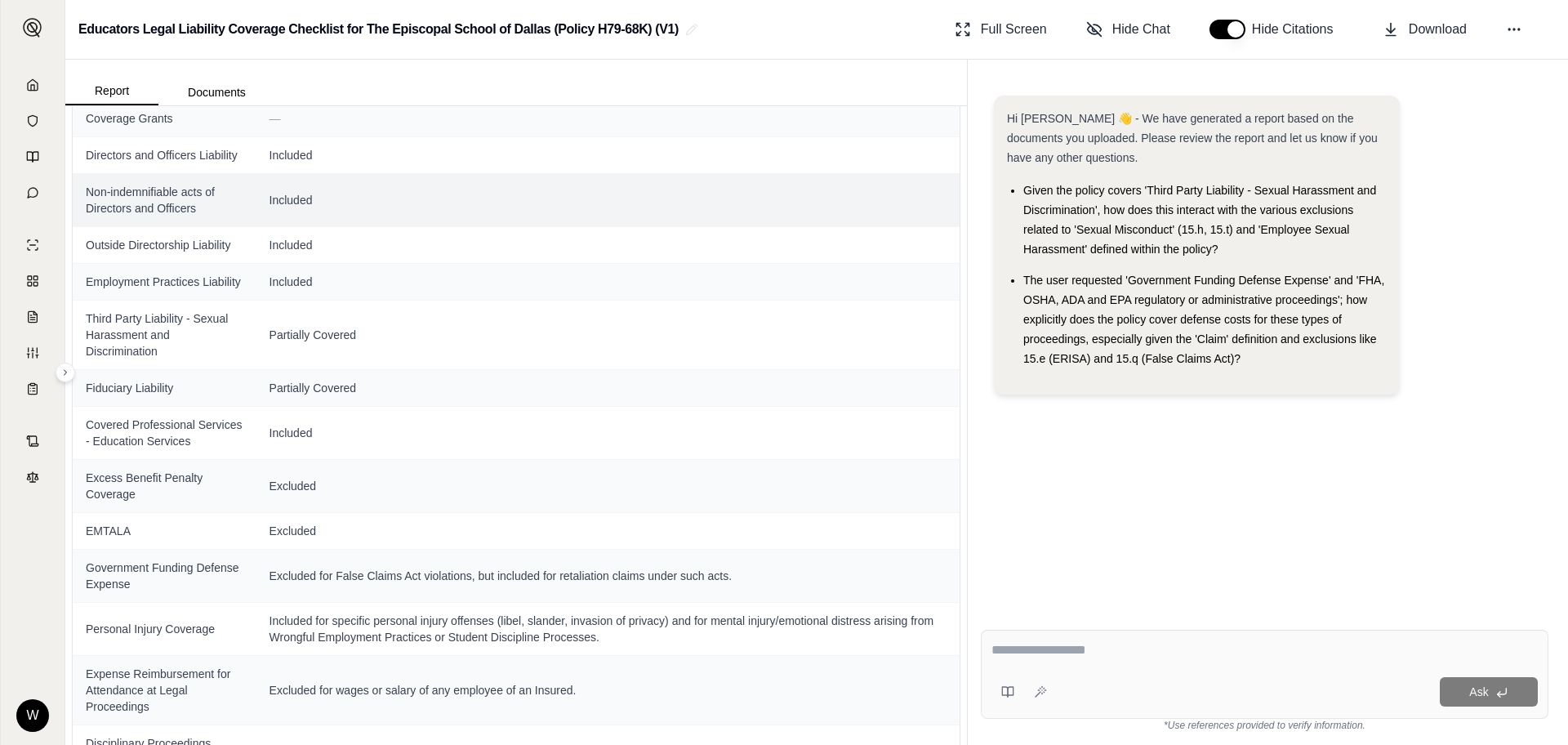
click at [153, 216] on span "Non-indemnifiable acts of Directors and Officers" at bounding box center [164, 200] width 157 height 32
click at [34, 194] on icon at bounding box center [33, 193] width 13 height 13
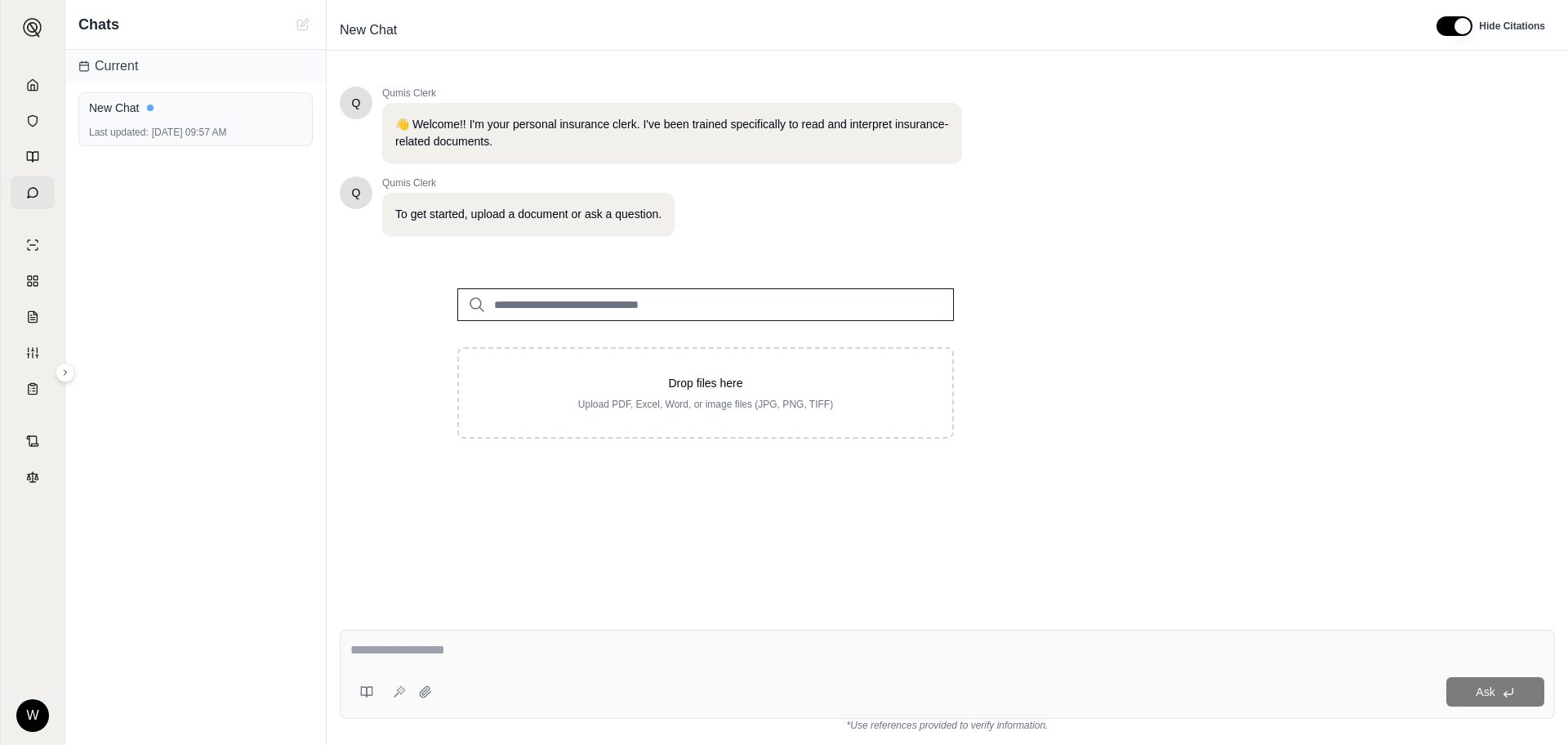
click at [622, 306] on input "search" at bounding box center [706, 305] width 497 height 32
click at [38, 124] on icon at bounding box center [33, 121] width 13 height 13
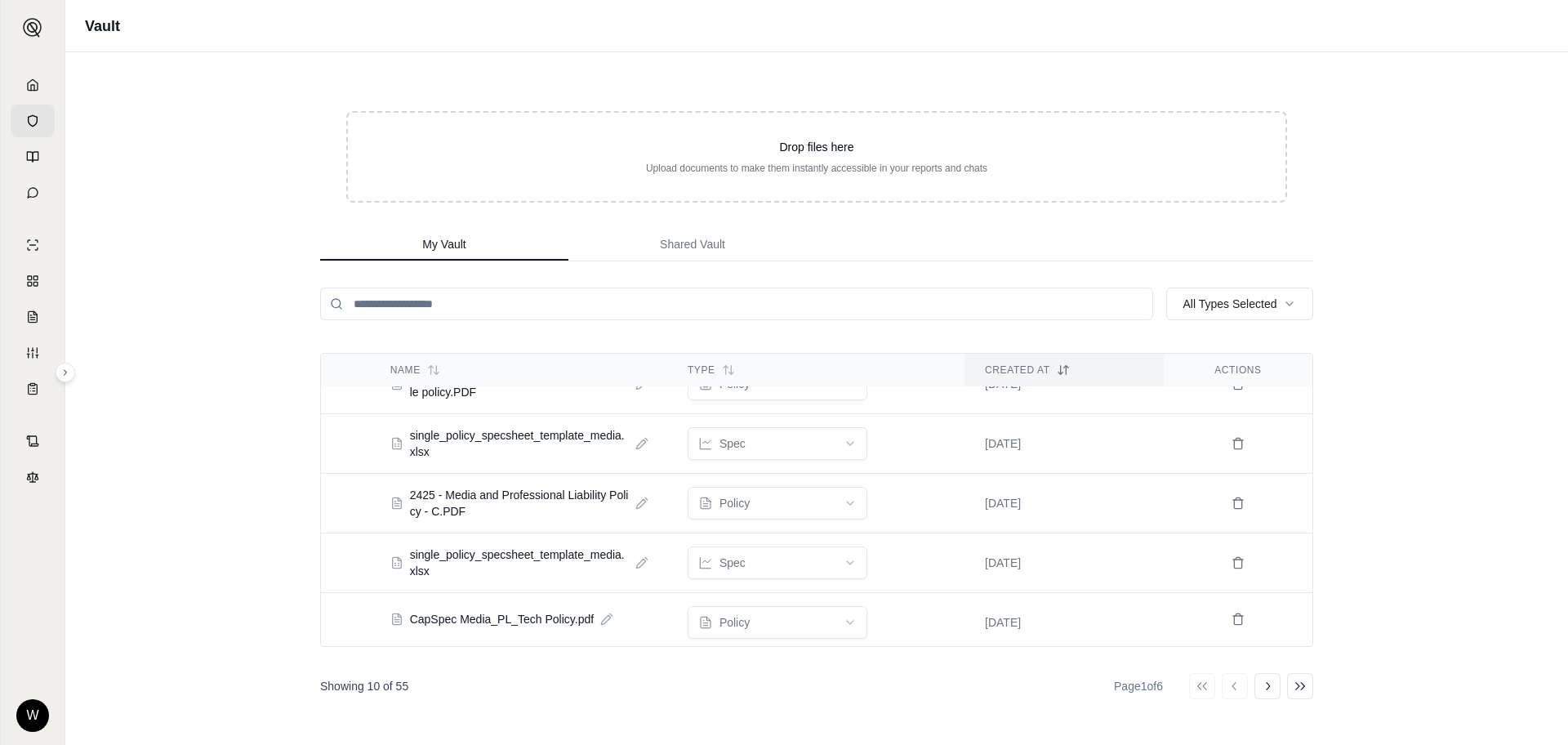
scroll to position [337, 0]
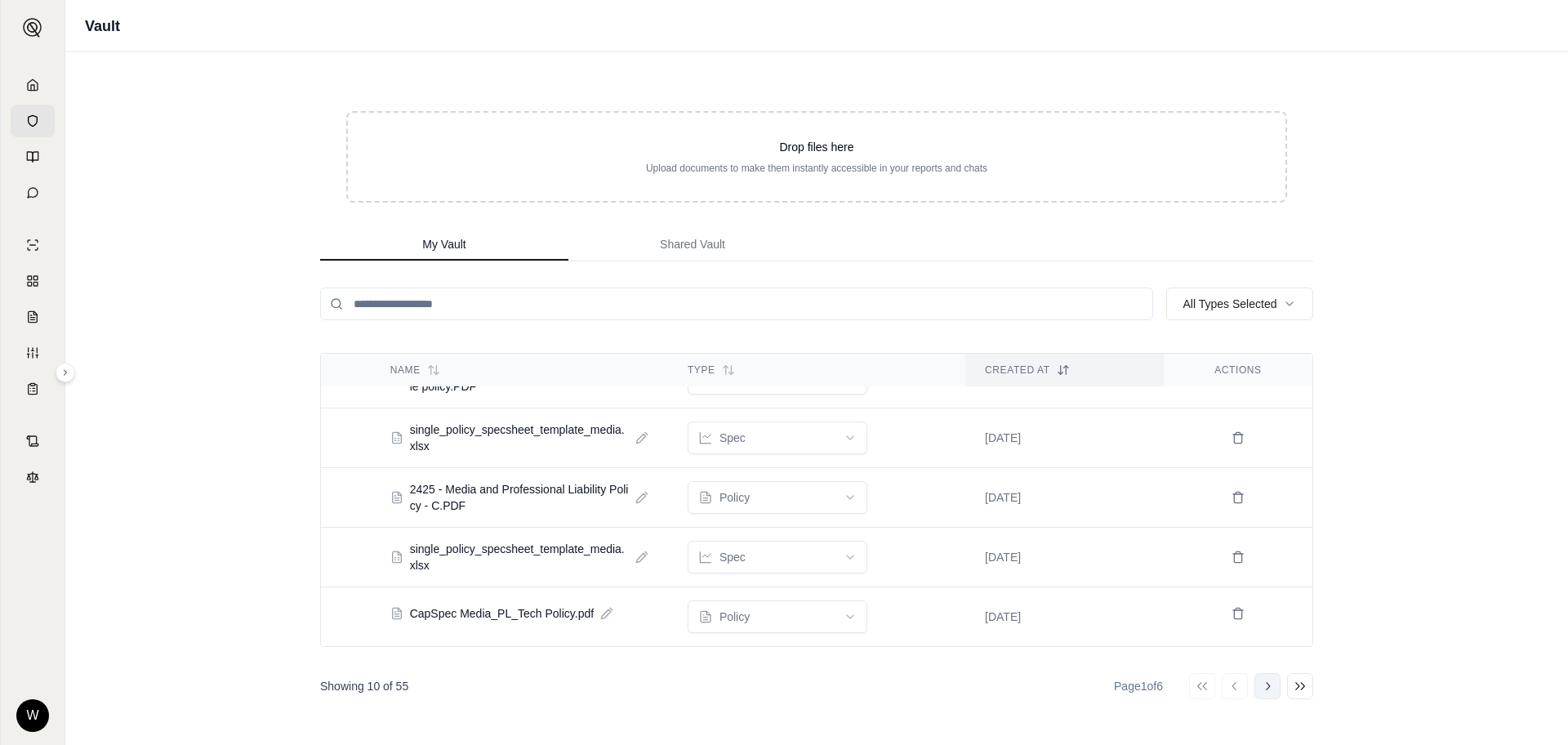
click at [1268, 685] on icon at bounding box center [1268, 687] width 13 height 13
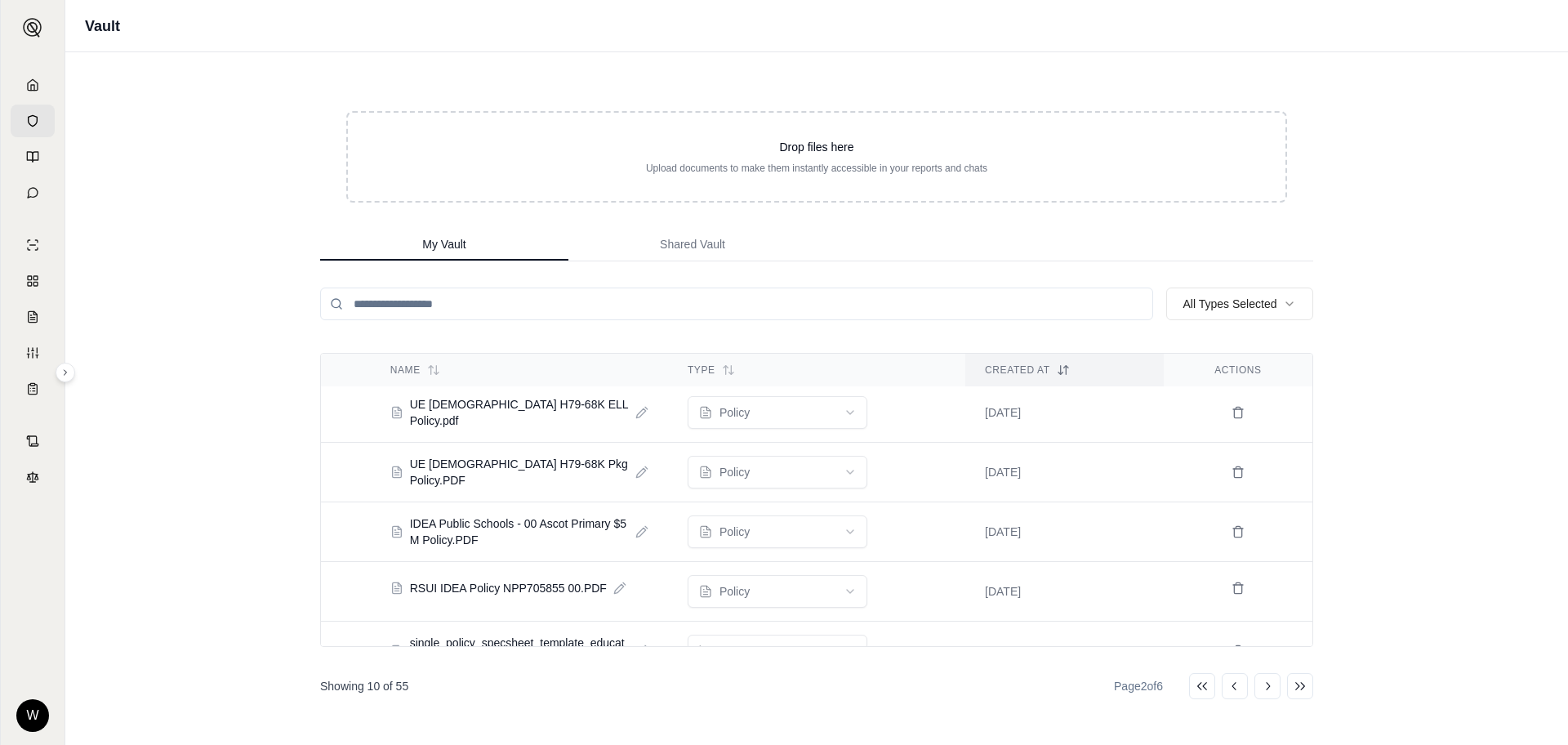
scroll to position [0, 0]
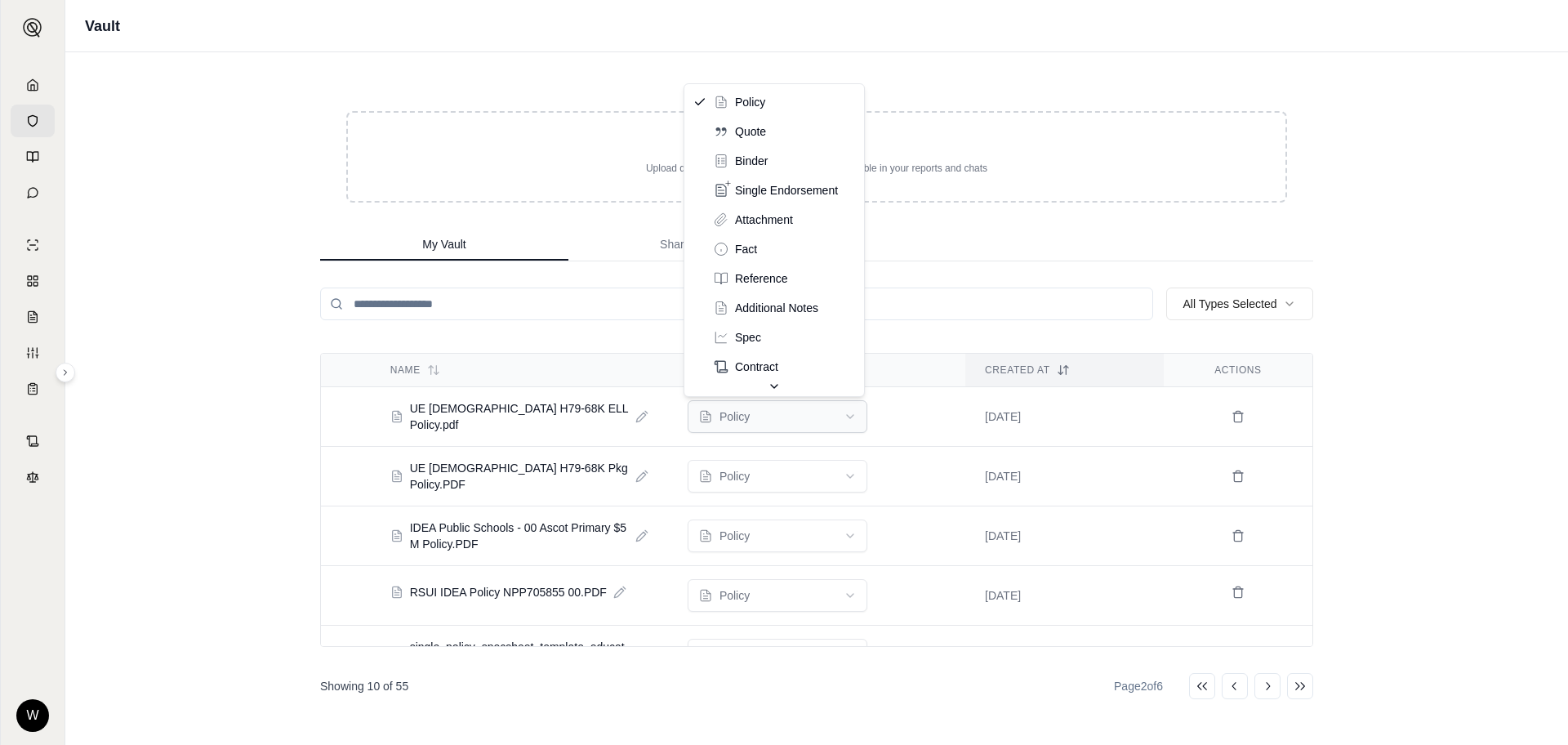
click at [925, 168] on html "W Vault Drop files here Upload documents to make them instantly accessible in y…" at bounding box center [784, 372] width 1568 height 745
click at [886, 151] on html "W Vault Drop files here Upload documents to make them instantly accessible in y…" at bounding box center [784, 372] width 1568 height 745
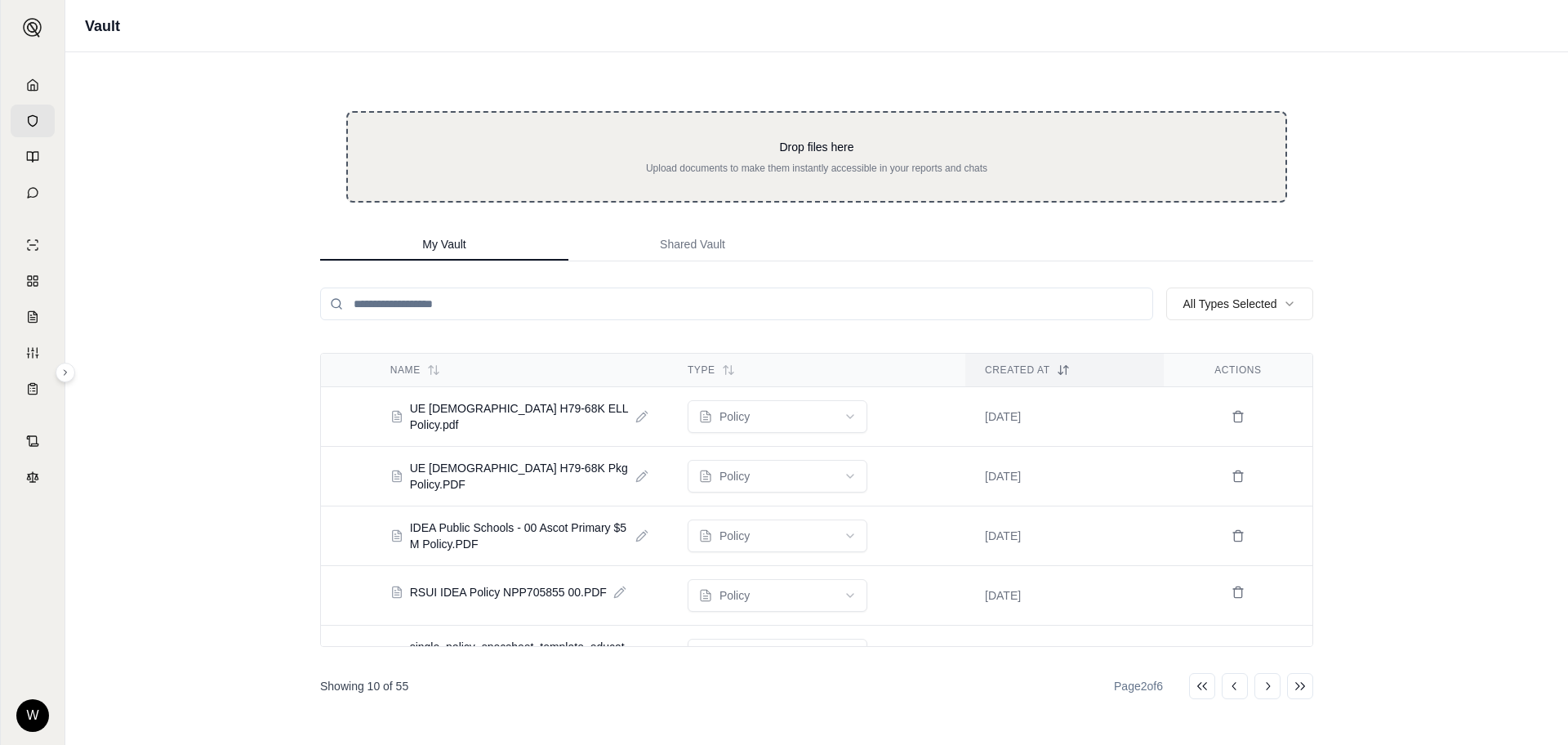
drag, startPoint x: 494, startPoint y: 413, endPoint x: 691, endPoint y: 157, distance: 323.0
click at [691, 157] on div "Drop files here Upload documents to make them instantly accessible in your repo…" at bounding box center [817, 399] width 1045 height 693
drag, startPoint x: 423, startPoint y: 415, endPoint x: 651, endPoint y: 165, distance: 338.4
click at [651, 165] on div "Drop files here Upload documents to make them instantly accessible in your repo…" at bounding box center [817, 399] width 1045 height 693
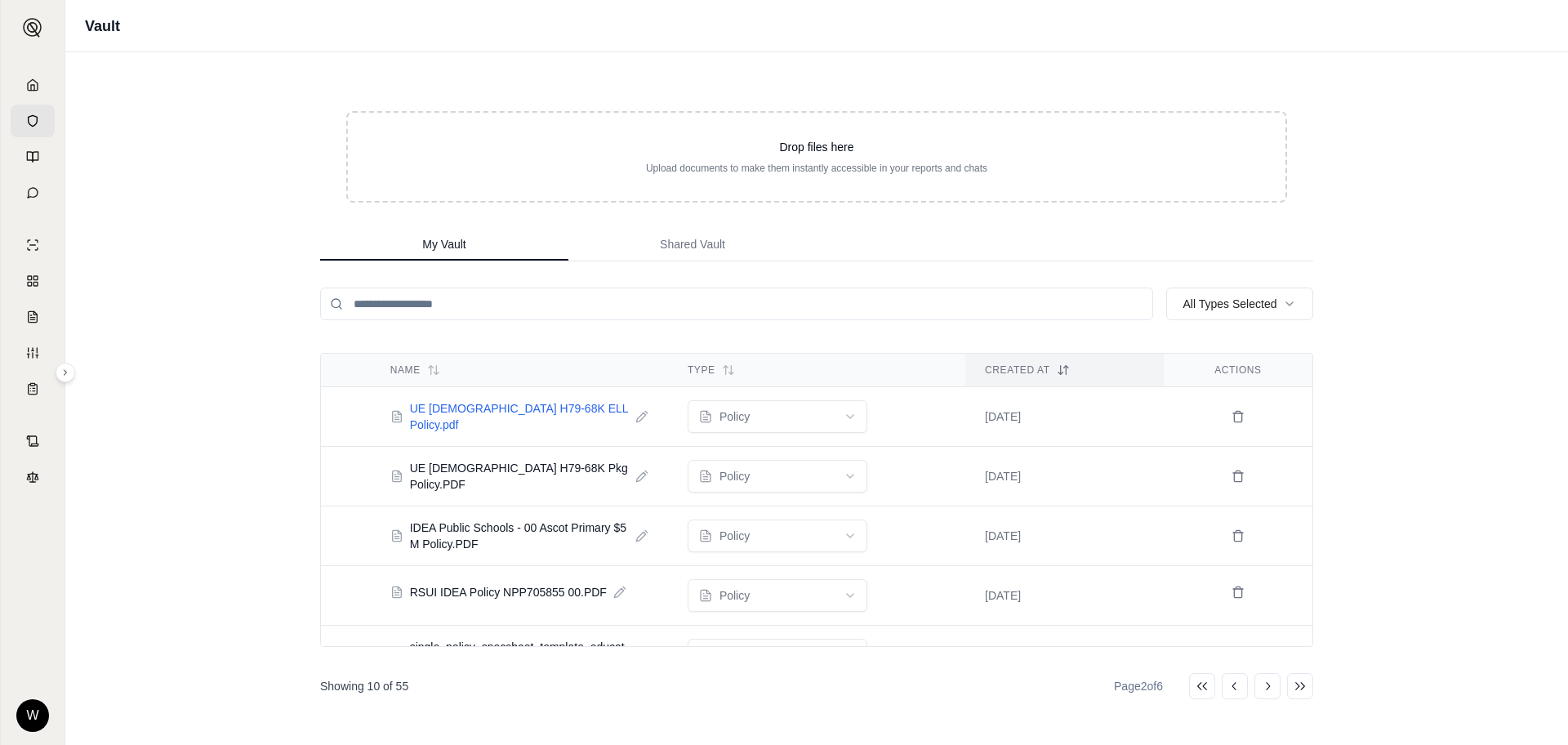
click at [470, 417] on span "UE [DEMOGRAPHIC_DATA] H79-68K ELL Policy.pdf" at bounding box center [519, 417] width 219 height 32
